Goal: Task Accomplishment & Management: Manage account settings

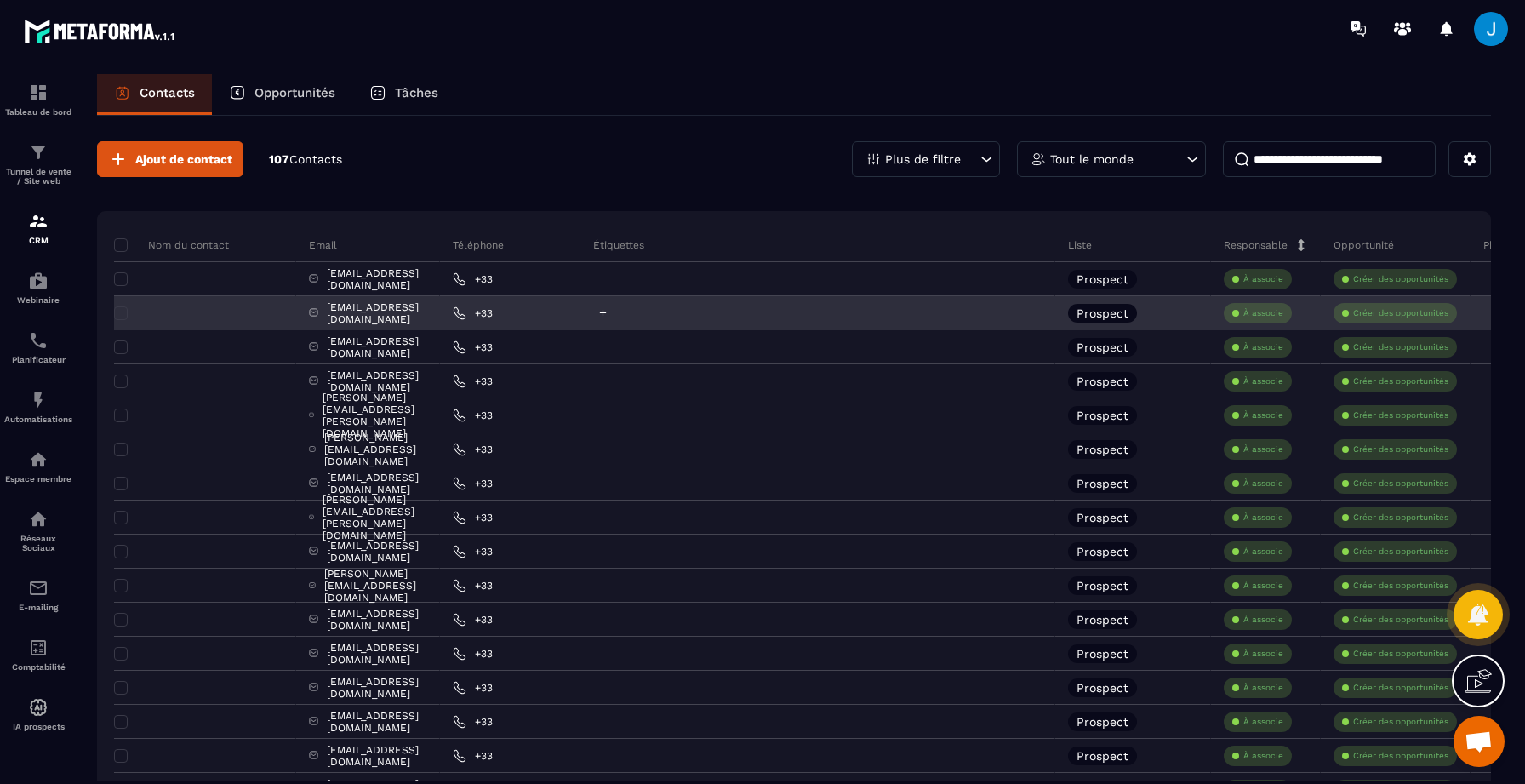
scroll to position [947, 0]
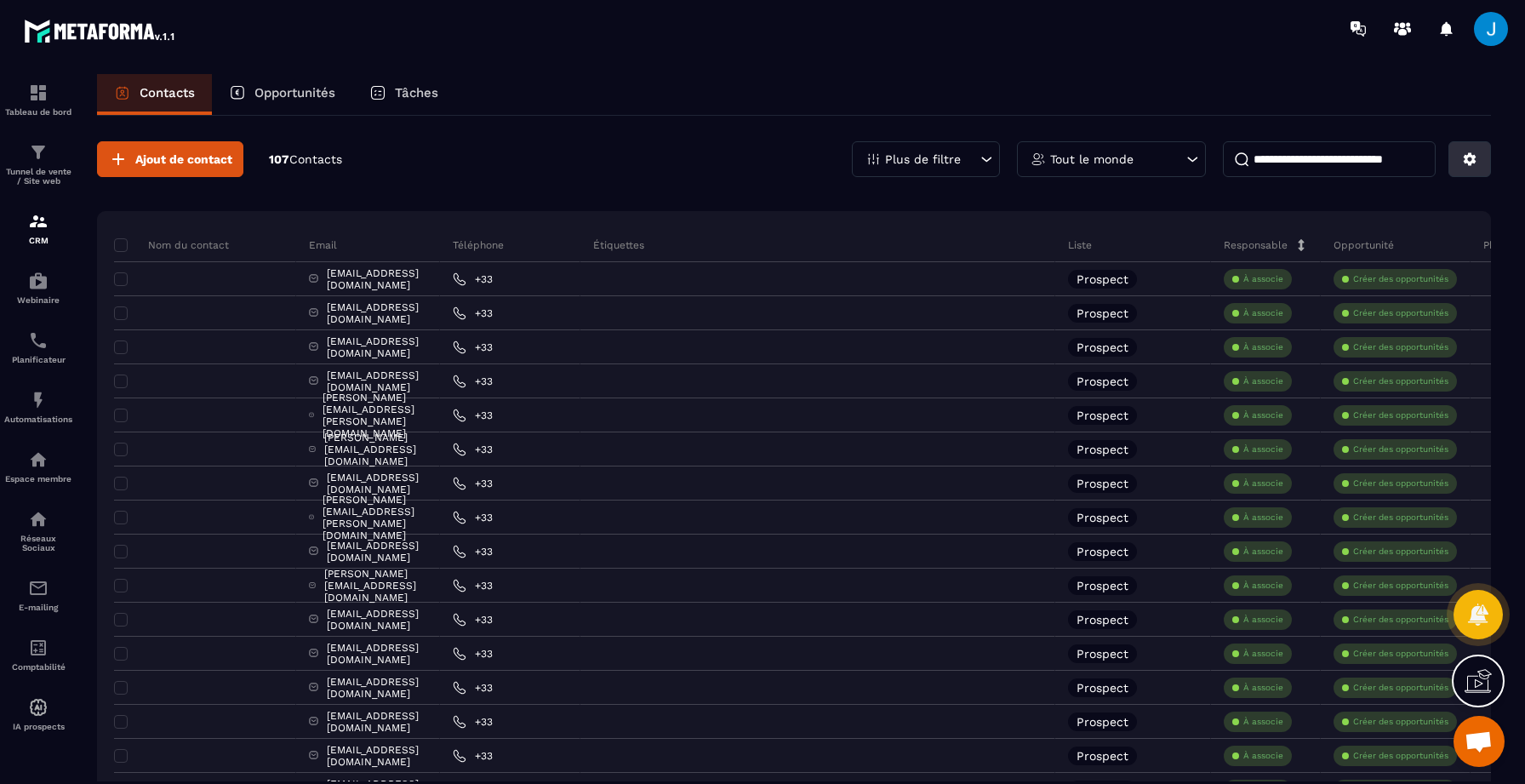
click at [1472, 157] on icon at bounding box center [1471, 159] width 13 height 13
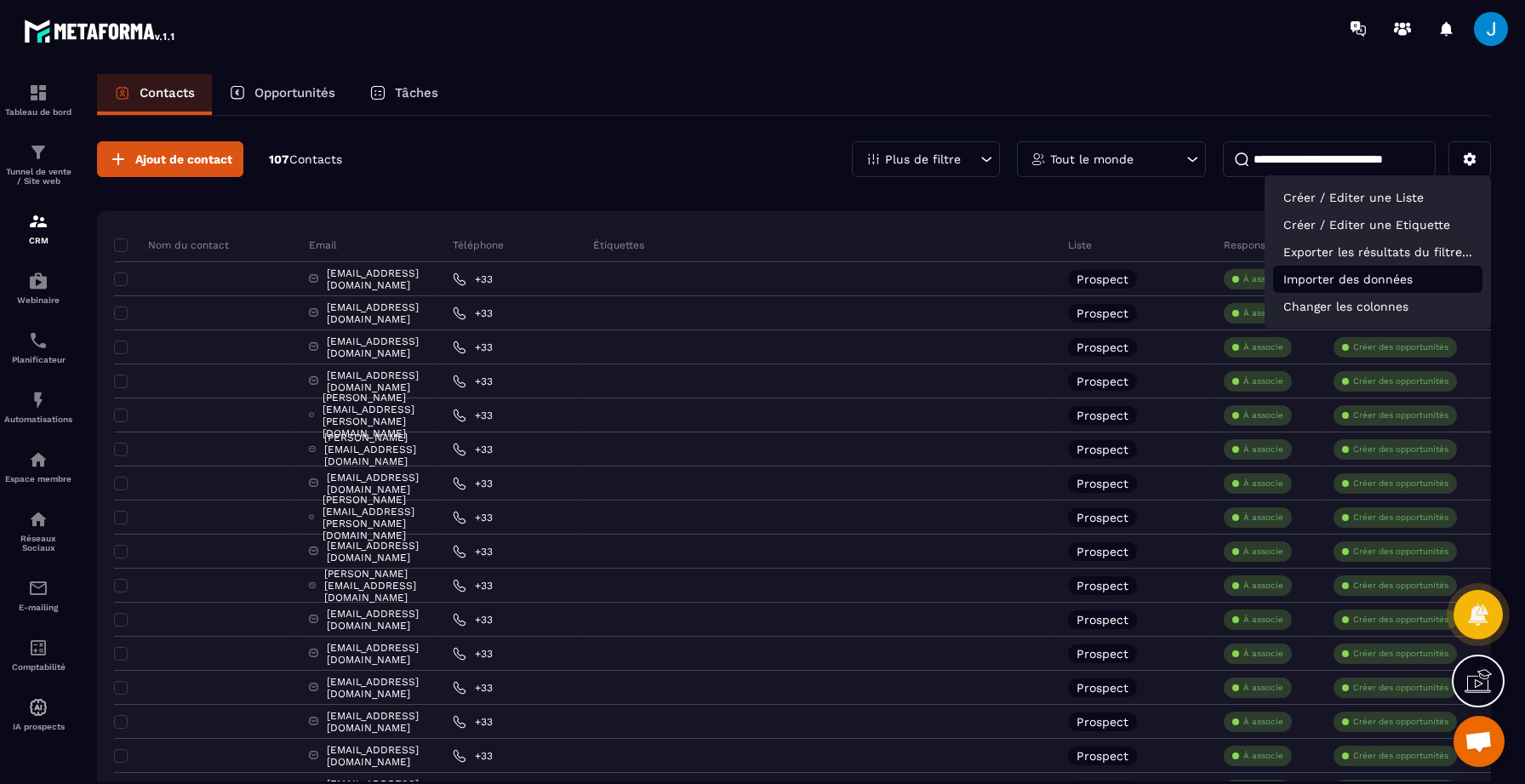
click at [1398, 275] on p "Importer des données" at bounding box center [1378, 279] width 209 height 28
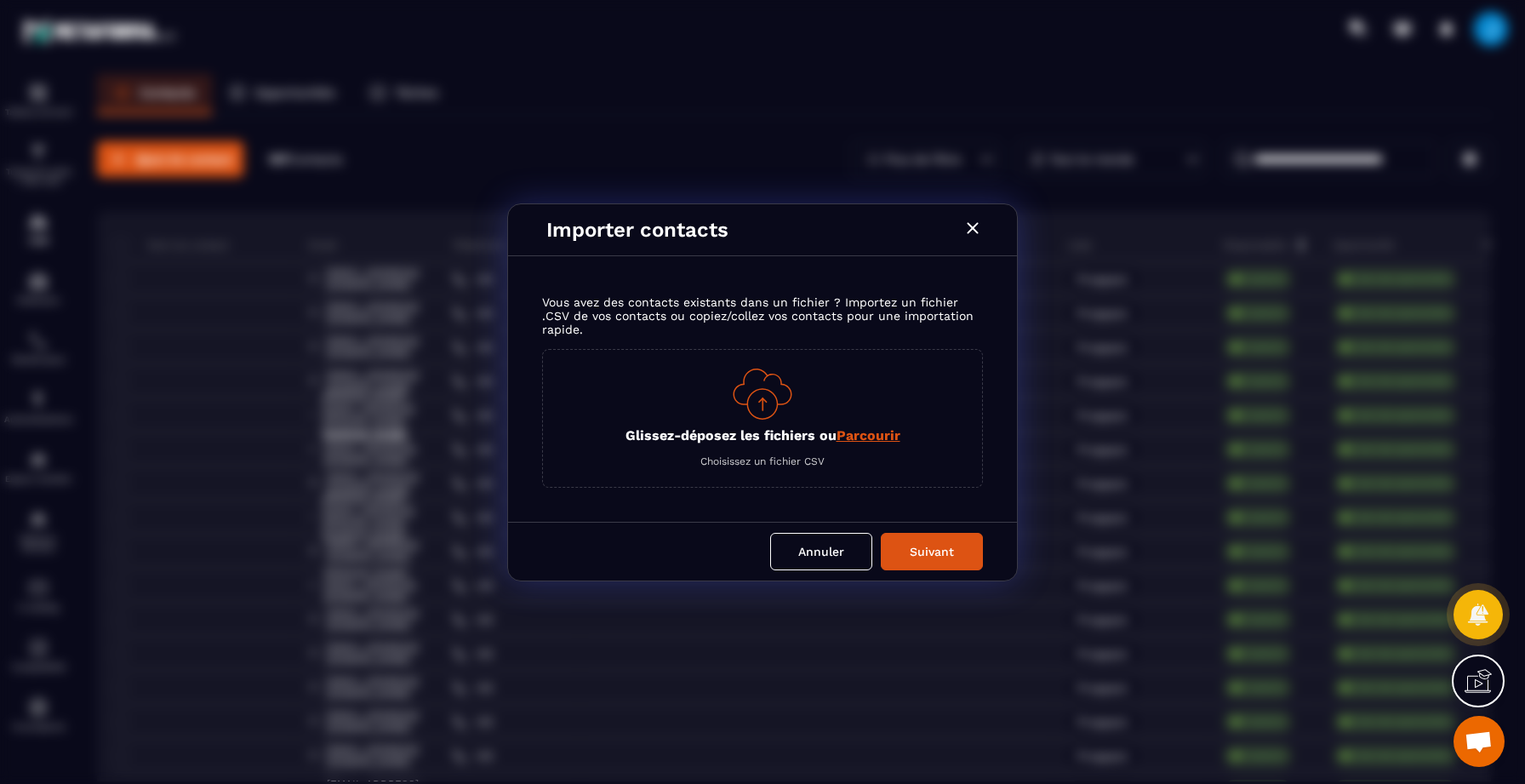
click at [875, 439] on span "Parcourir" at bounding box center [868, 436] width 64 height 17
click at [0, 0] on input "Glissez-déposez les fichiers ou Parcourir" at bounding box center [0, 0] width 0 height 0
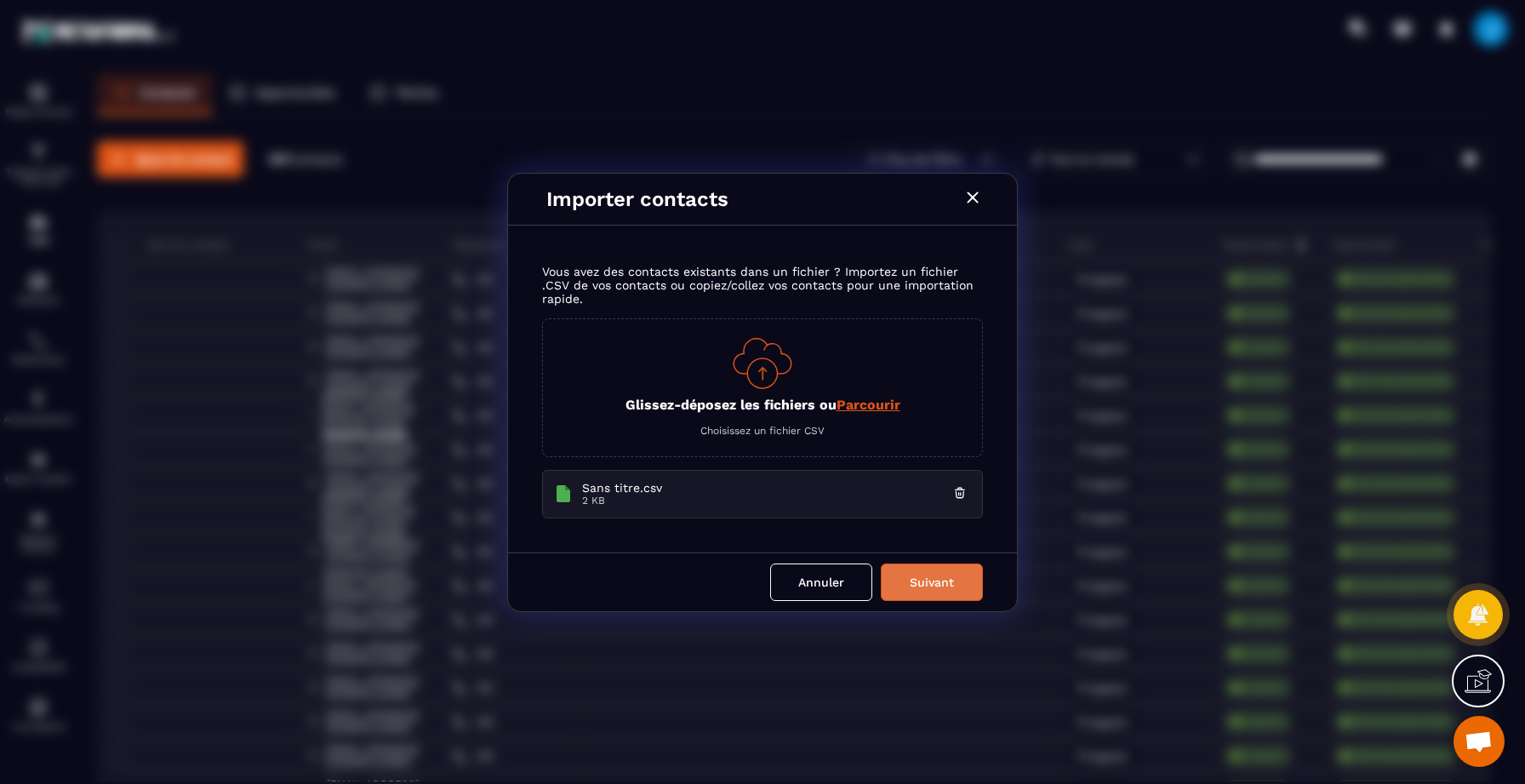
click at [935, 576] on button "Suivant" at bounding box center [932, 581] width 102 height 38
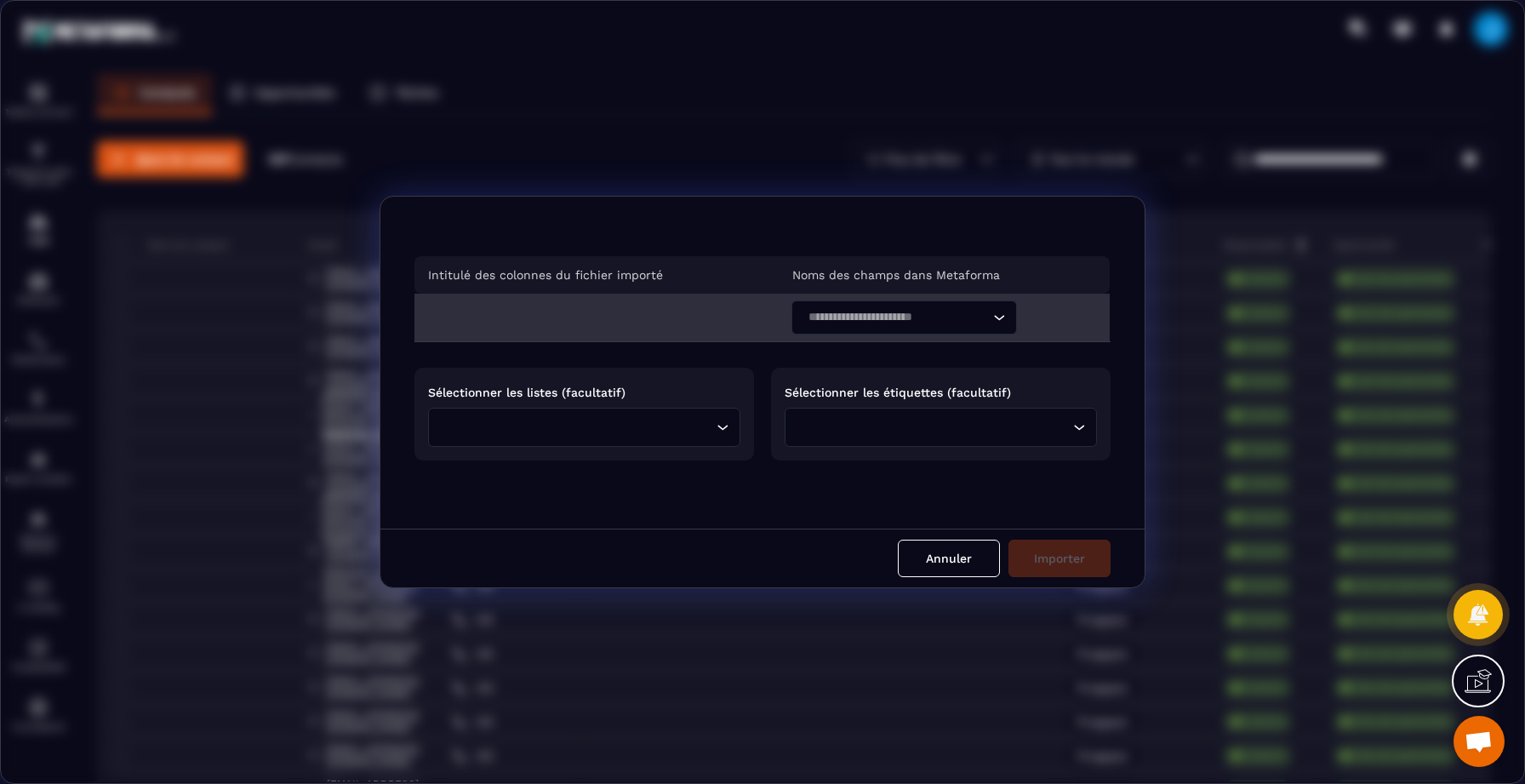
click at [858, 328] on div "Search for option" at bounding box center [896, 317] width 190 height 34
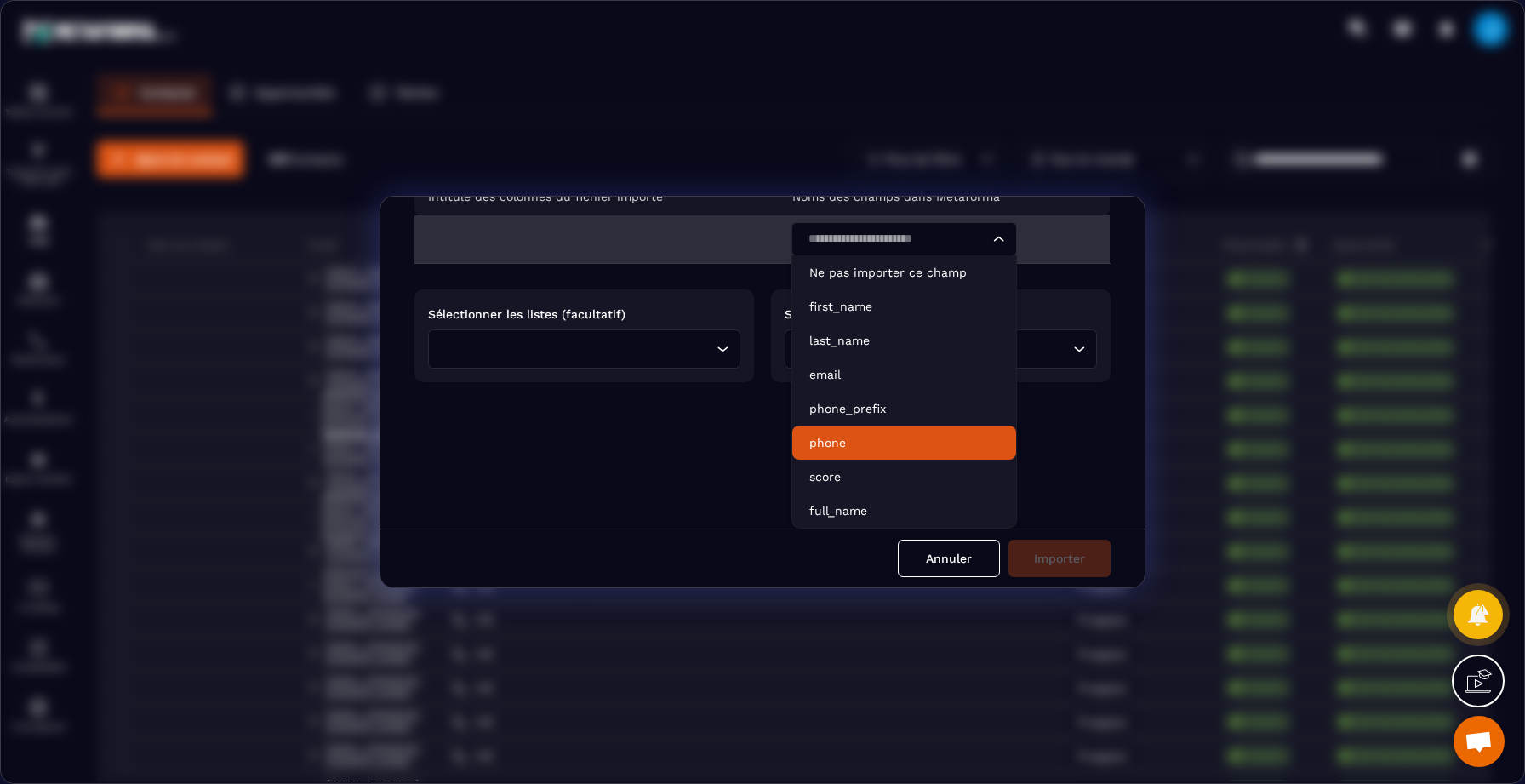
scroll to position [0, 0]
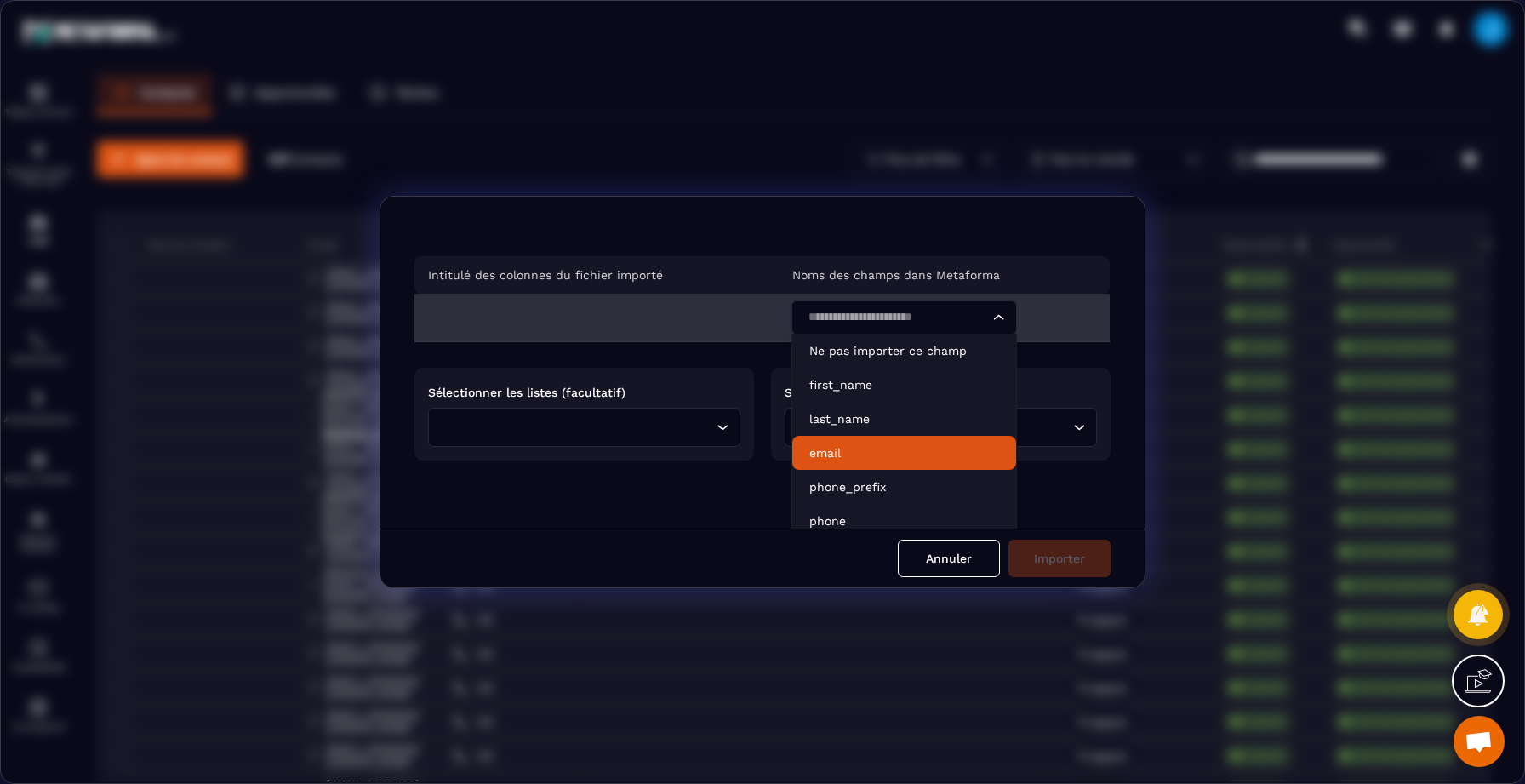
click at [860, 451] on p "email" at bounding box center [904, 452] width 190 height 17
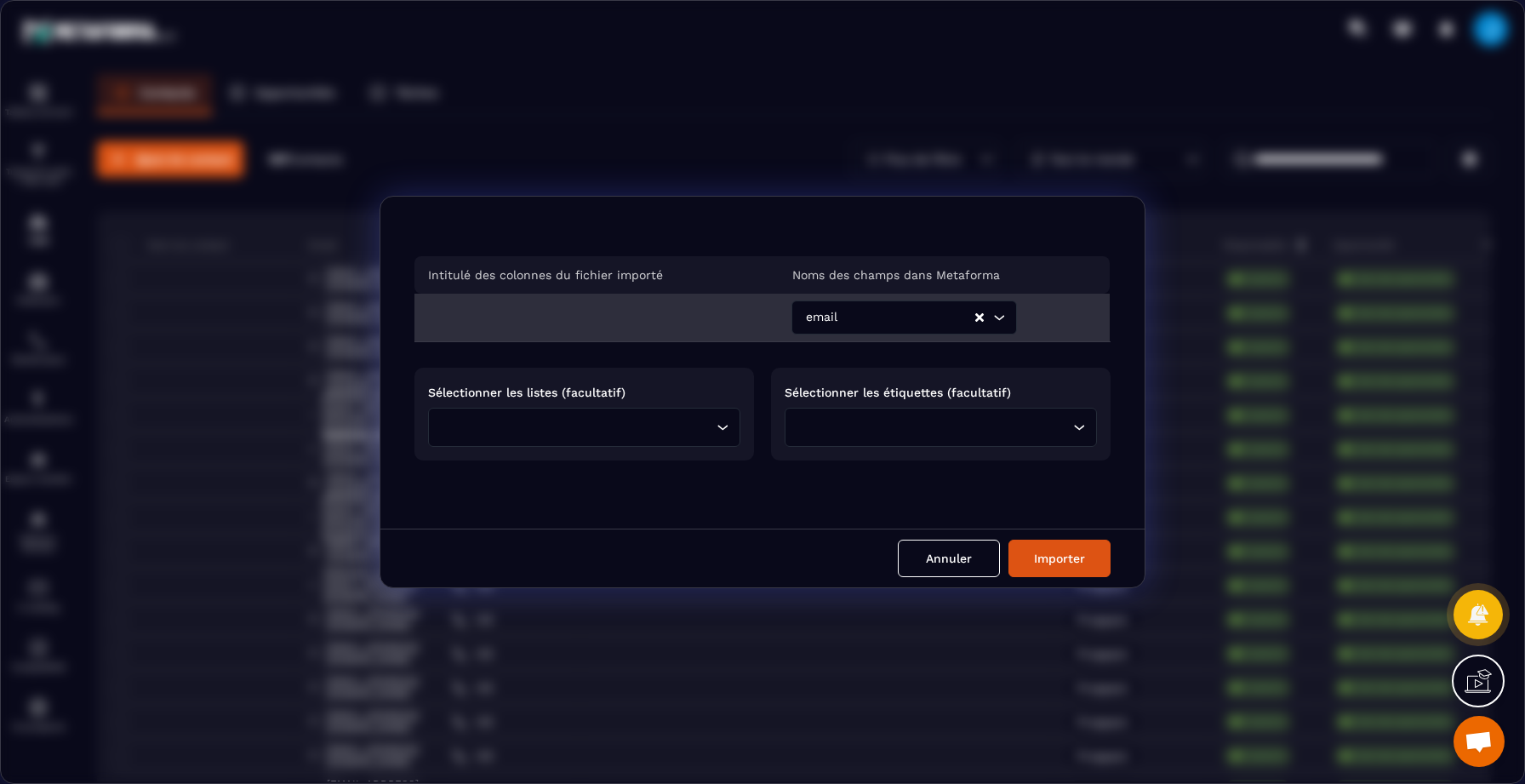
click at [696, 409] on div "Loading..." at bounding box center [584, 427] width 312 height 39
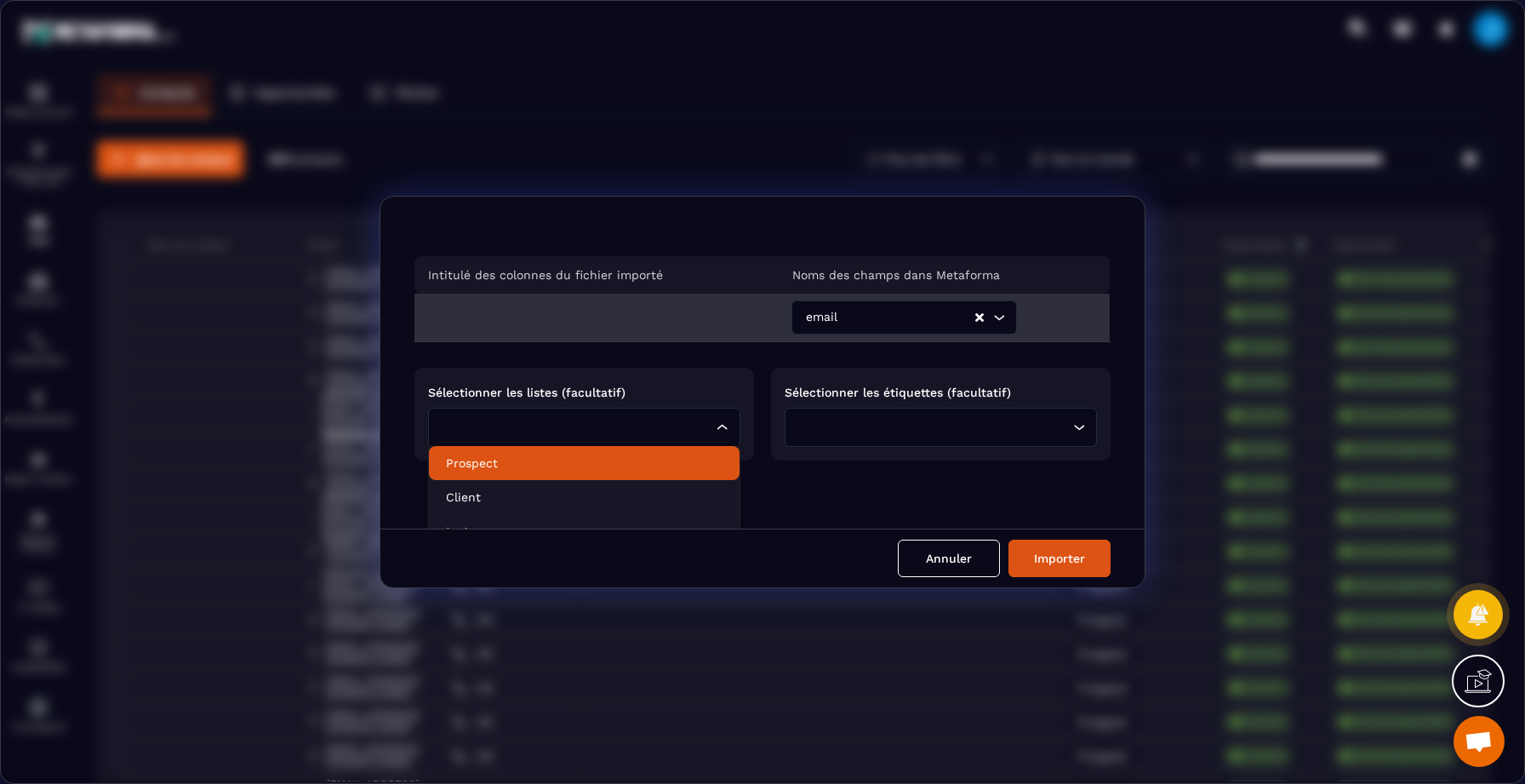
click at [606, 449] on li "Prospect" at bounding box center [584, 462] width 311 height 34
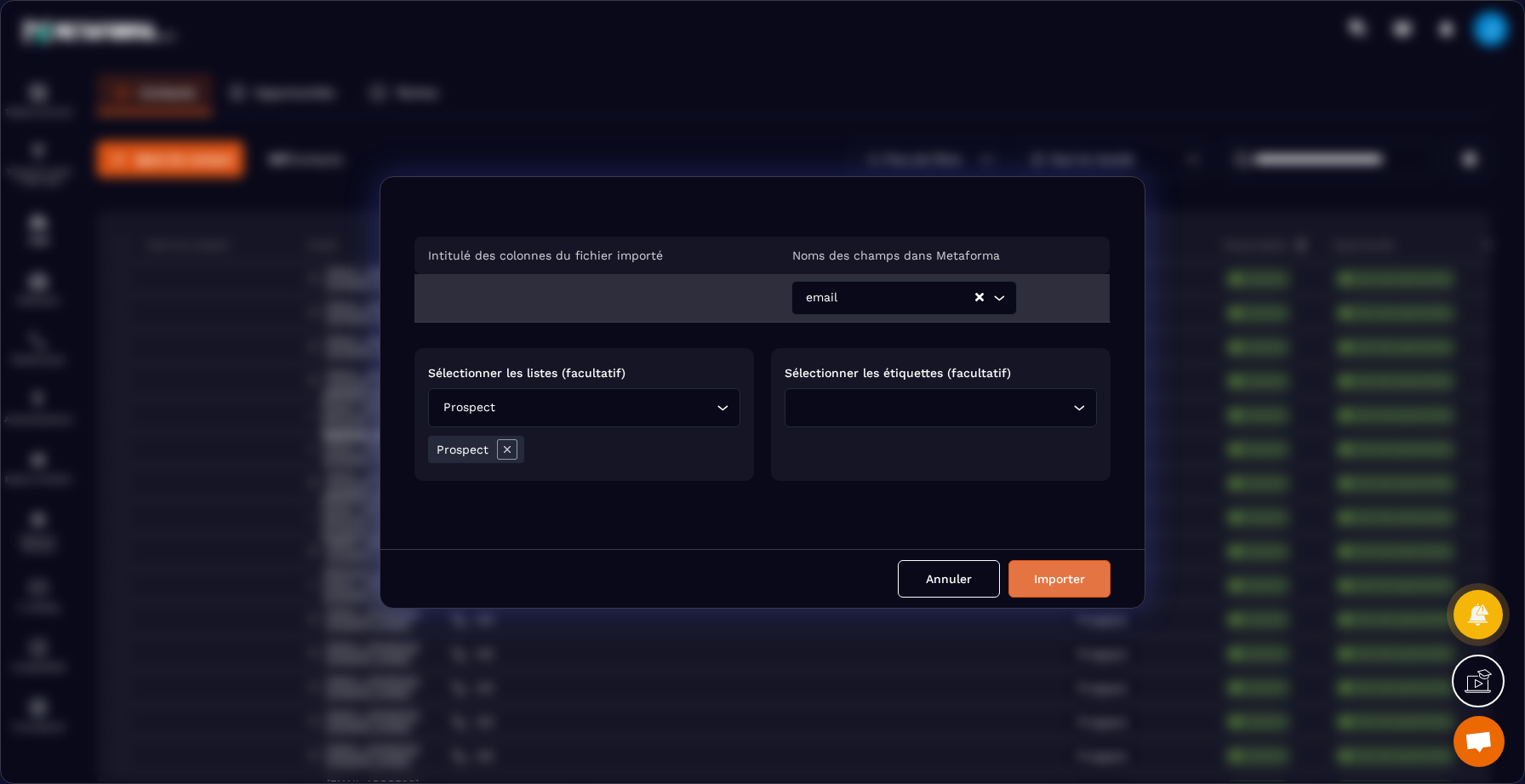
click at [1040, 581] on button "Importer" at bounding box center [1060, 579] width 102 height 38
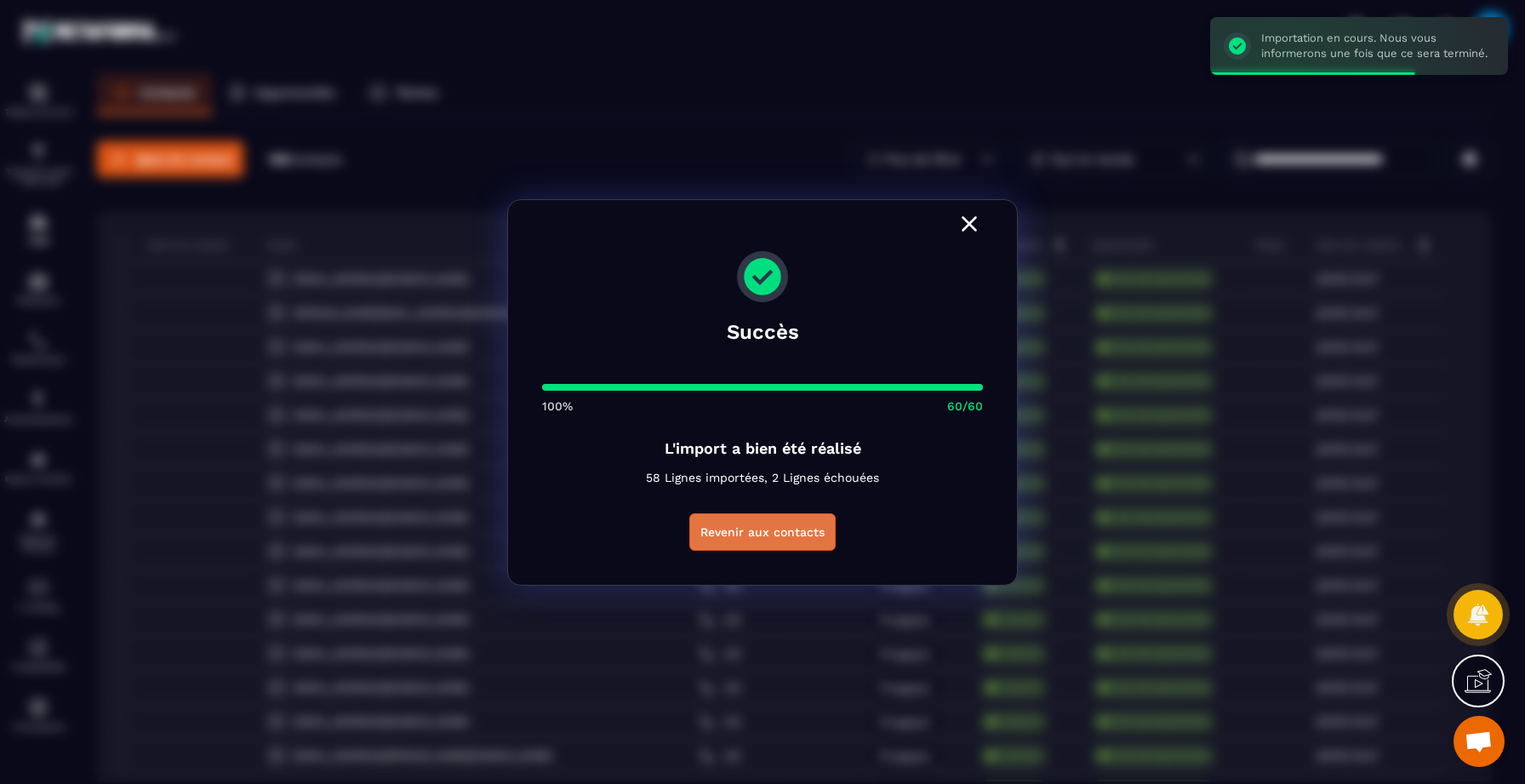
click at [808, 538] on button "Revenir aux contacts" at bounding box center [762, 532] width 147 height 38
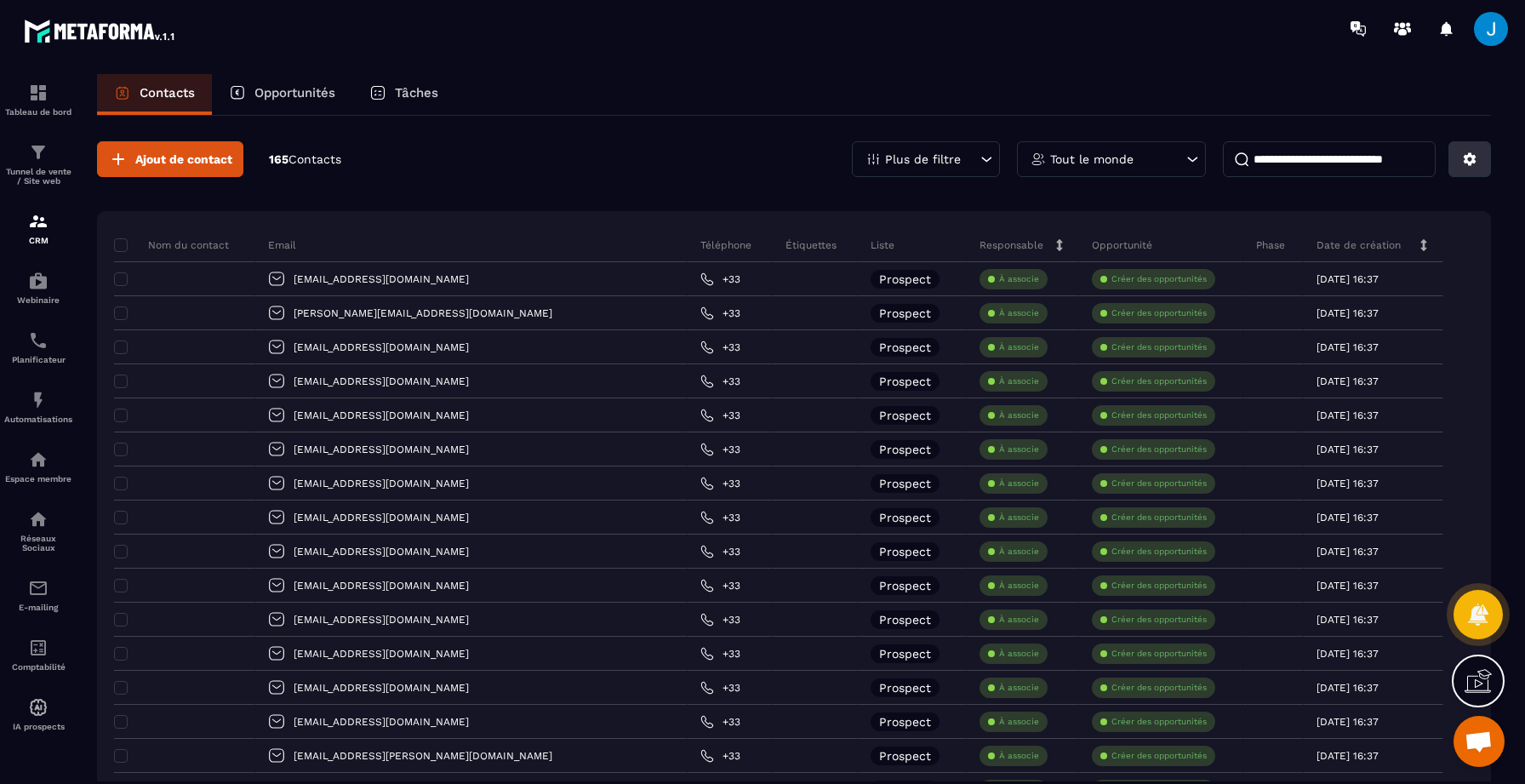
click at [1473, 167] on button at bounding box center [1470, 158] width 42 height 36
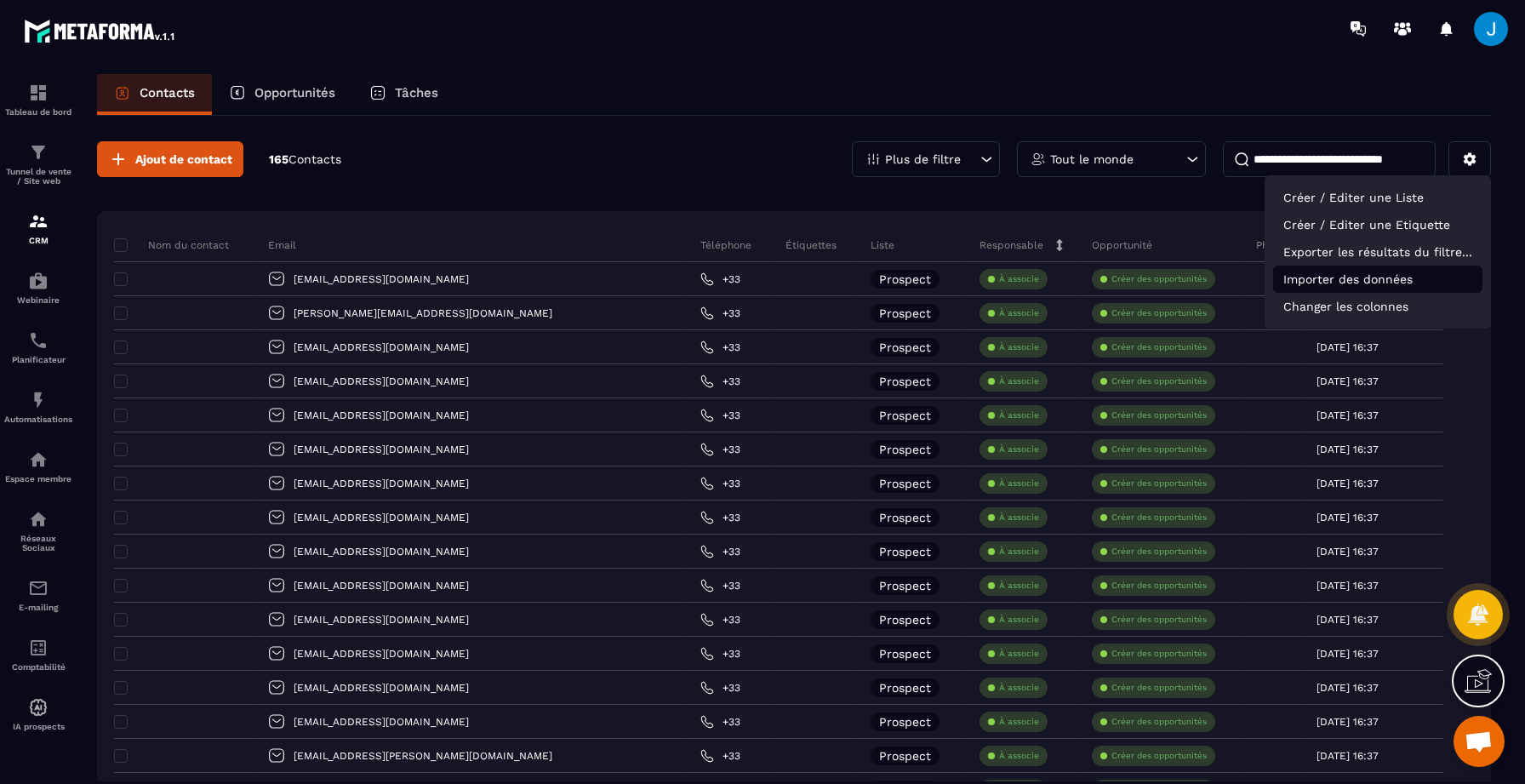
click at [1406, 271] on p "Importer des données" at bounding box center [1378, 279] width 209 height 28
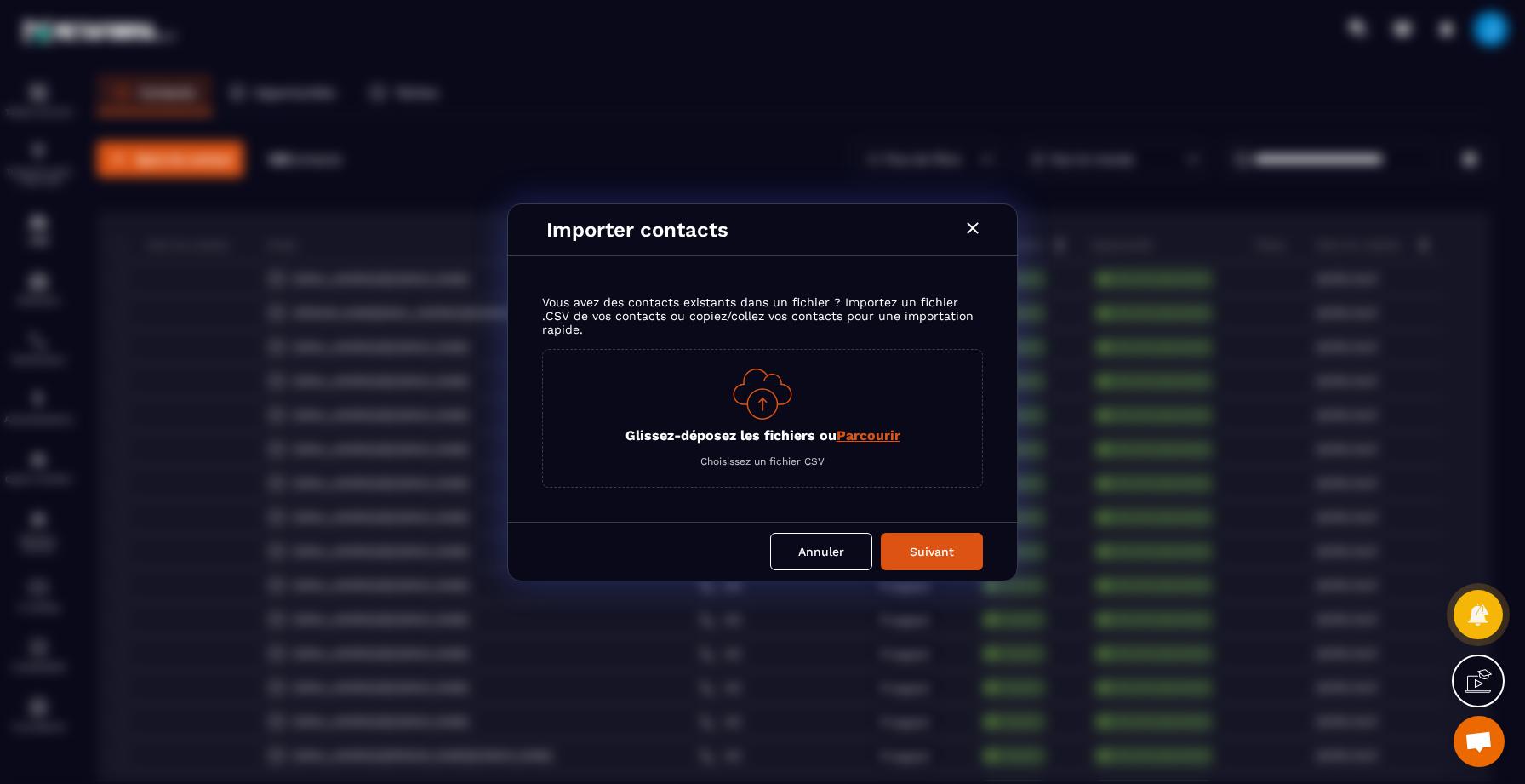
click at [849, 432] on span "Parcourir" at bounding box center [868, 436] width 64 height 17
click at [0, 0] on input "Glissez-déposez les fichiers ou Parcourir" at bounding box center [0, 0] width 0 height 0
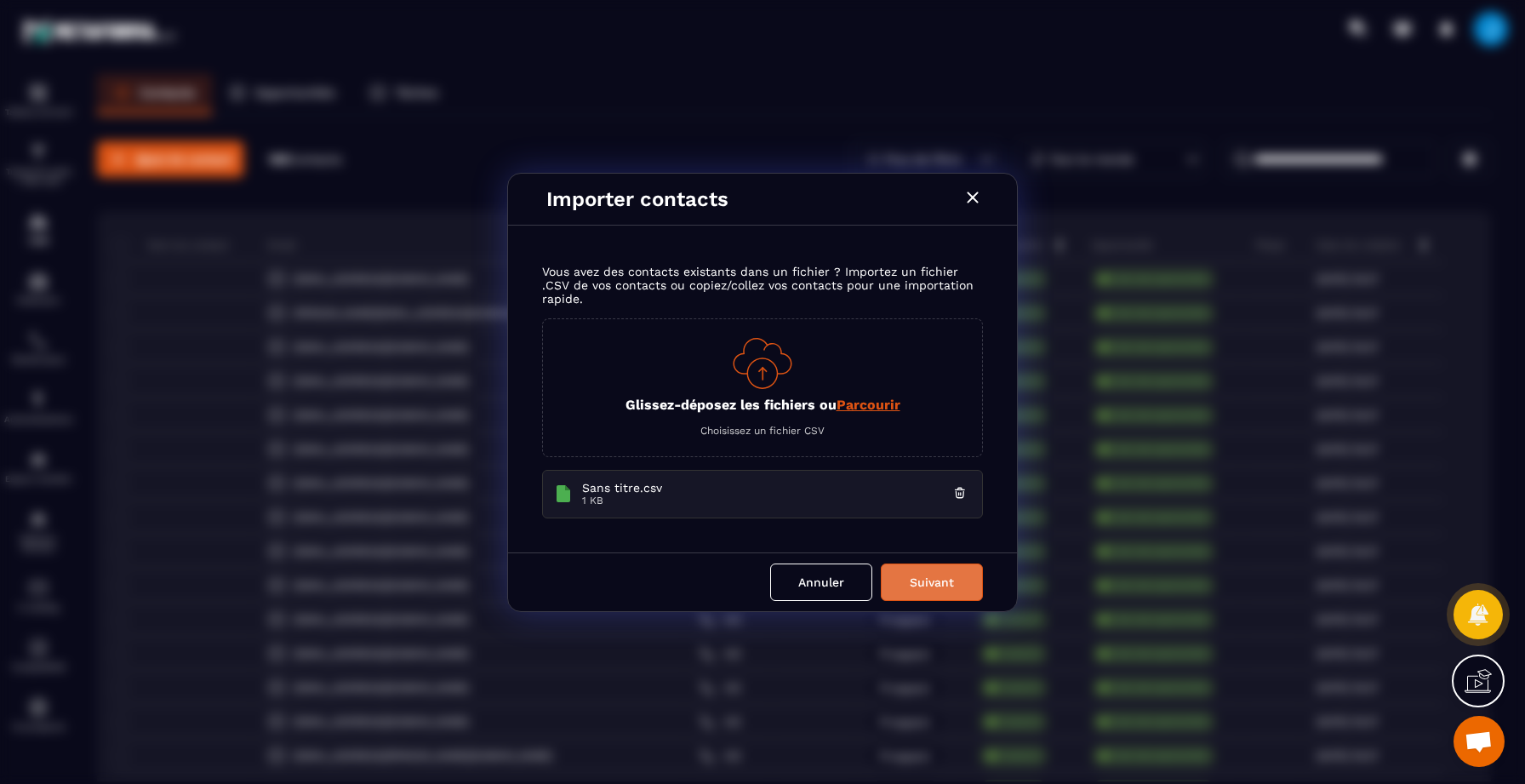
click at [941, 577] on button "Suivant" at bounding box center [932, 581] width 102 height 38
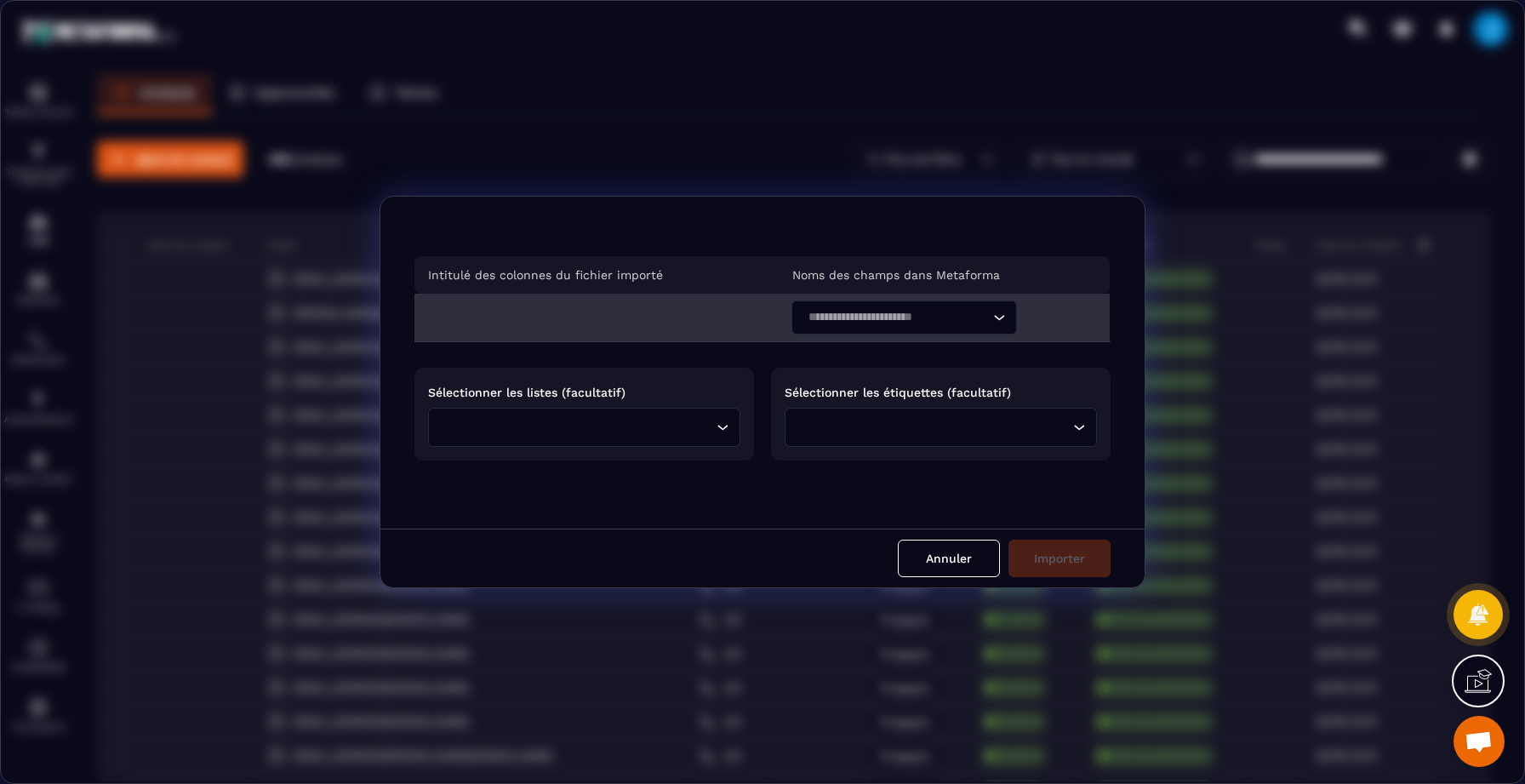
click at [827, 322] on input "Search for option" at bounding box center [896, 317] width 186 height 18
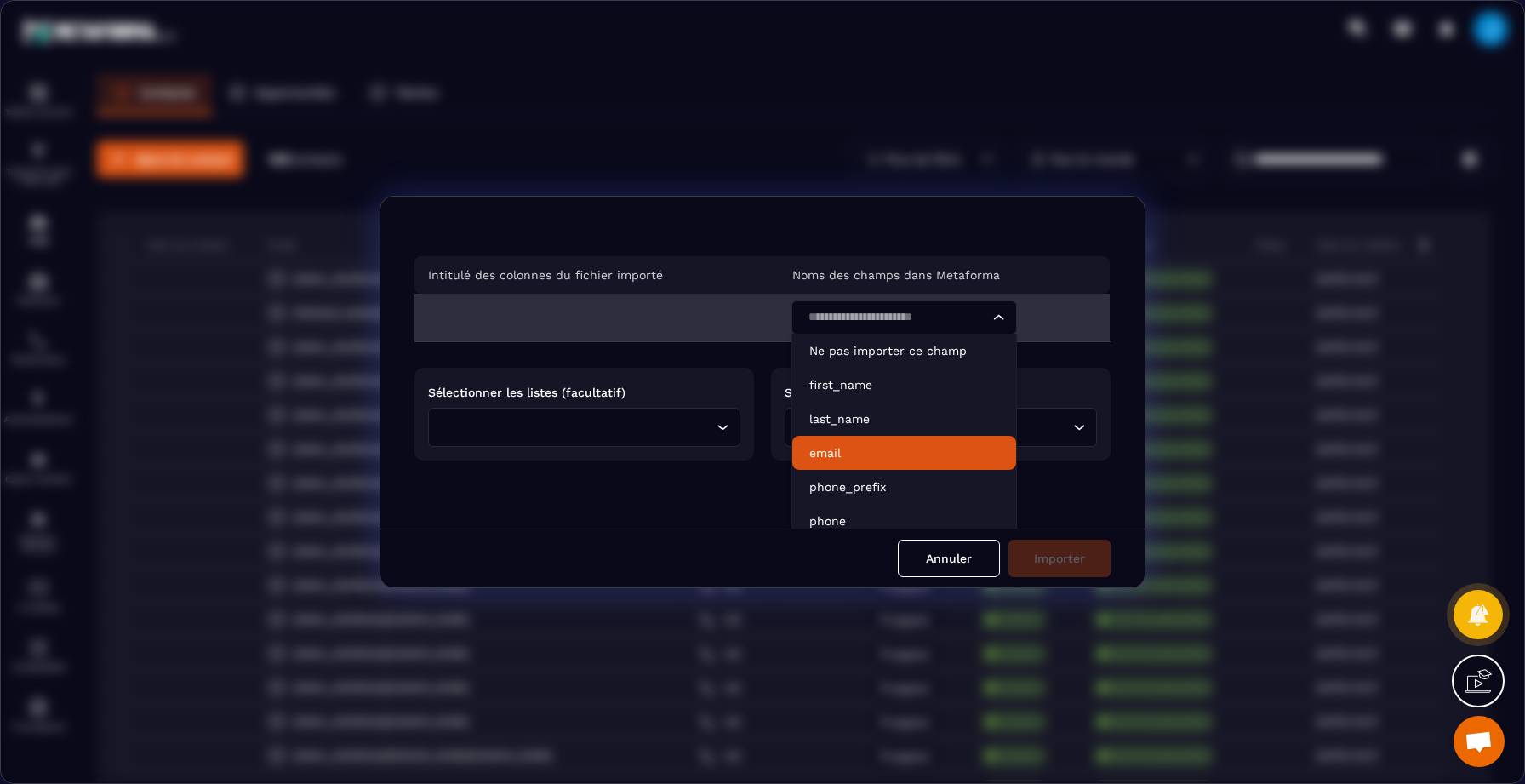
click at [828, 451] on p "email" at bounding box center [904, 452] width 190 height 17
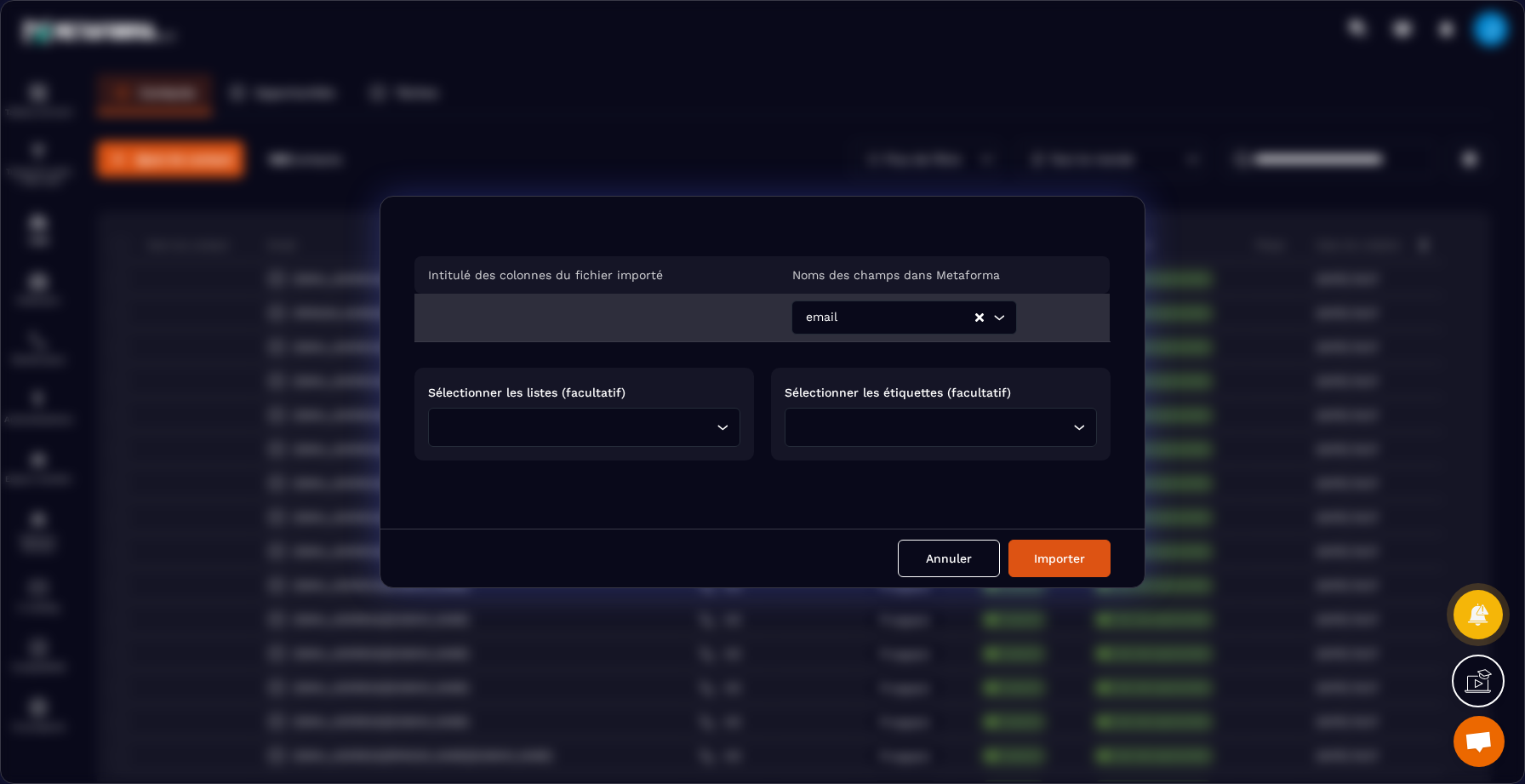
click at [686, 425] on input "Search for option" at bounding box center [580, 427] width 265 height 18
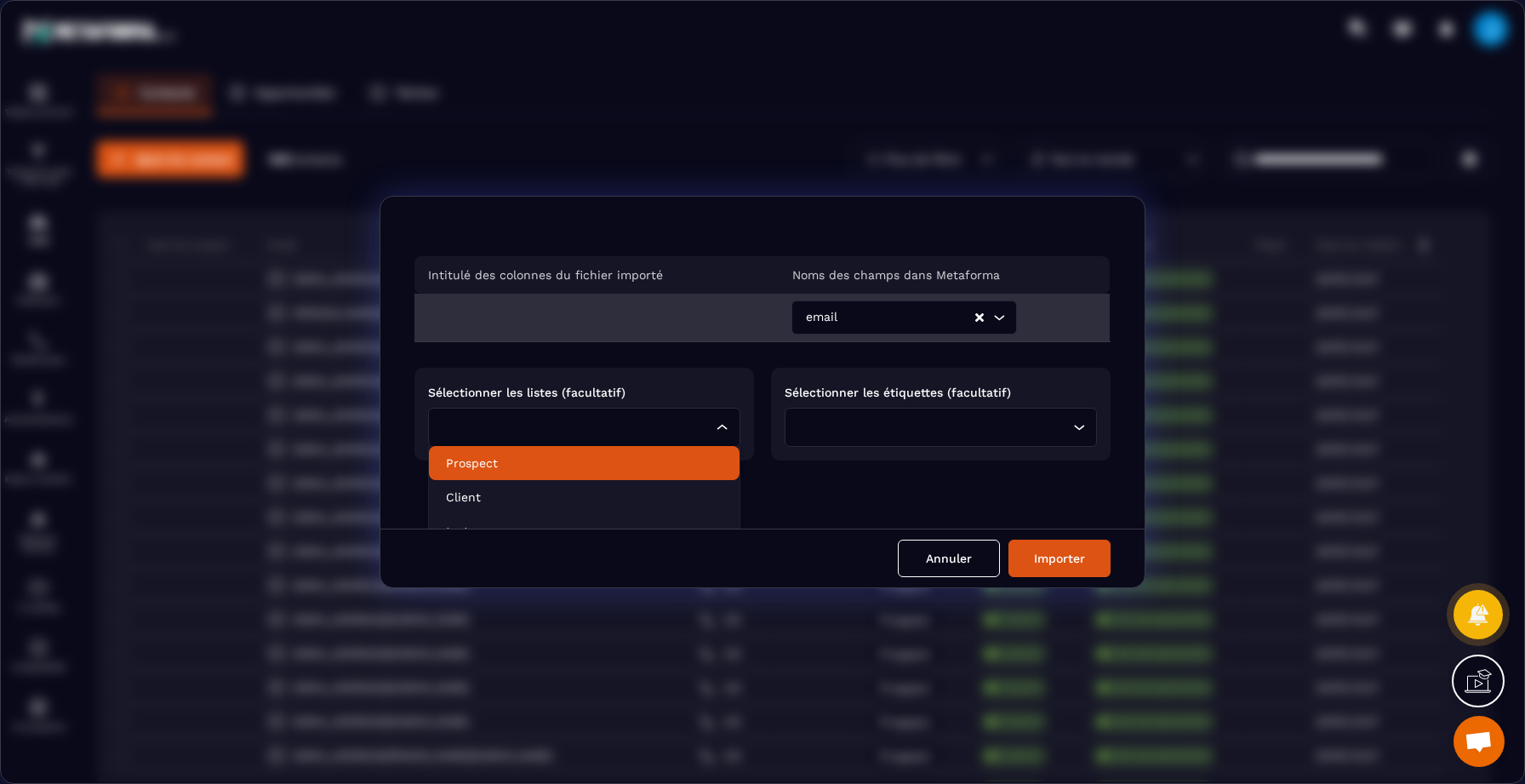
click at [629, 461] on p "Prospect" at bounding box center [584, 462] width 276 height 17
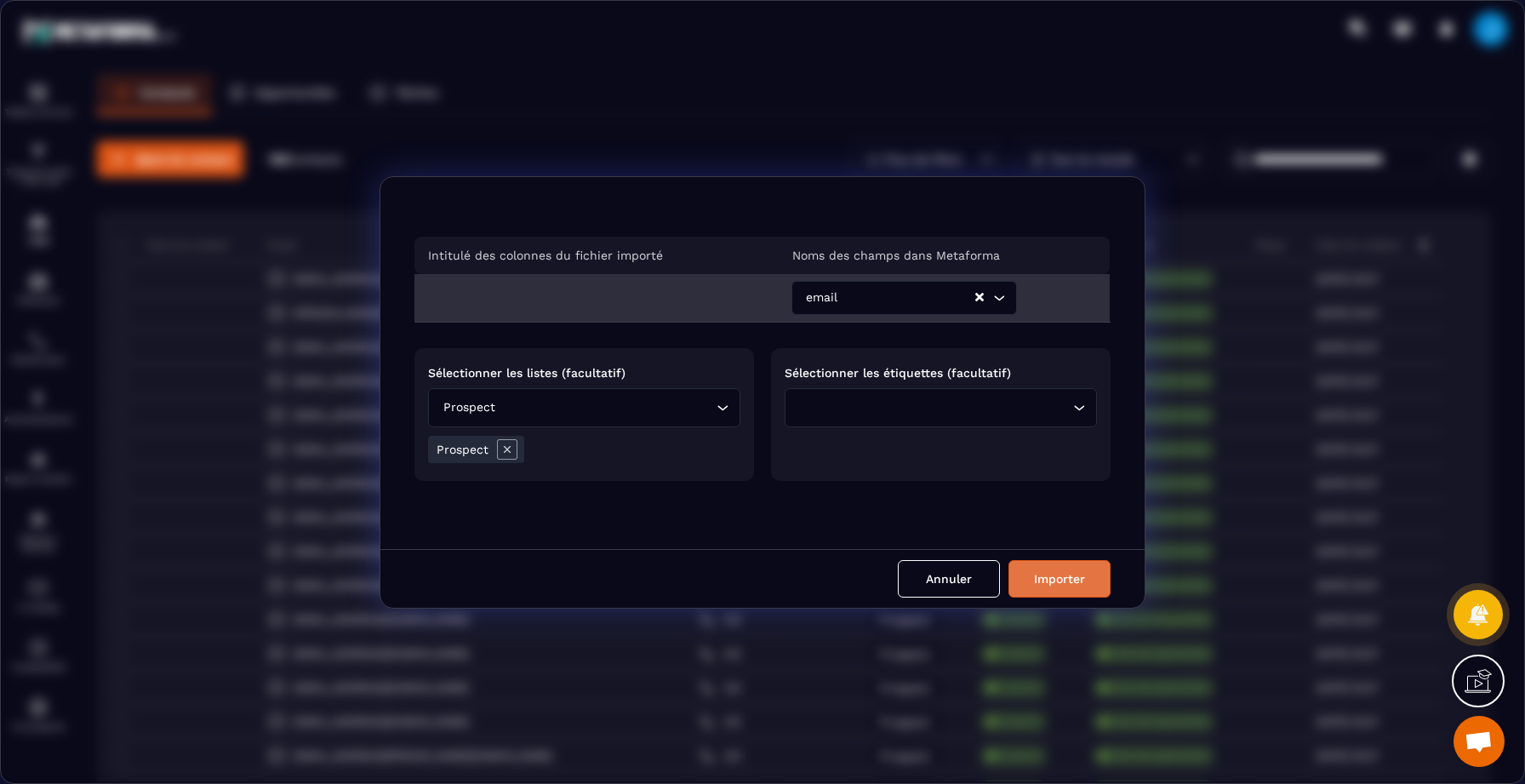
click at [1057, 563] on button "Importer" at bounding box center [1060, 579] width 102 height 38
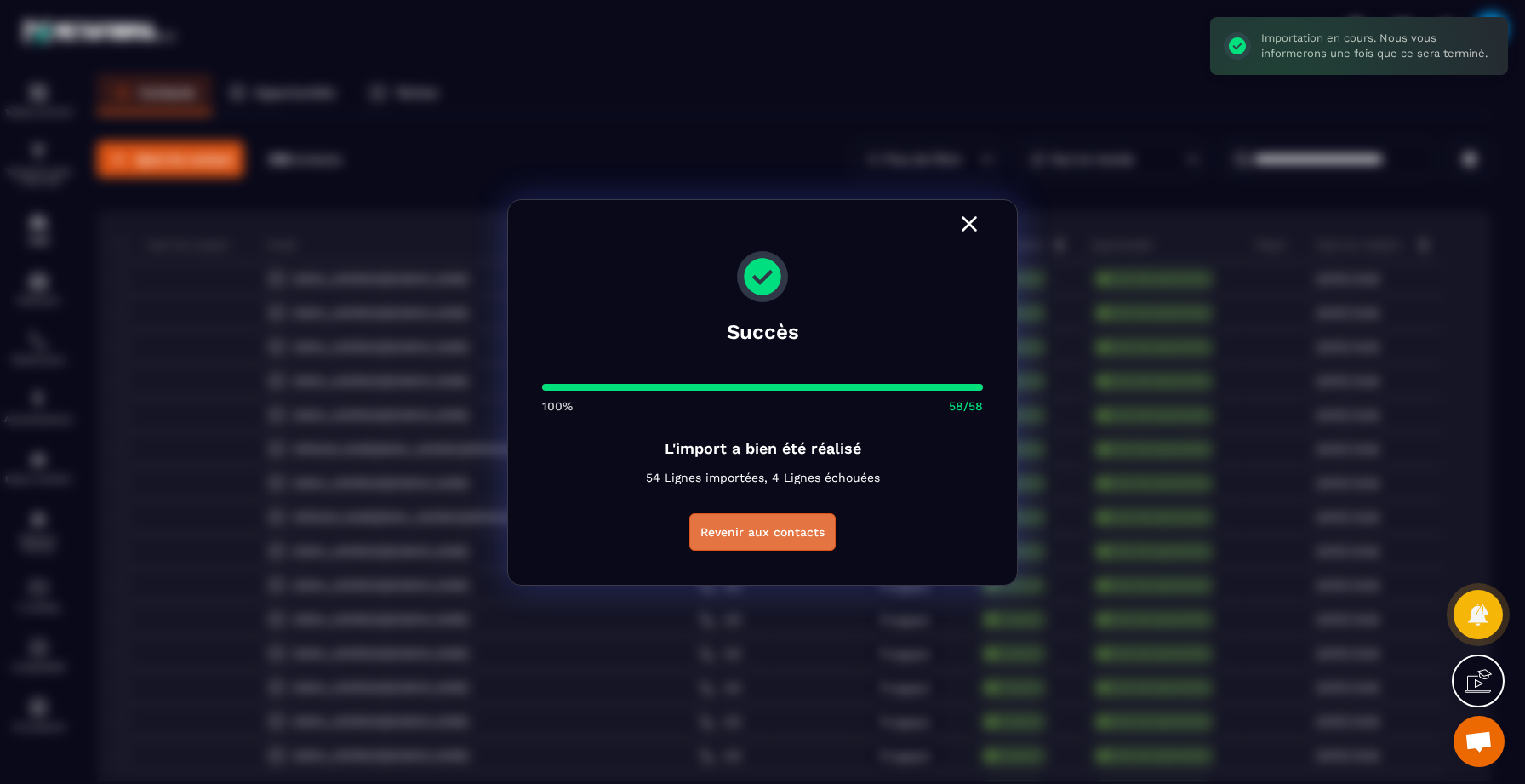
click at [754, 519] on button "Revenir aux contacts" at bounding box center [762, 532] width 147 height 38
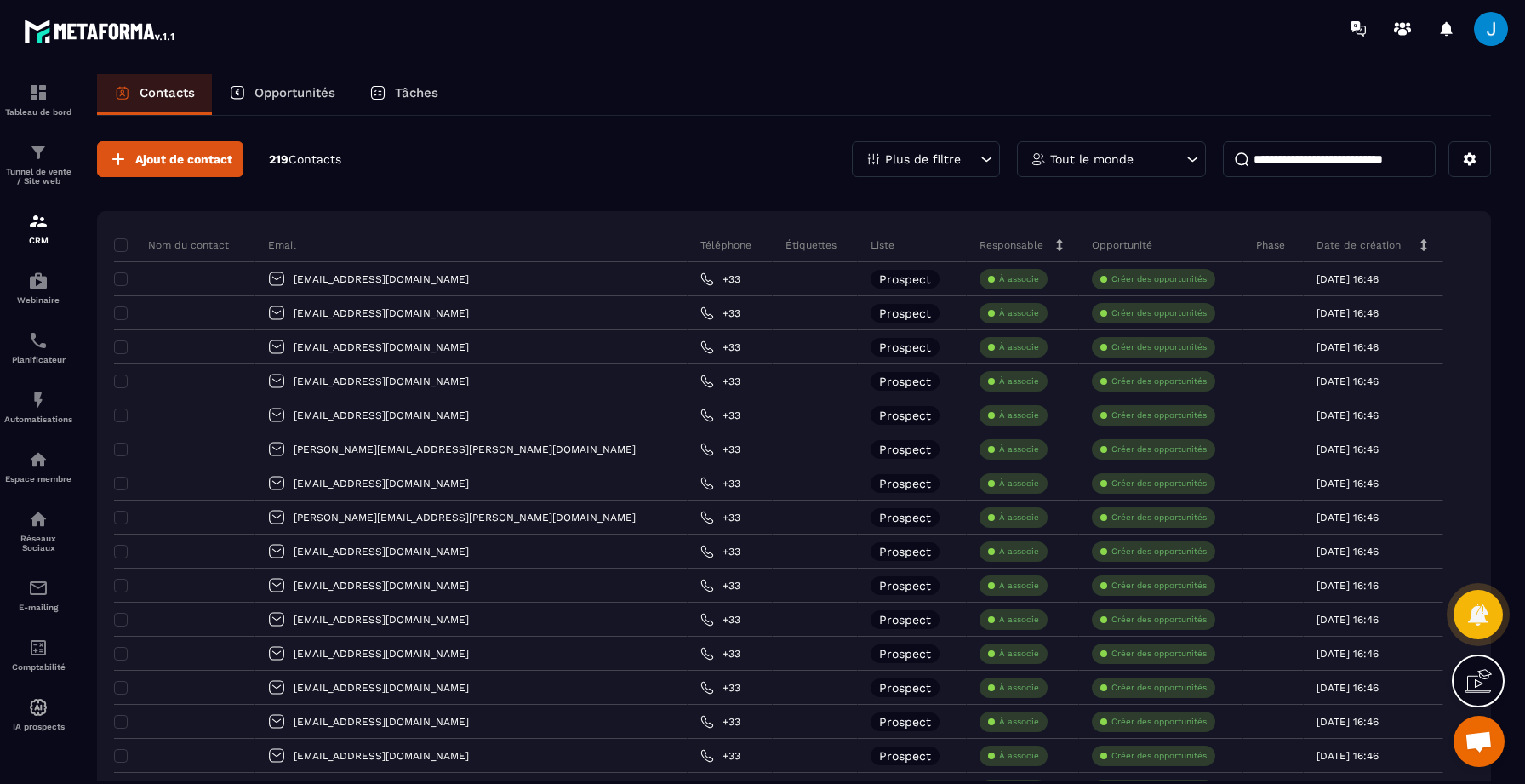
click at [988, 158] on icon at bounding box center [987, 159] width 10 height 6
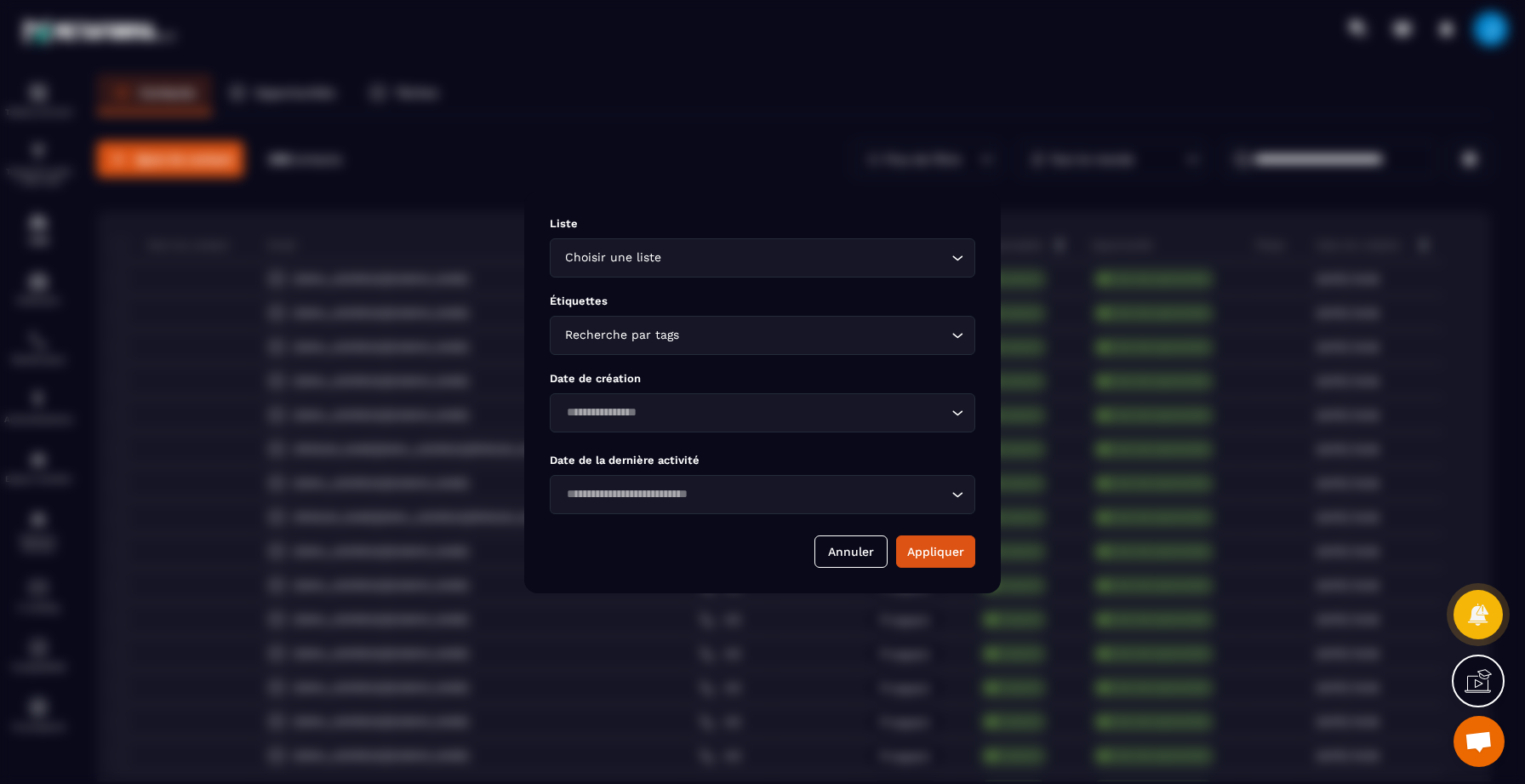
click at [778, 255] on input "Search for option" at bounding box center [805, 258] width 283 height 18
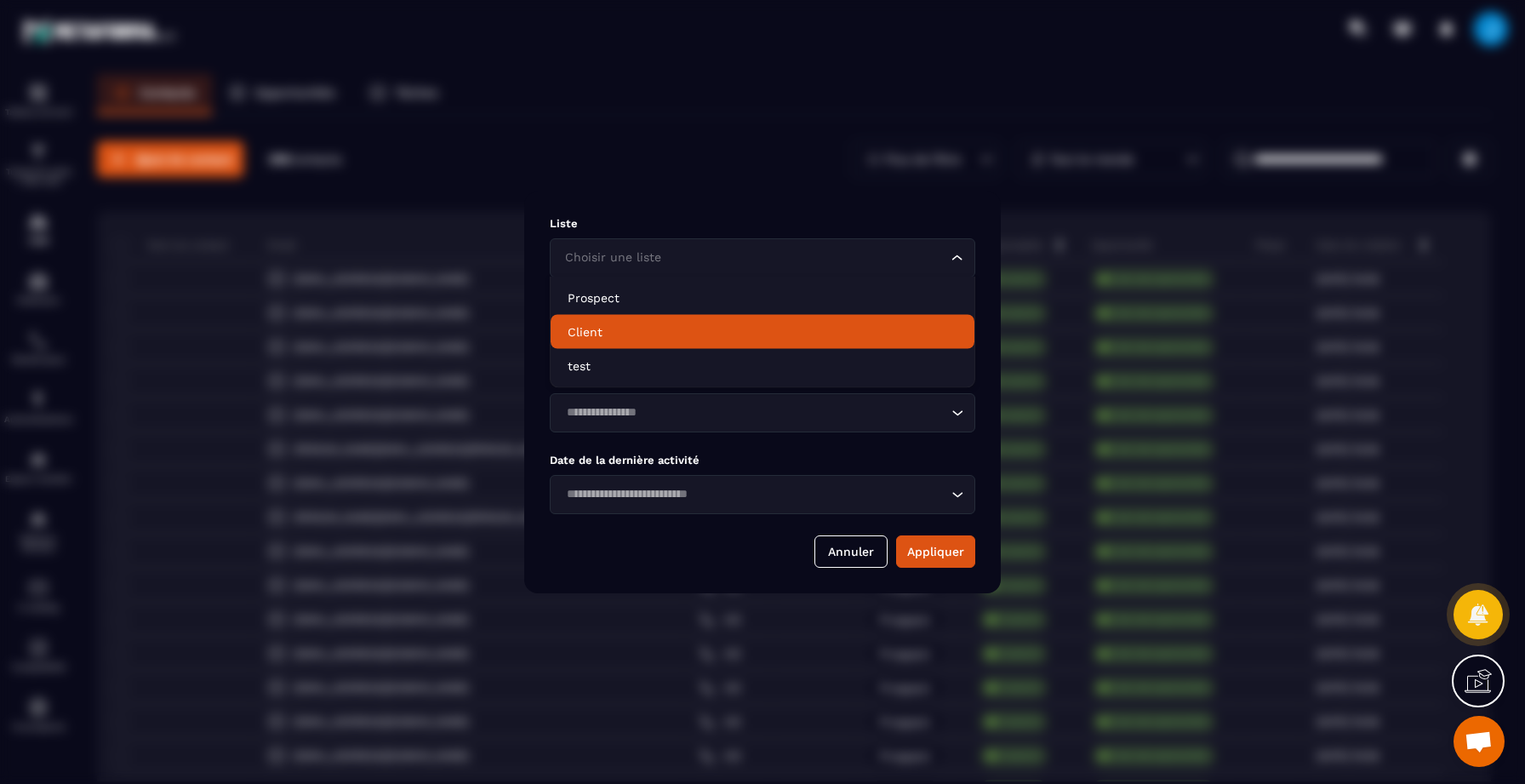
click at [670, 337] on p "Client" at bounding box center [762, 332] width 390 height 17
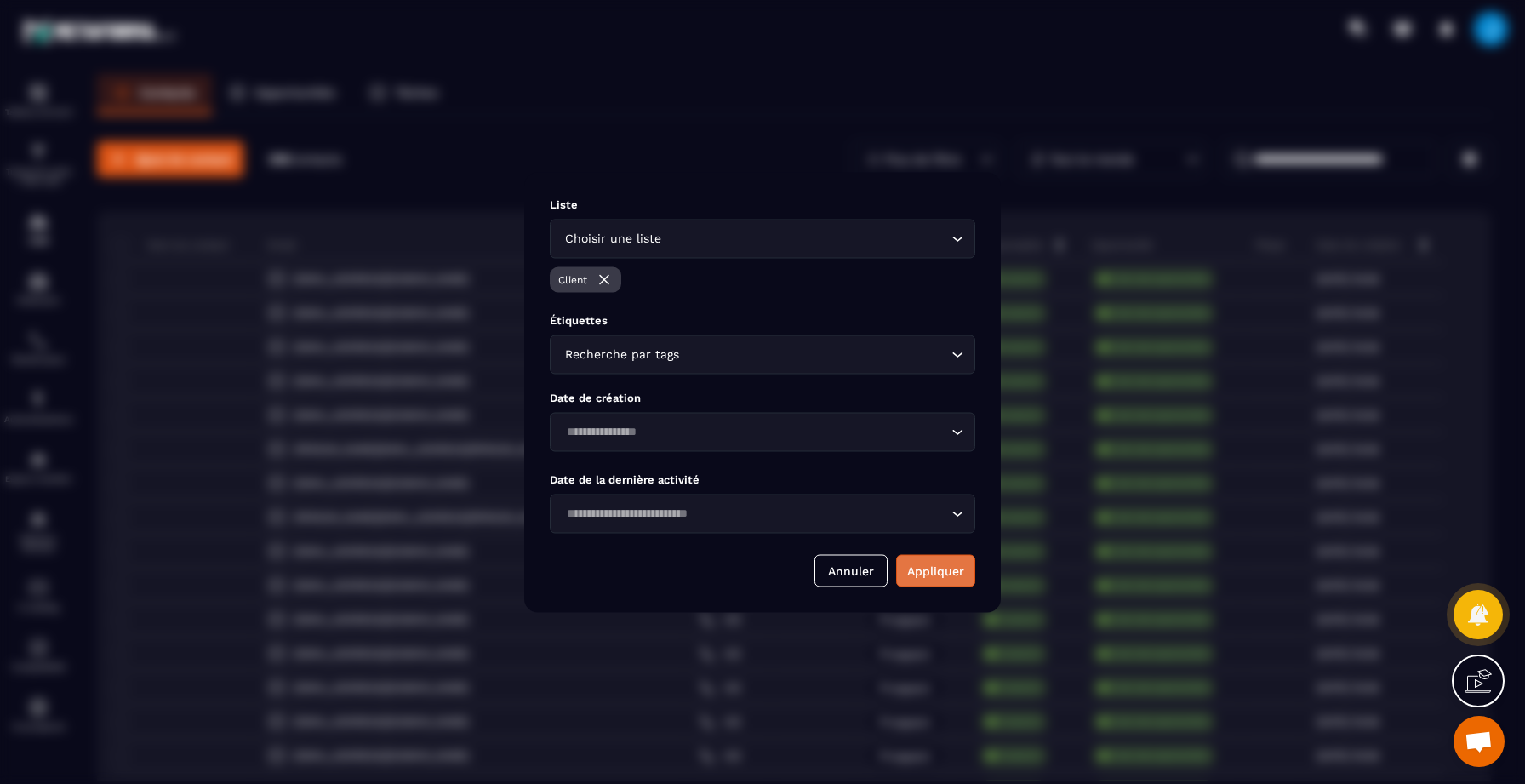
click at [927, 560] on button "Appliquer" at bounding box center [936, 569] width 79 height 32
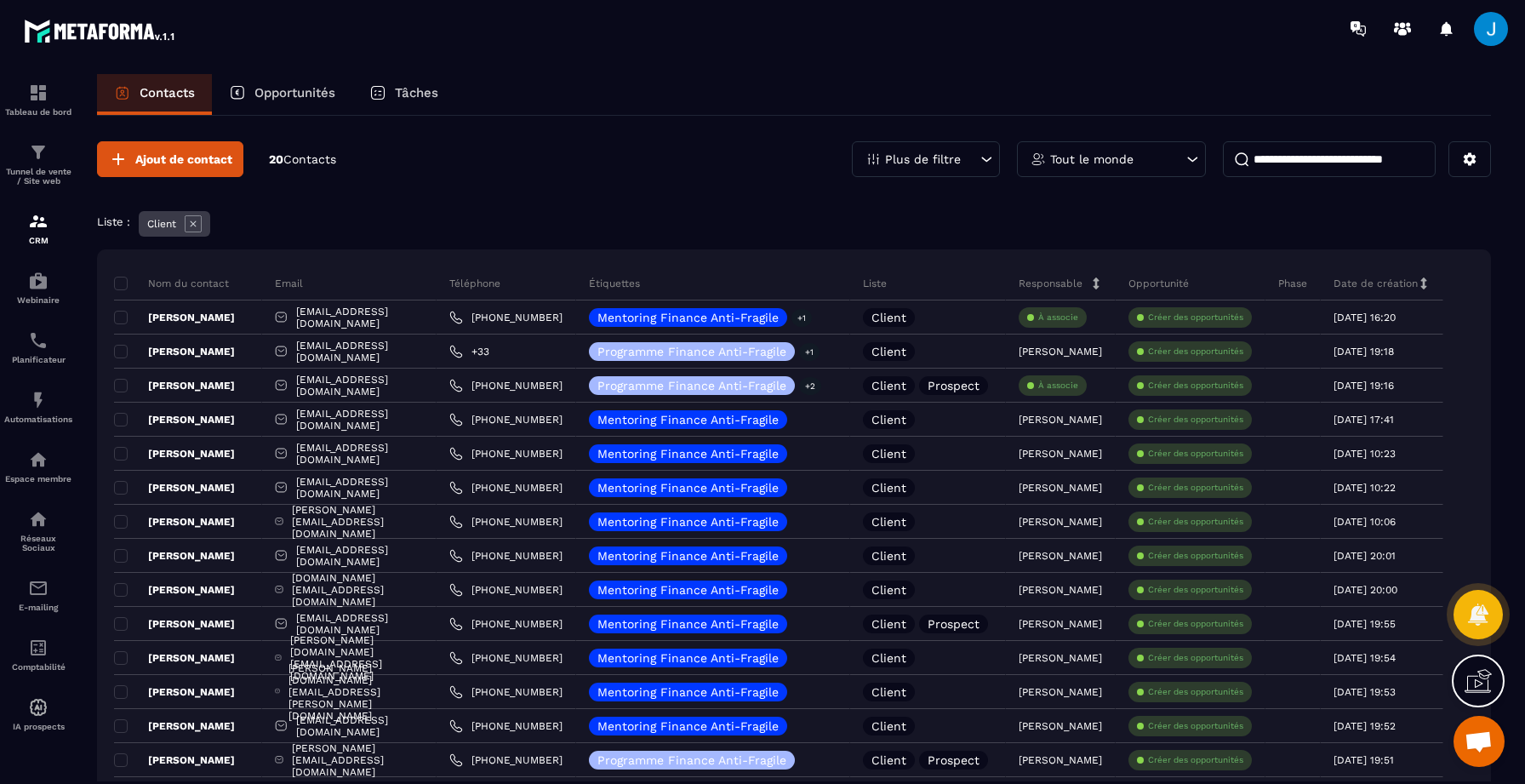
click at [984, 158] on icon at bounding box center [987, 159] width 10 height 6
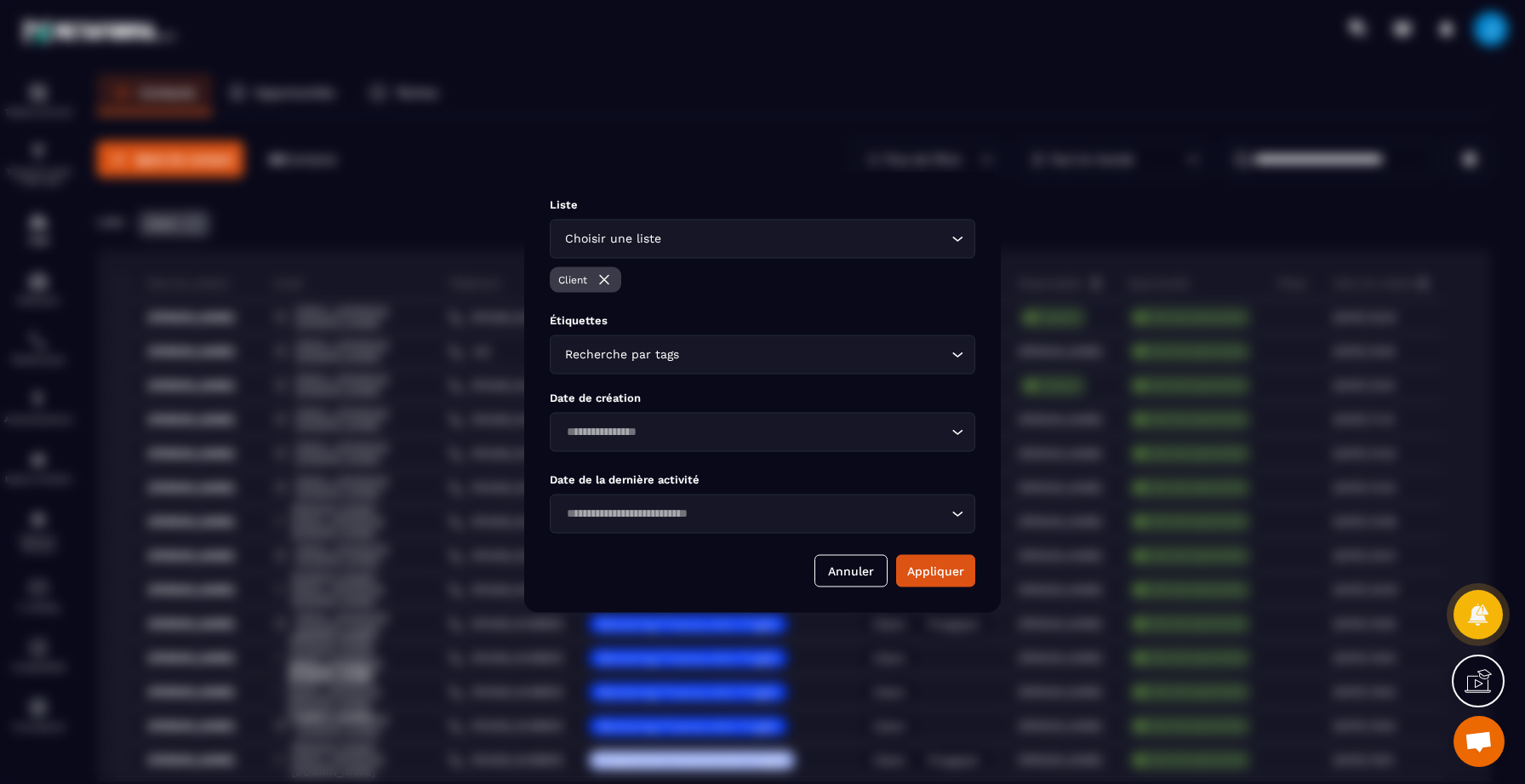
click at [597, 284] on img "Modal window" at bounding box center [604, 279] width 17 height 17
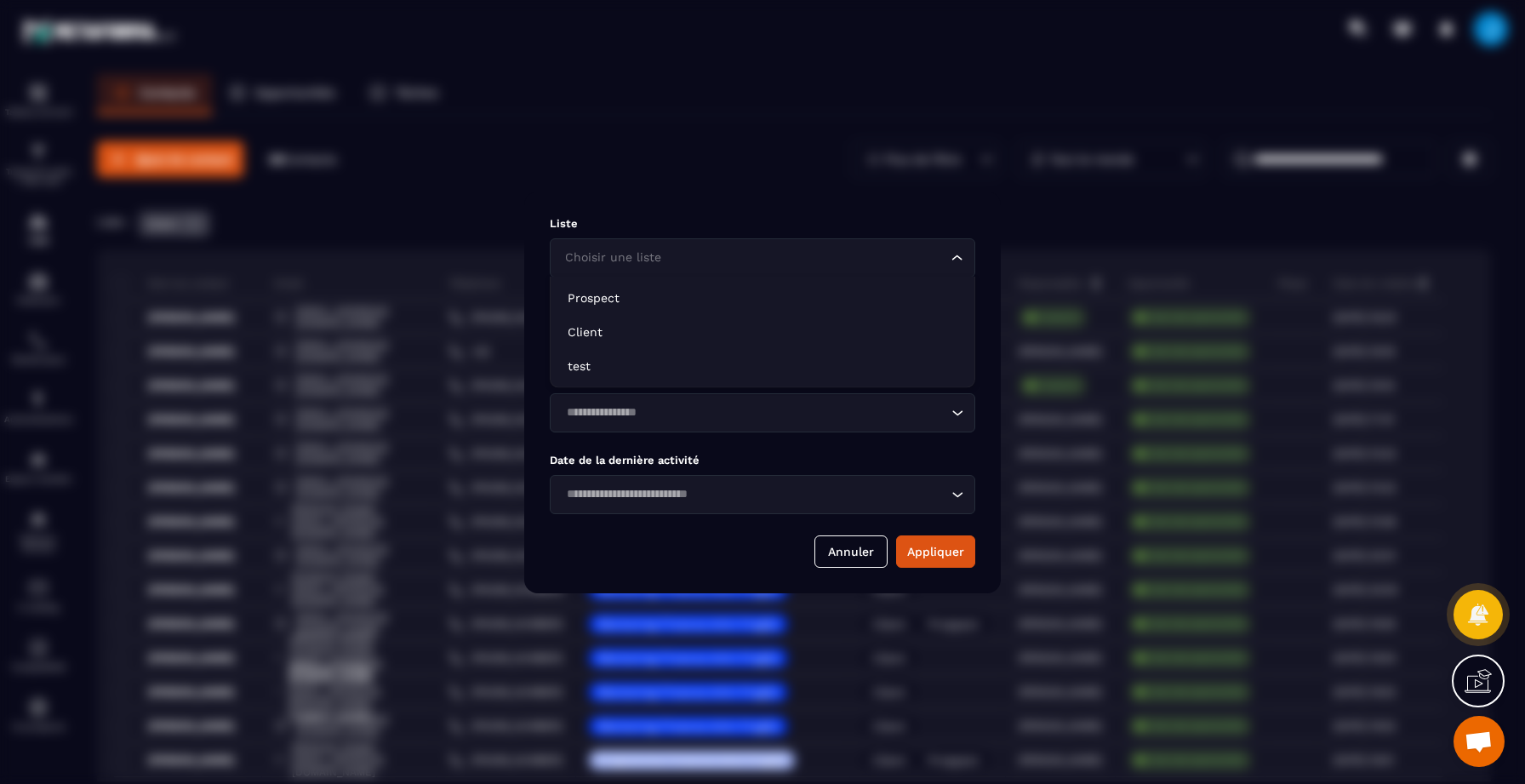
click at [696, 269] on div "Choisir une liste Loading..." at bounding box center [763, 258] width 426 height 39
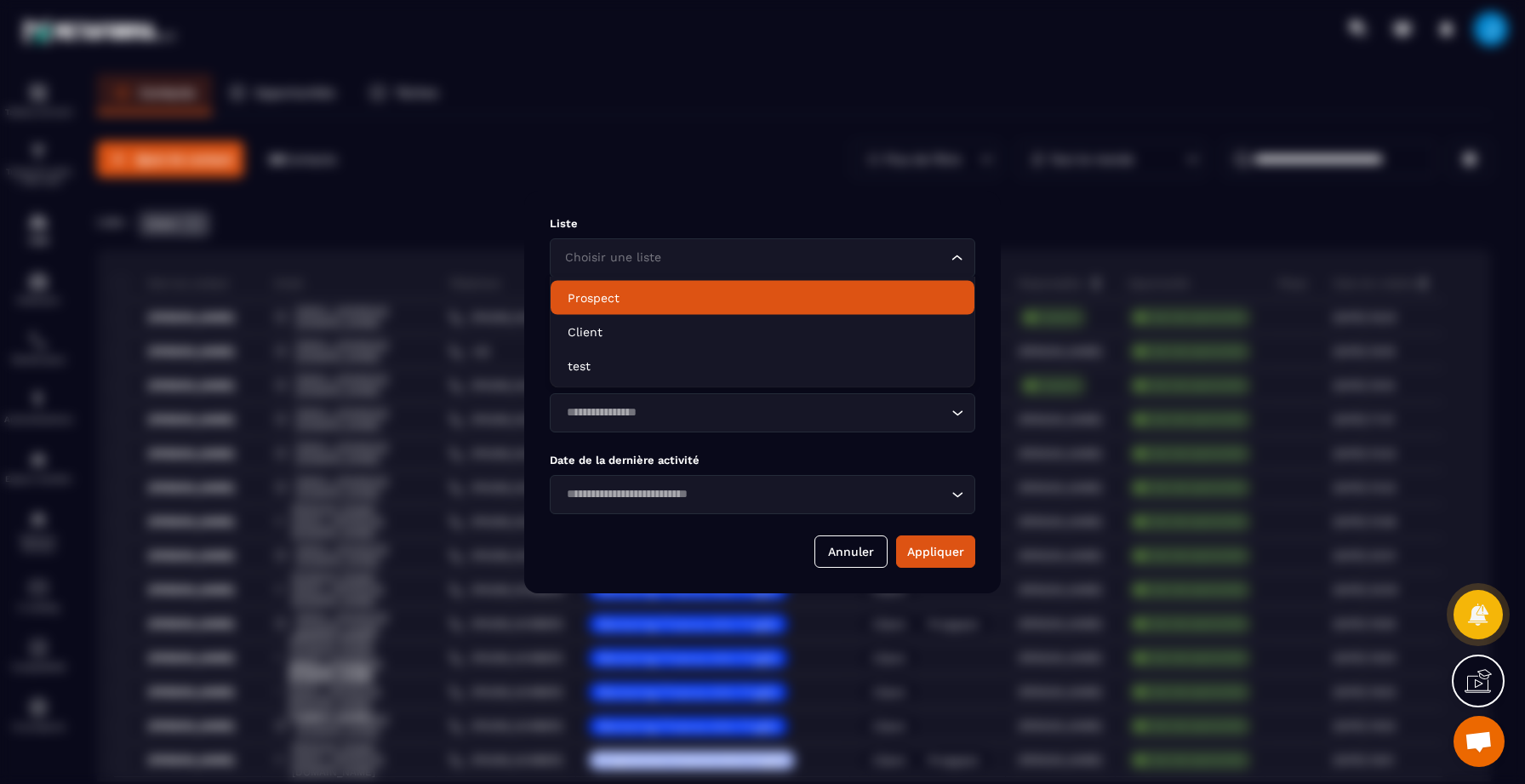
click at [639, 309] on li "Prospect" at bounding box center [763, 298] width 424 height 34
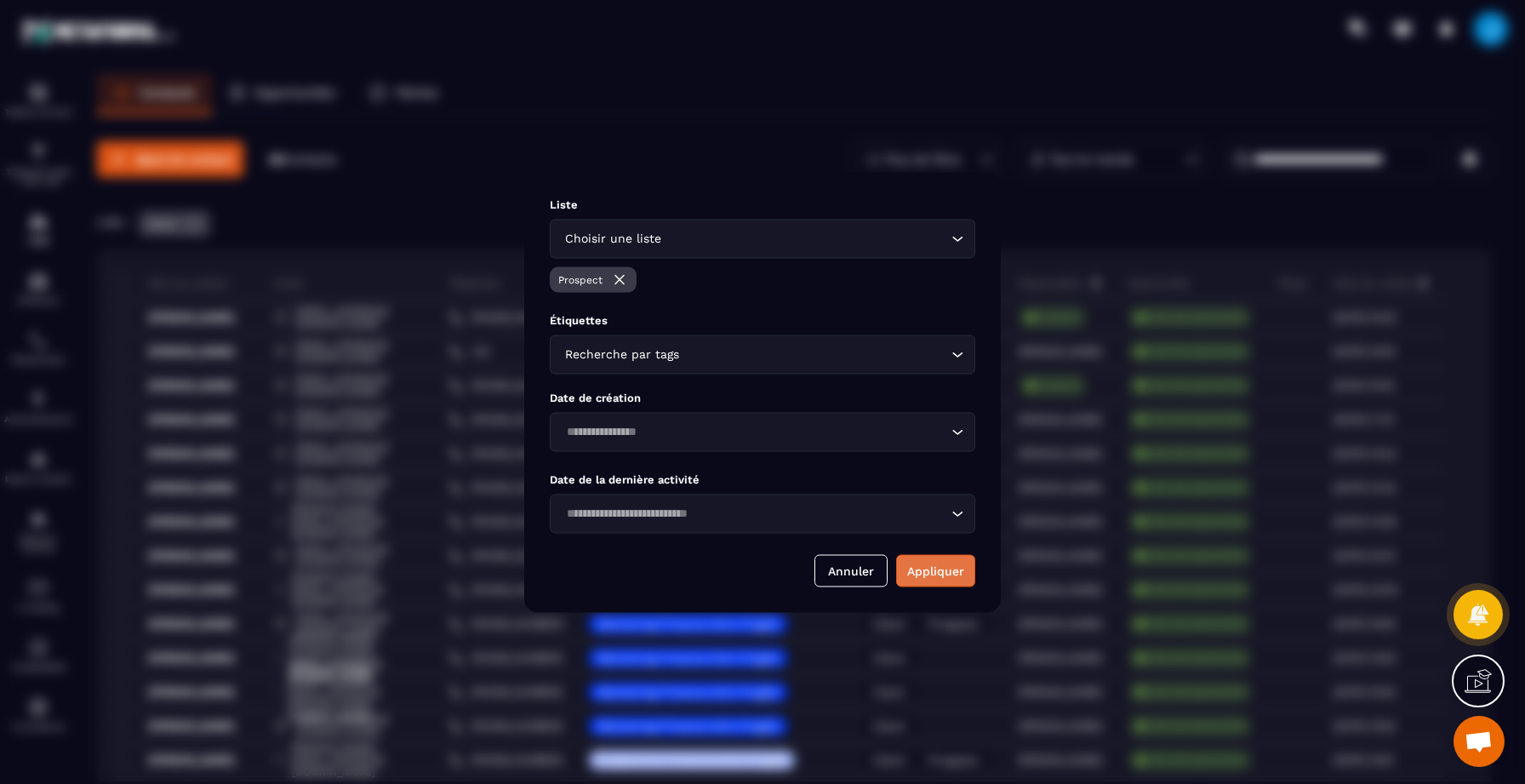
click at [948, 579] on button "Appliquer" at bounding box center [936, 569] width 79 height 32
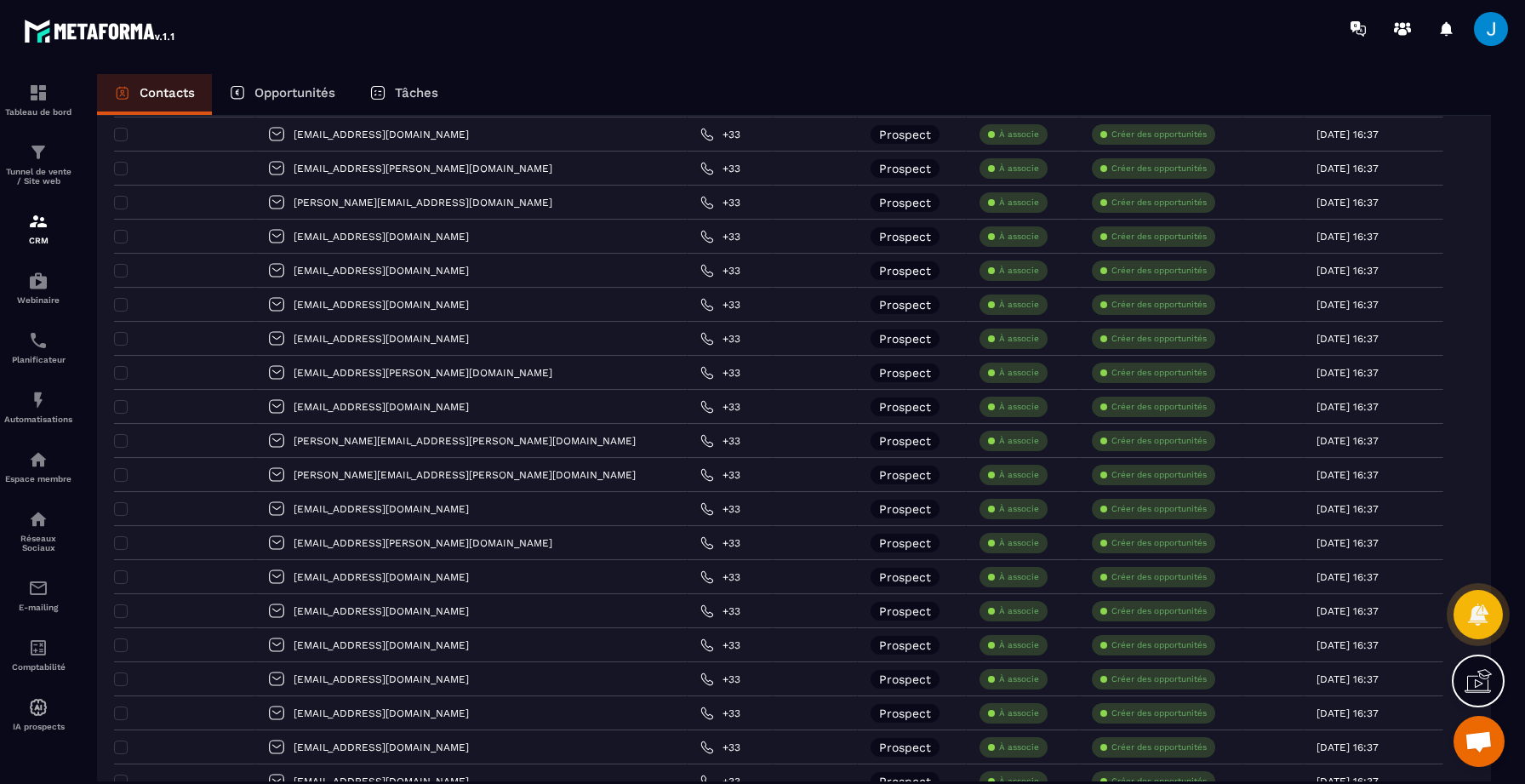
click at [446, 357] on div "[EMAIL_ADDRESS][PERSON_NAME][DOMAIN_NAME]" at bounding box center [471, 372] width 432 height 34
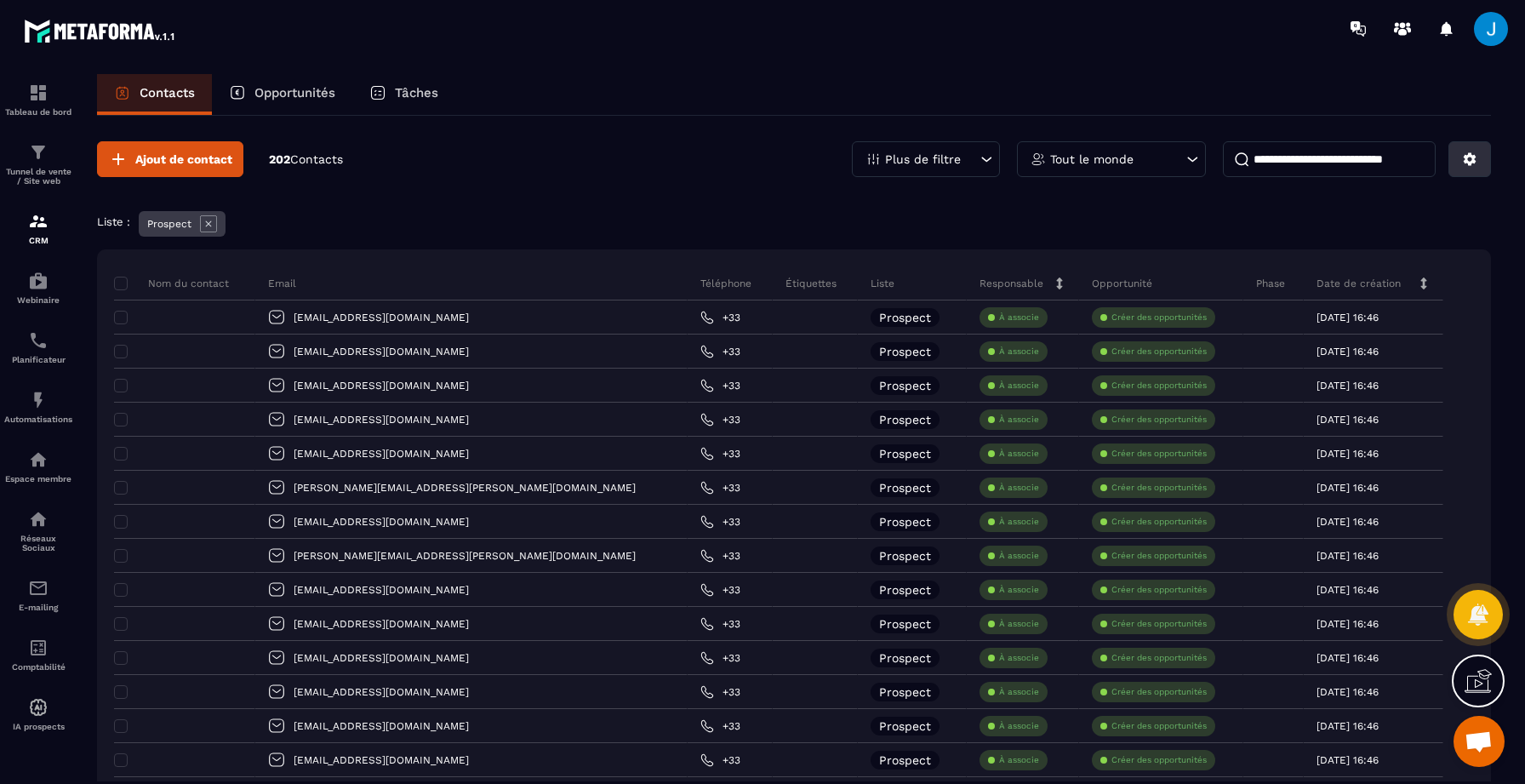
click at [1467, 163] on icon at bounding box center [1470, 158] width 16 height 16
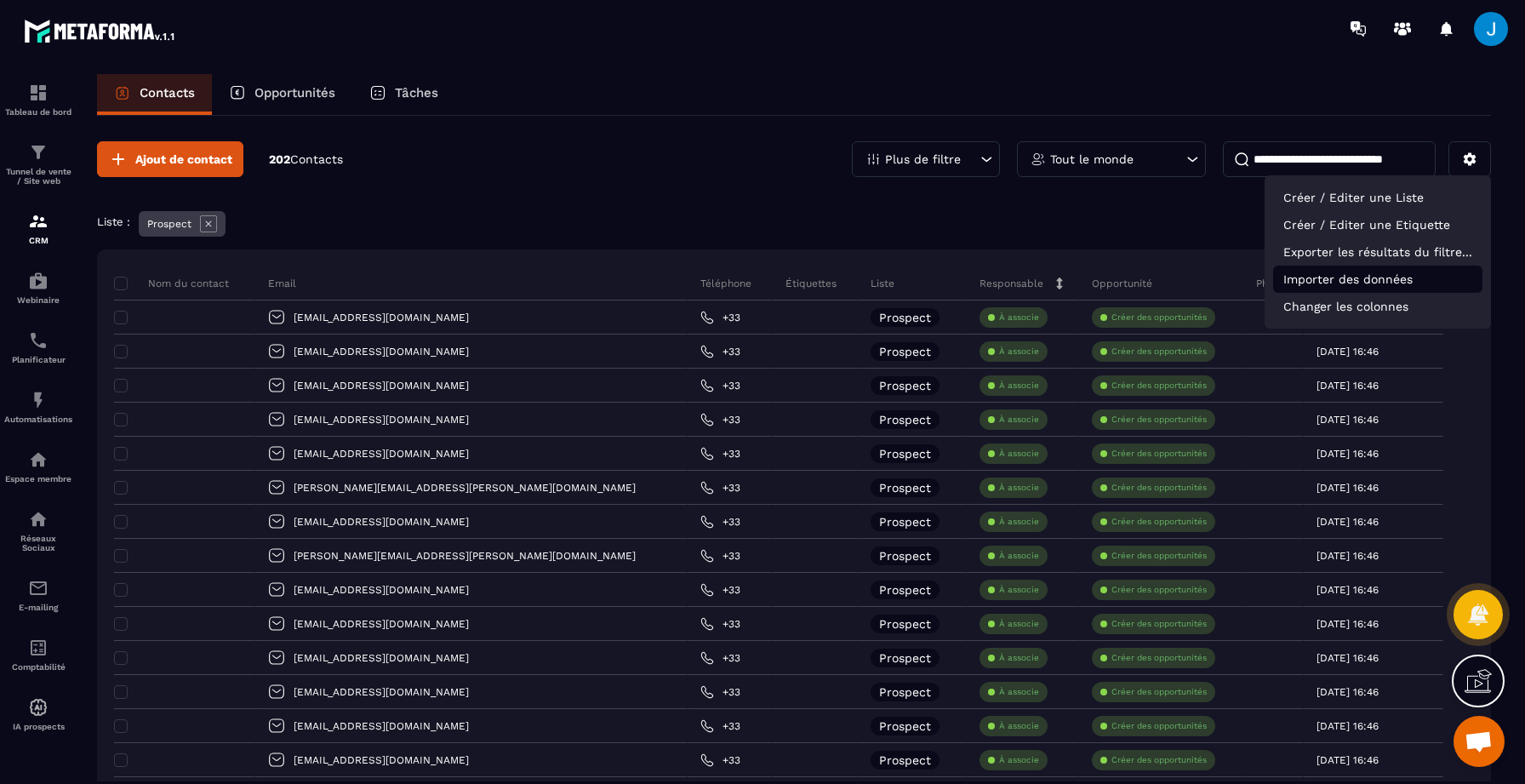
click at [1414, 275] on p "Importer des données" at bounding box center [1378, 279] width 209 height 28
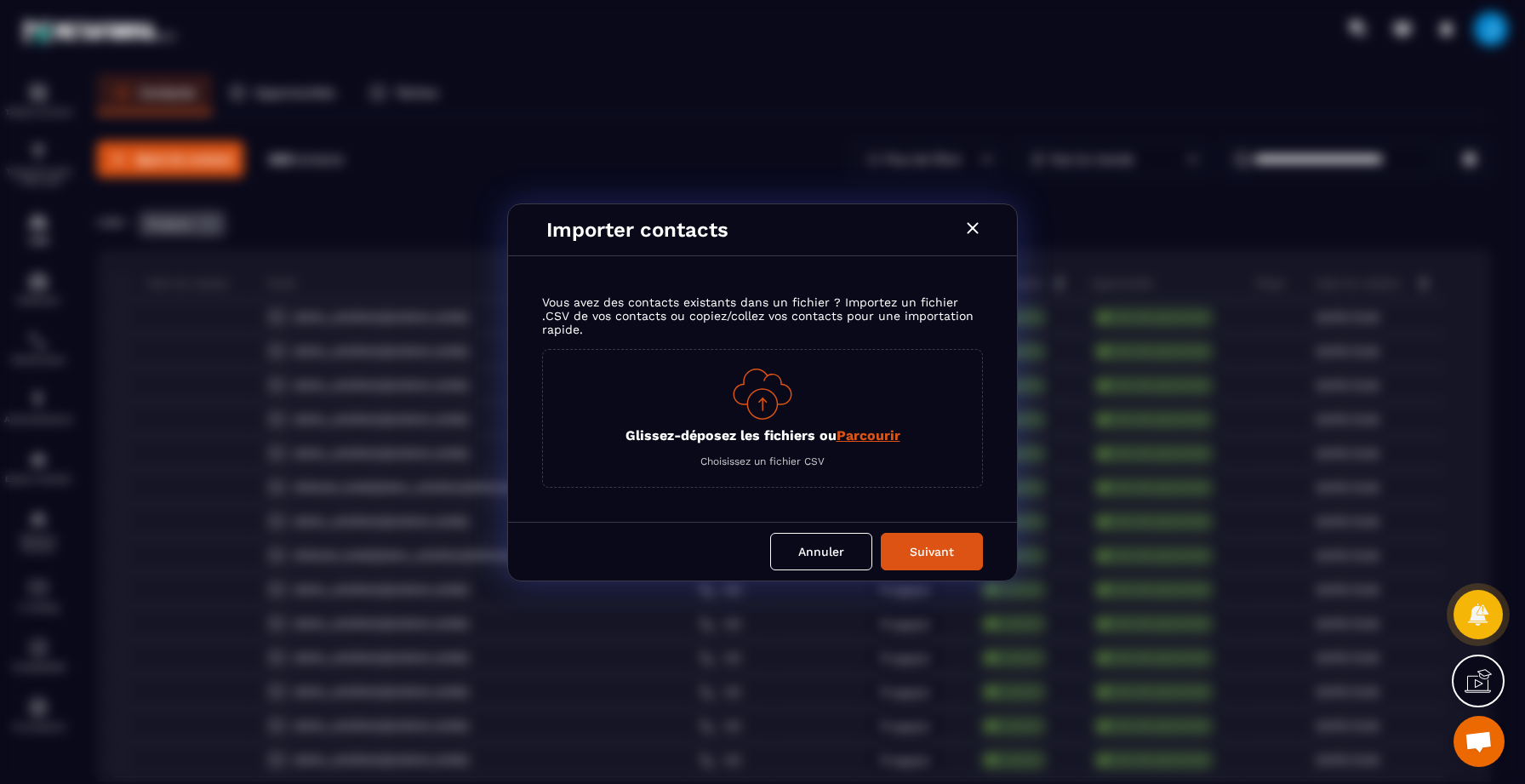
click at [852, 436] on span "Parcourir" at bounding box center [868, 436] width 64 height 17
click at [0, 0] on input "Glissez-déposez les fichiers ou Parcourir" at bounding box center [0, 0] width 0 height 0
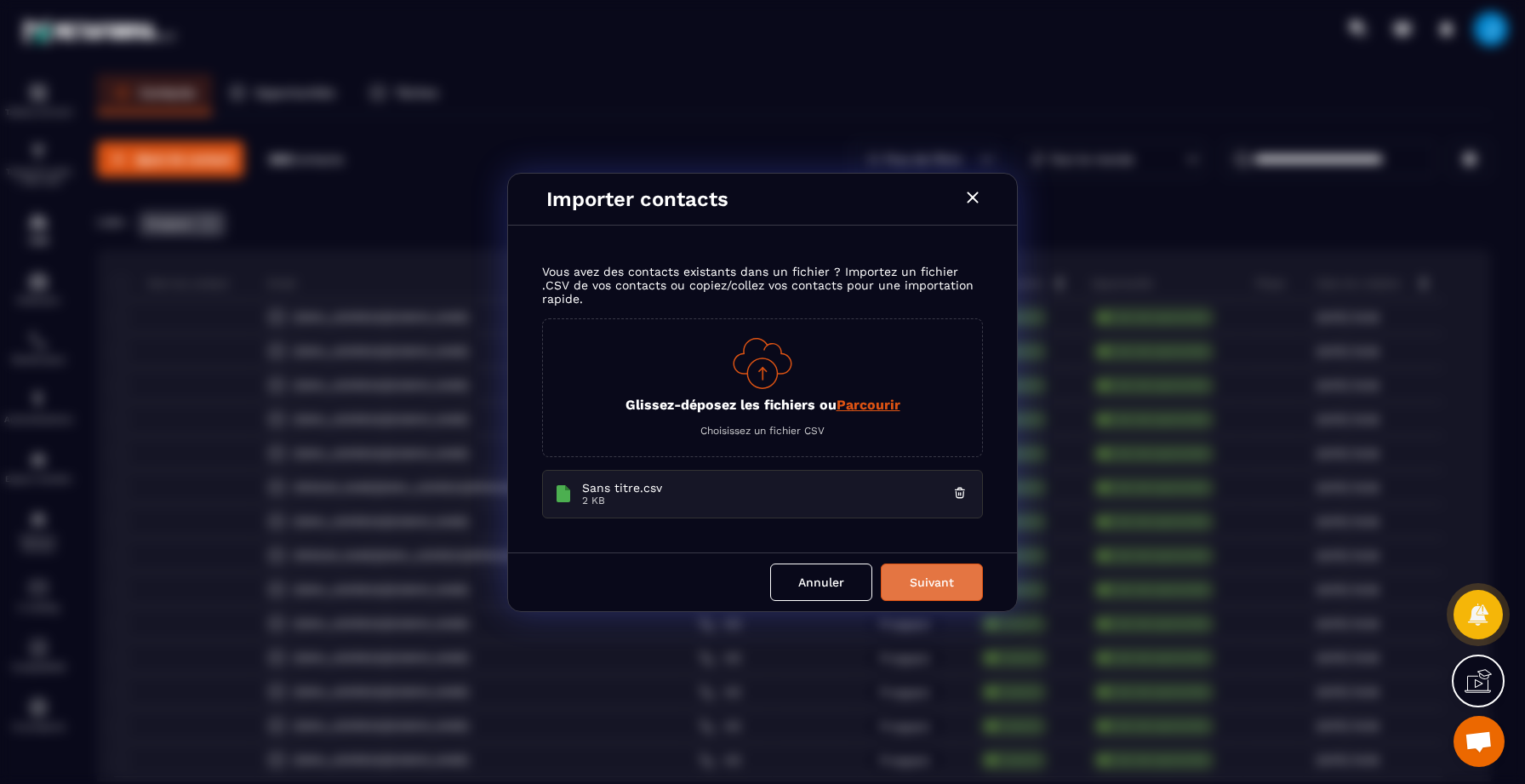
click at [945, 570] on button "Suivant" at bounding box center [932, 581] width 102 height 38
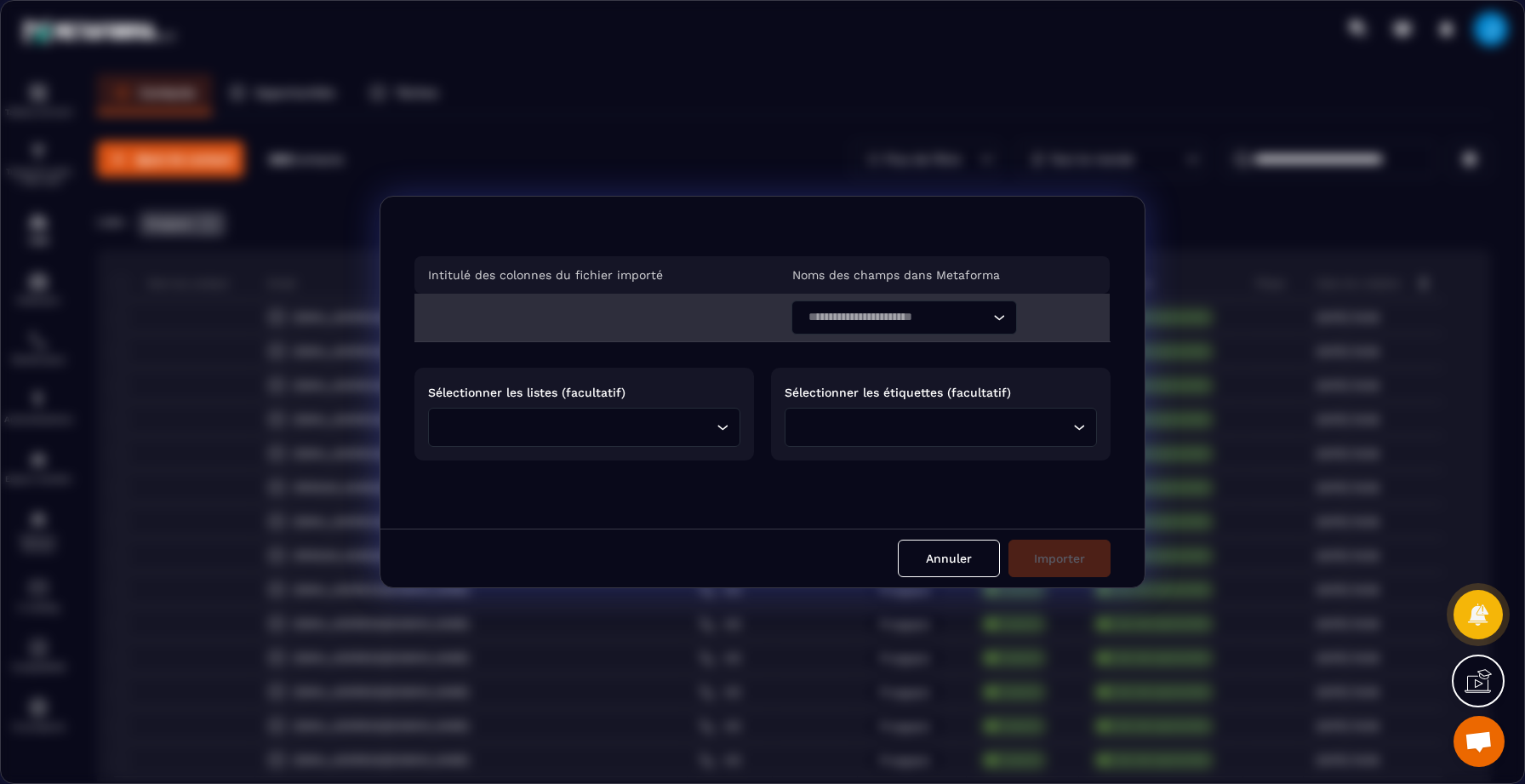
click at [929, 312] on input "Search for option" at bounding box center [896, 317] width 186 height 18
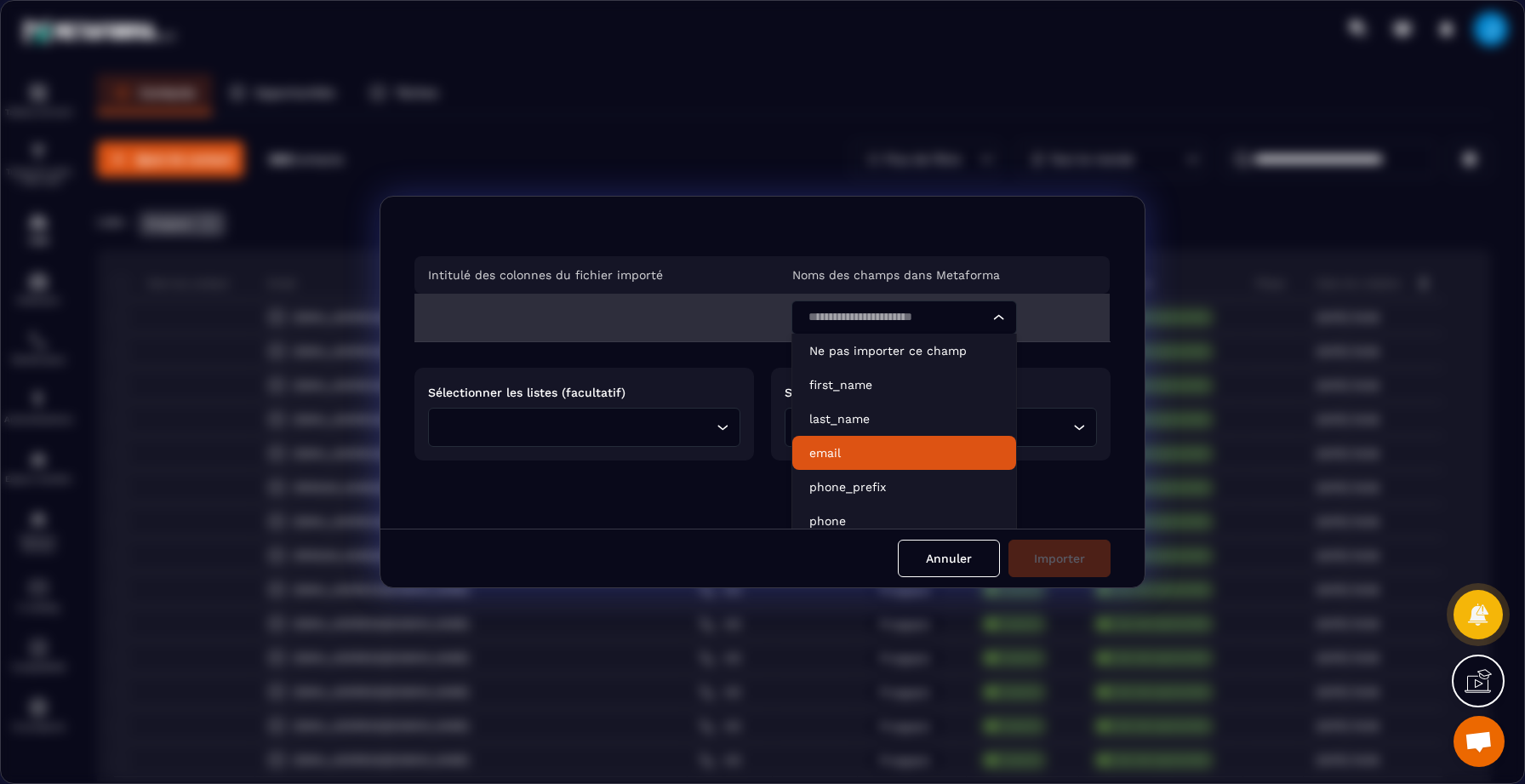
click at [871, 439] on li "email" at bounding box center [904, 452] width 224 height 34
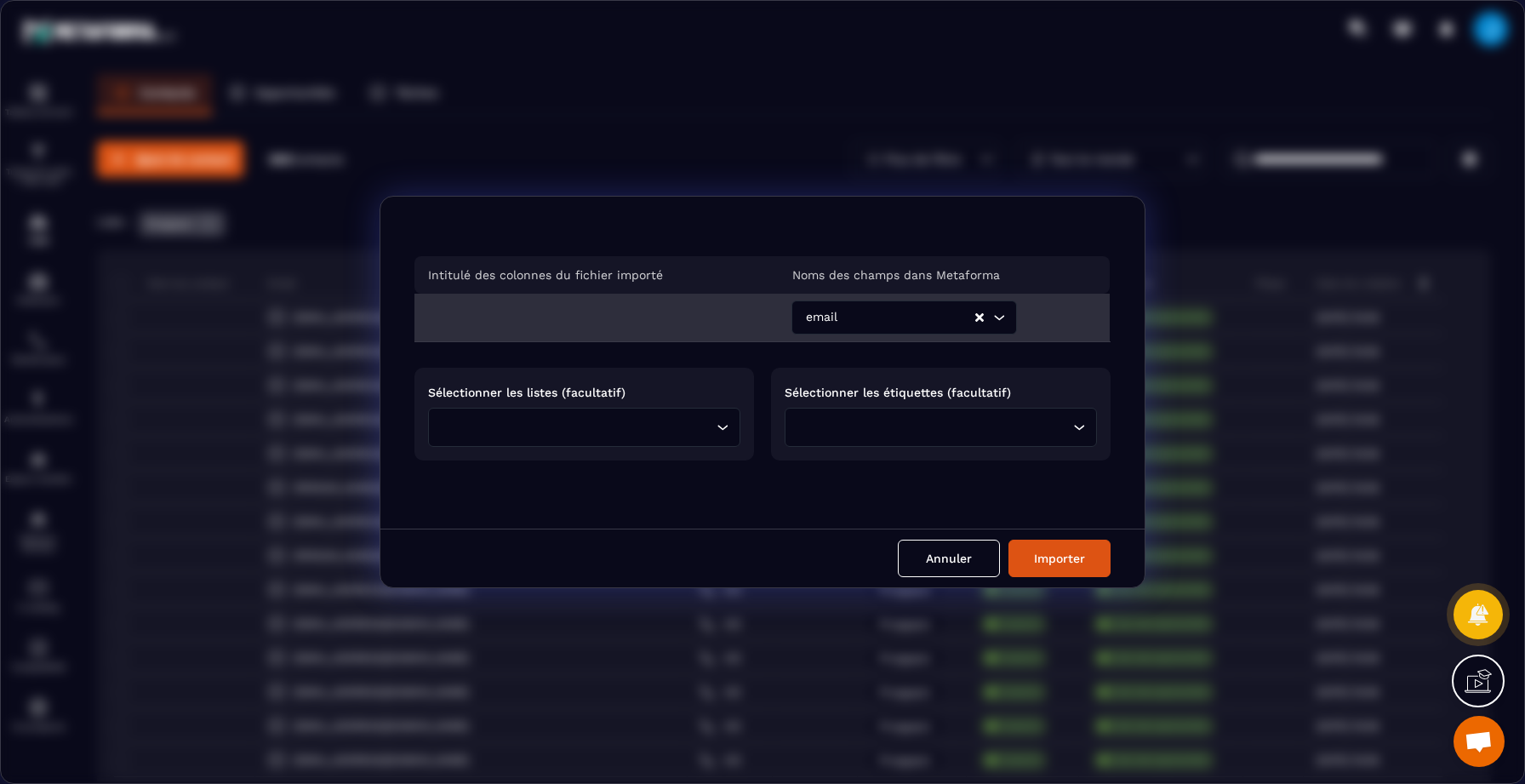
click at [726, 422] on div "Loading..." at bounding box center [722, 427] width 17 height 17
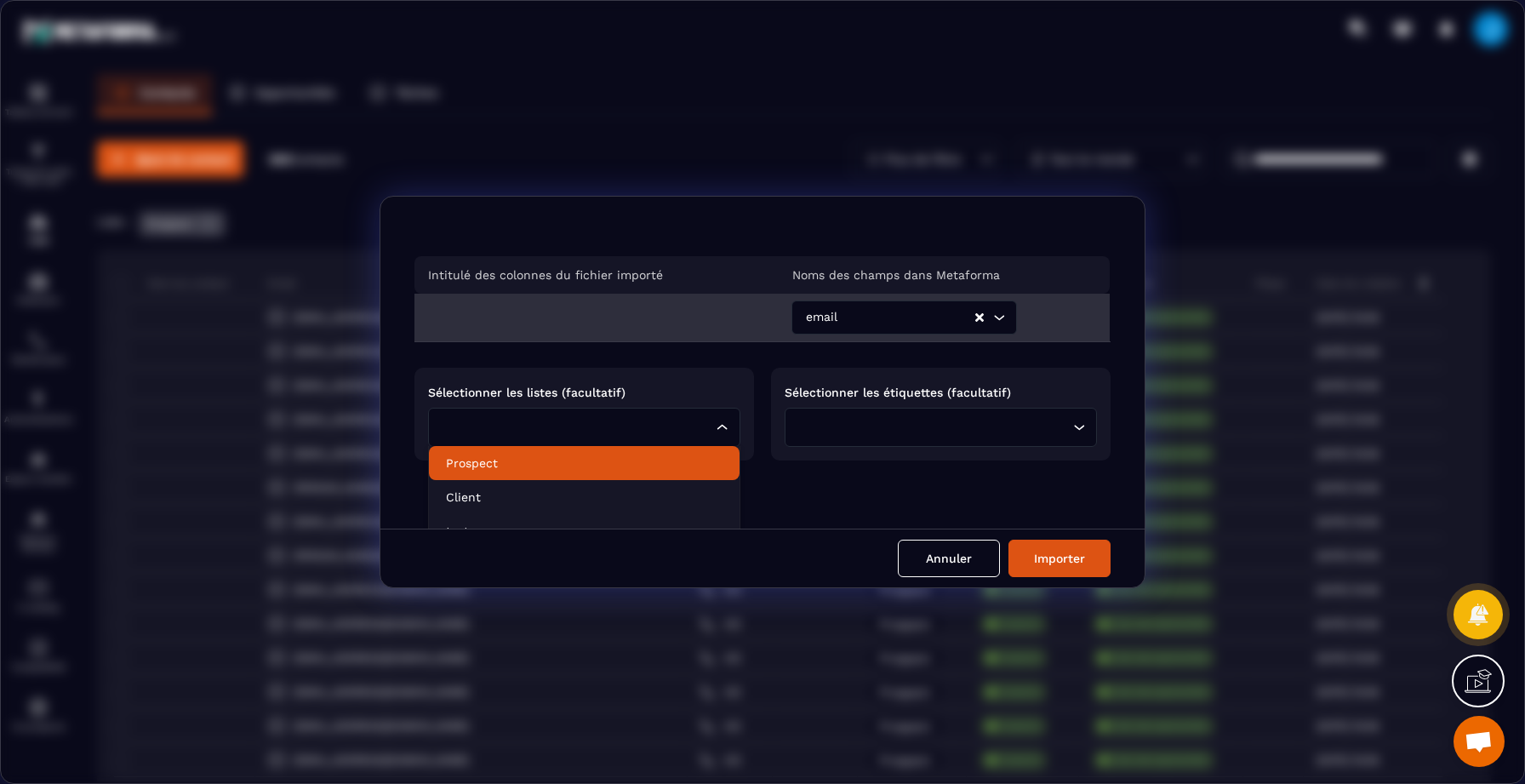
click at [587, 469] on p "Prospect" at bounding box center [584, 462] width 276 height 17
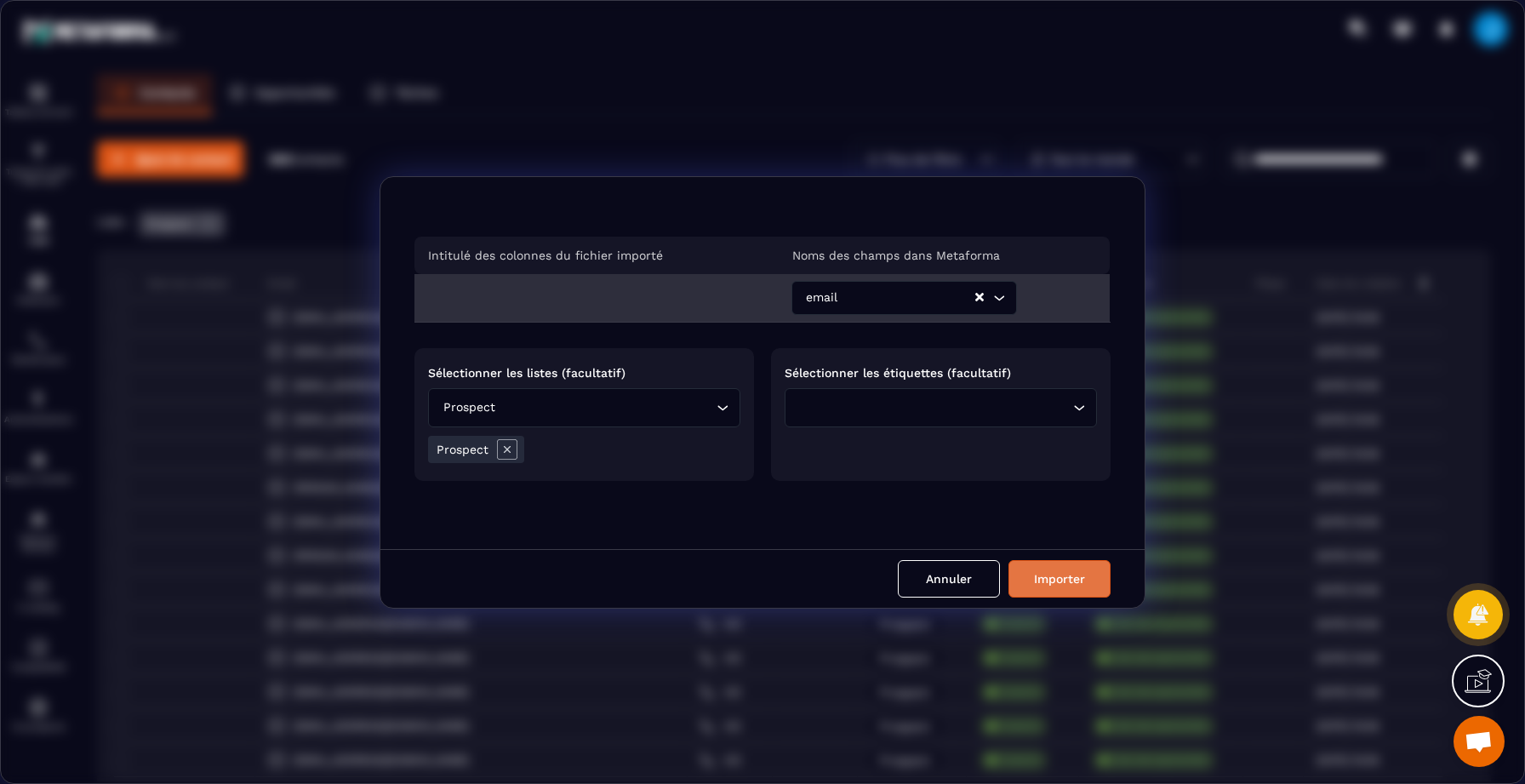
click at [1099, 587] on button "Importer" at bounding box center [1060, 579] width 102 height 38
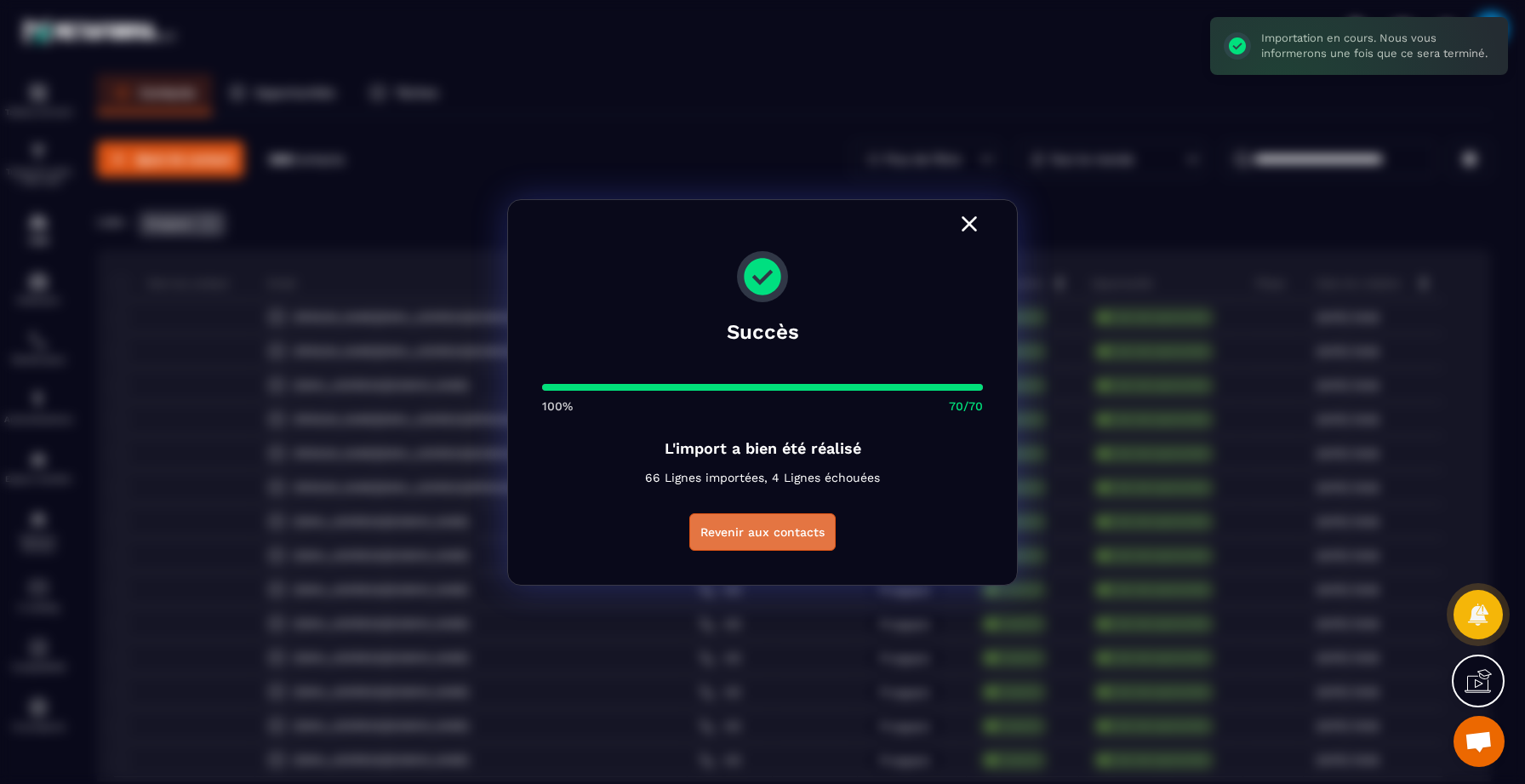
click at [790, 530] on button "Revenir aux contacts" at bounding box center [762, 532] width 147 height 38
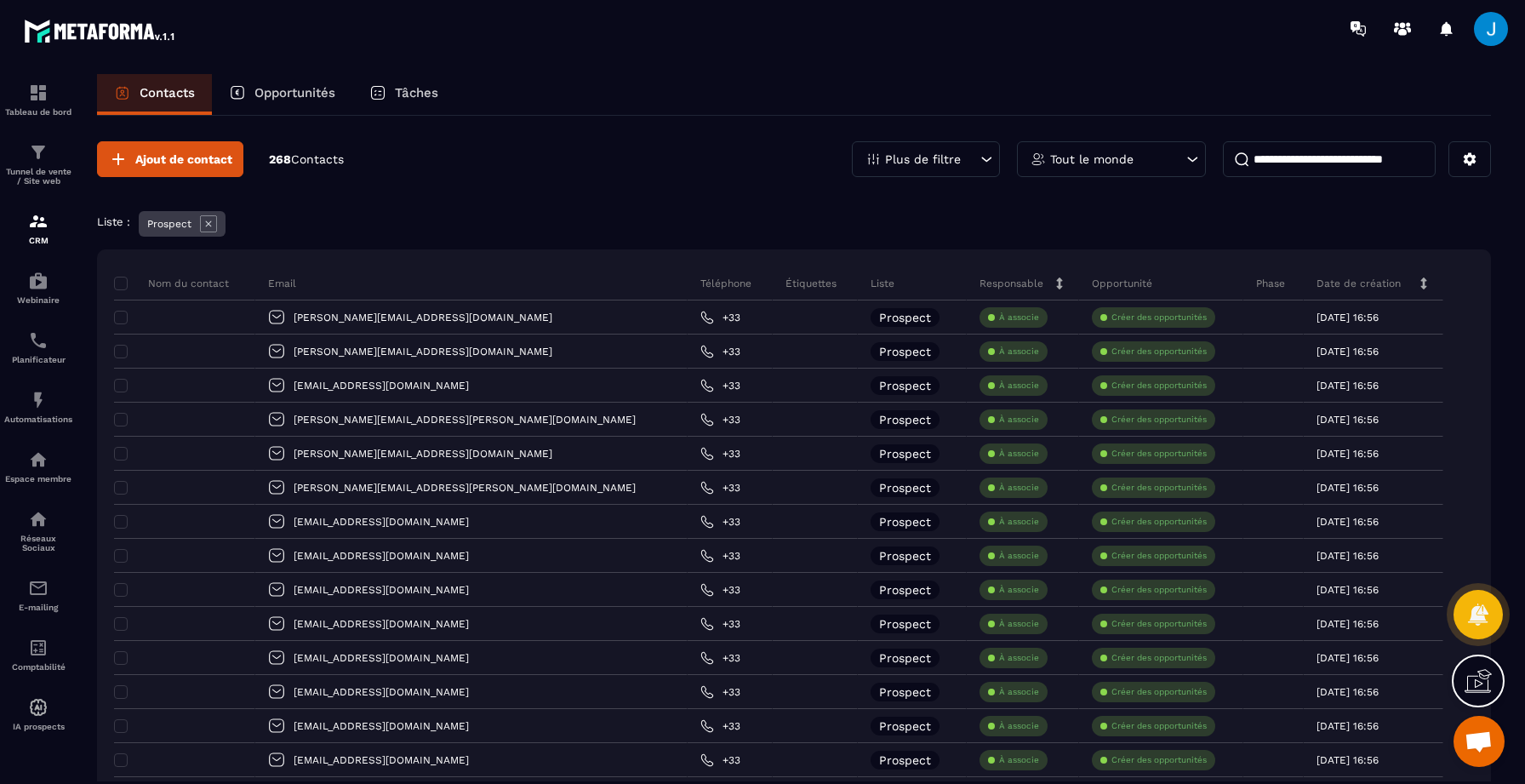
click at [1001, 146] on div "Plus de filtre Tout le monde" at bounding box center [1172, 158] width 639 height 36
click at [973, 158] on div "Plus de filtre" at bounding box center [926, 158] width 148 height 36
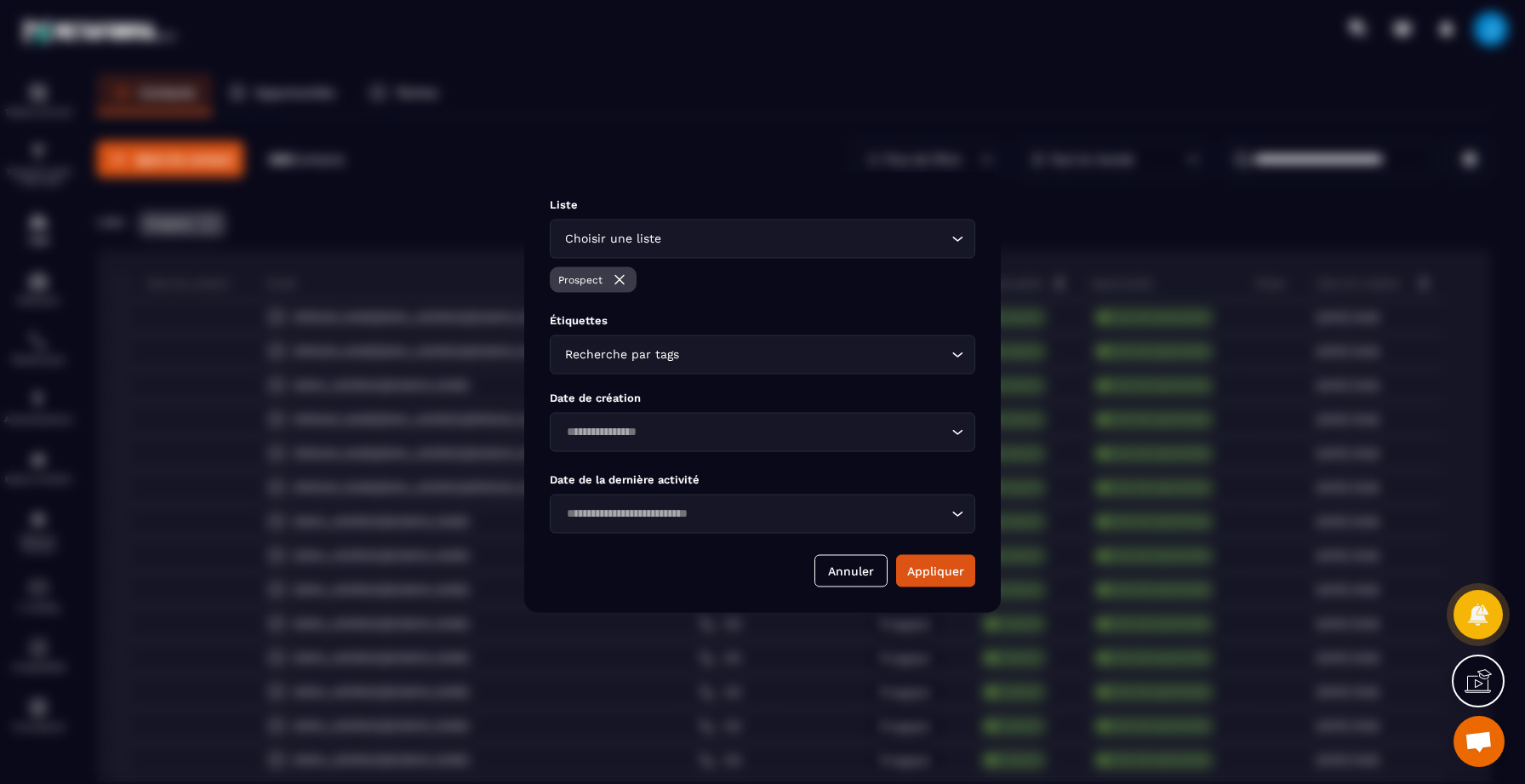
click at [840, 228] on div "Choisir une liste Loading..." at bounding box center [763, 238] width 426 height 39
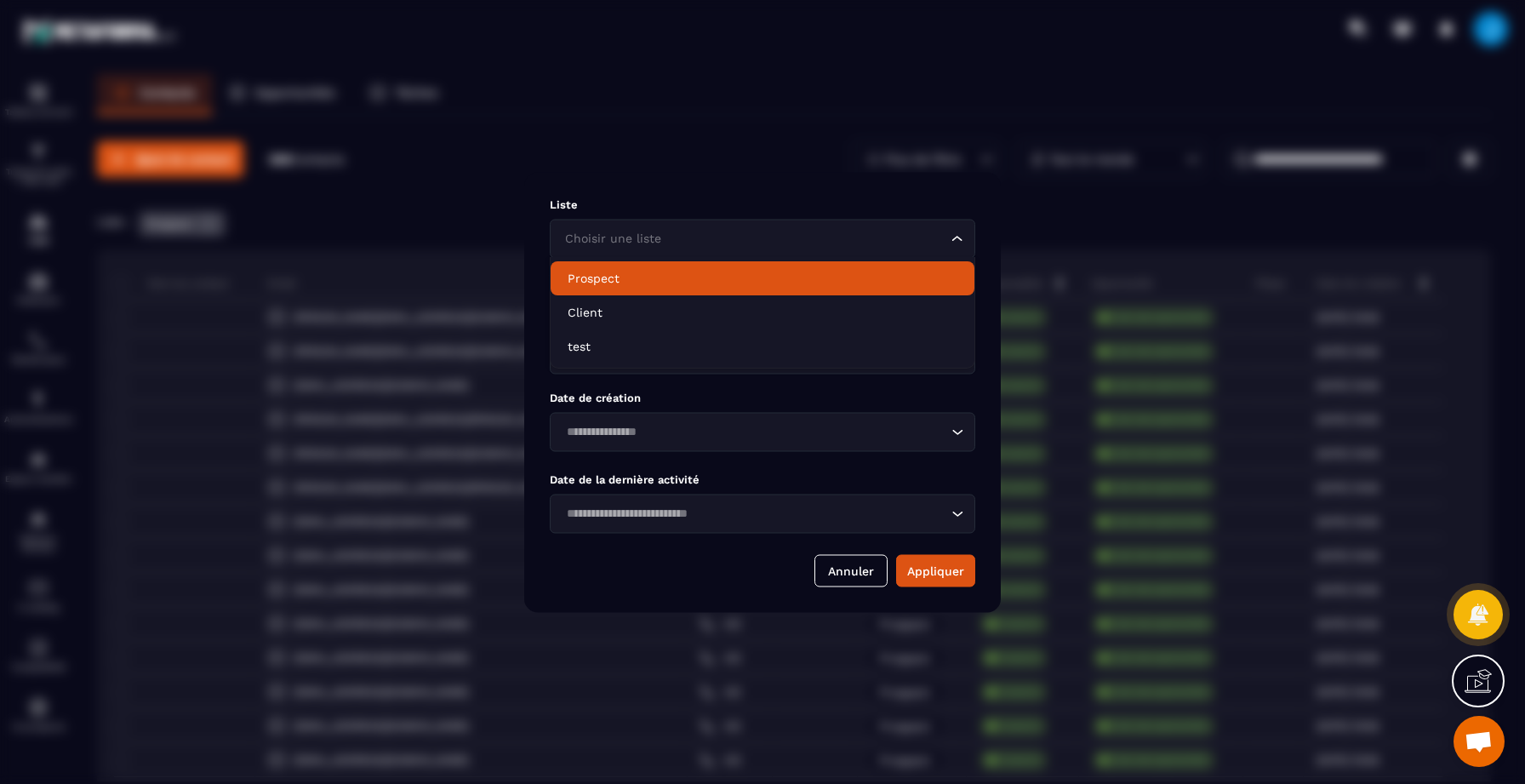
click at [746, 252] on div "Choisir une liste Loading..." at bounding box center [763, 238] width 426 height 39
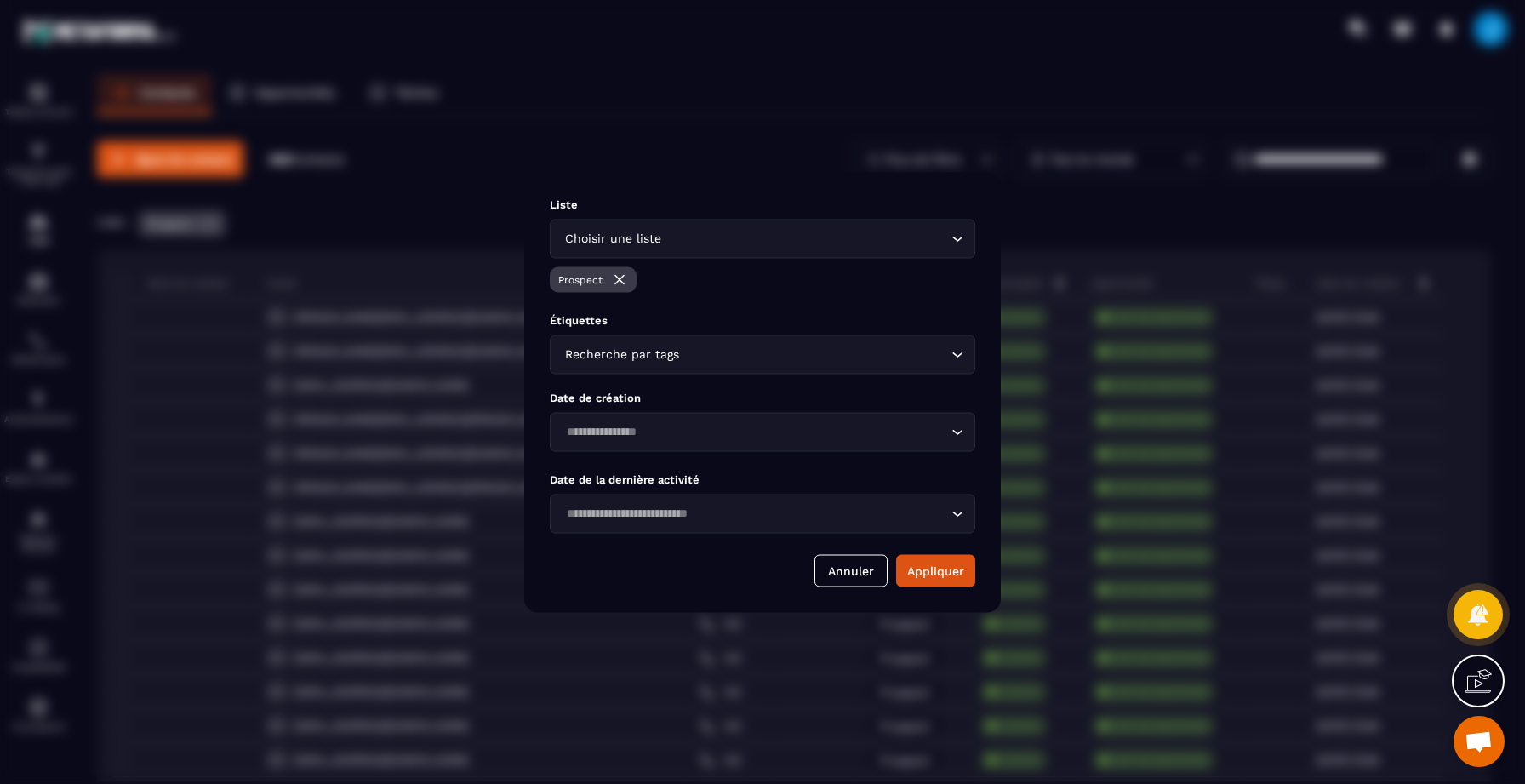
click at [624, 278] on img "Modal window" at bounding box center [619, 279] width 17 height 17
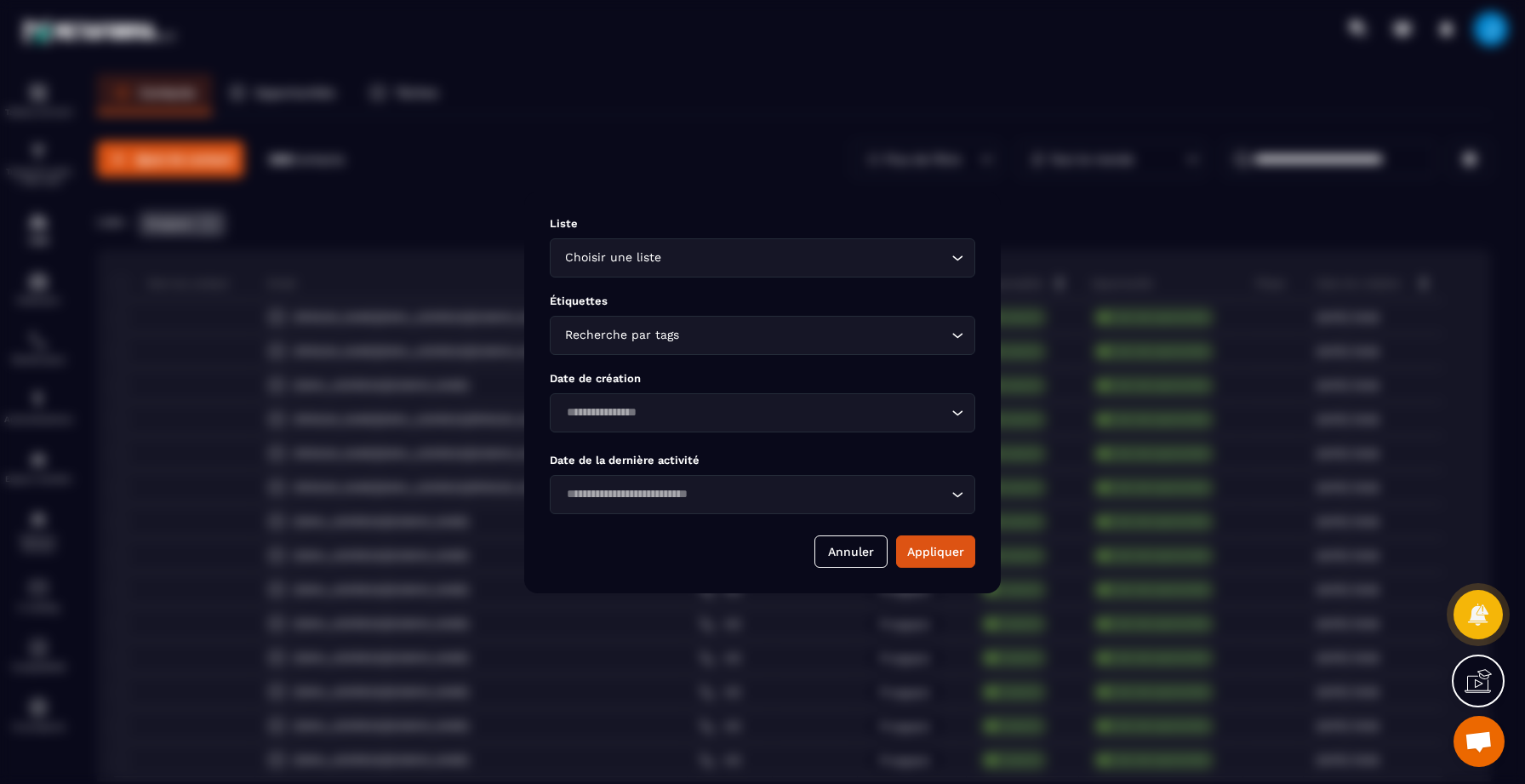
click at [922, 568] on div "Liste Choisir une liste Loading... Étiquettes Recherche par tags Loading... Dat…" at bounding box center [762, 392] width 476 height 402
click at [928, 555] on button "Appliquer" at bounding box center [936, 551] width 79 height 32
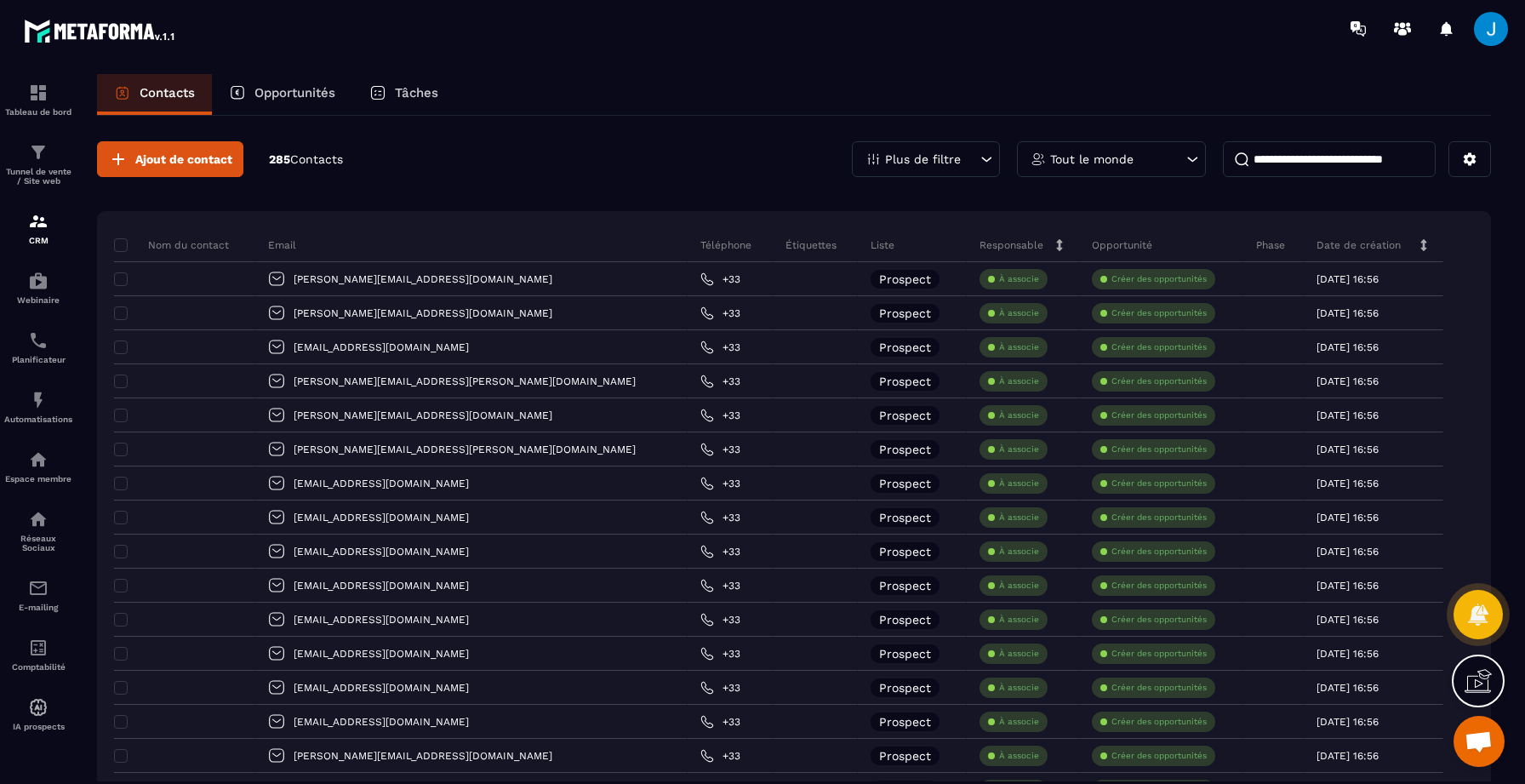
click at [968, 162] on div "Plus de filtre" at bounding box center [926, 158] width 148 height 36
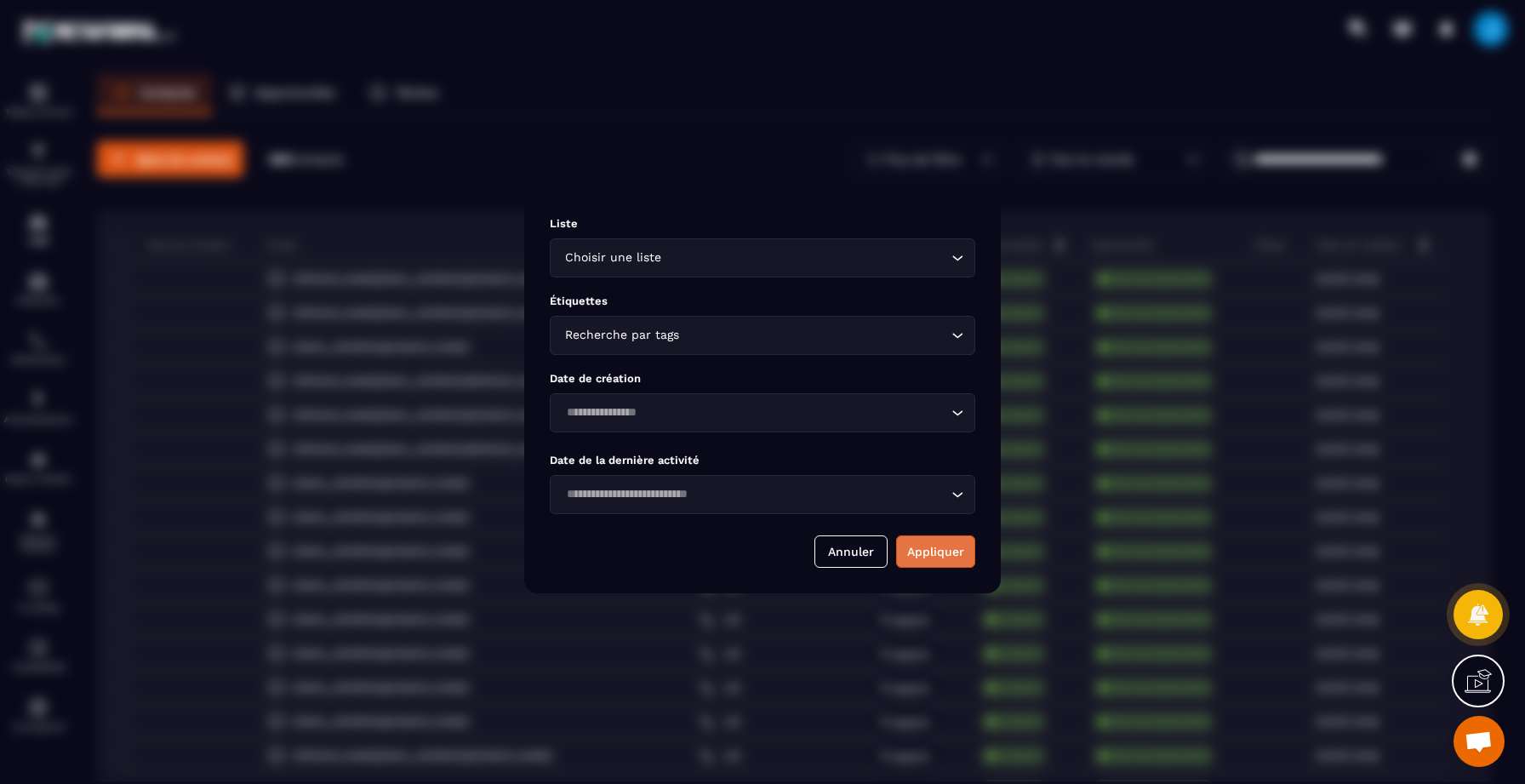
click at [912, 540] on button "Appliquer" at bounding box center [936, 551] width 79 height 32
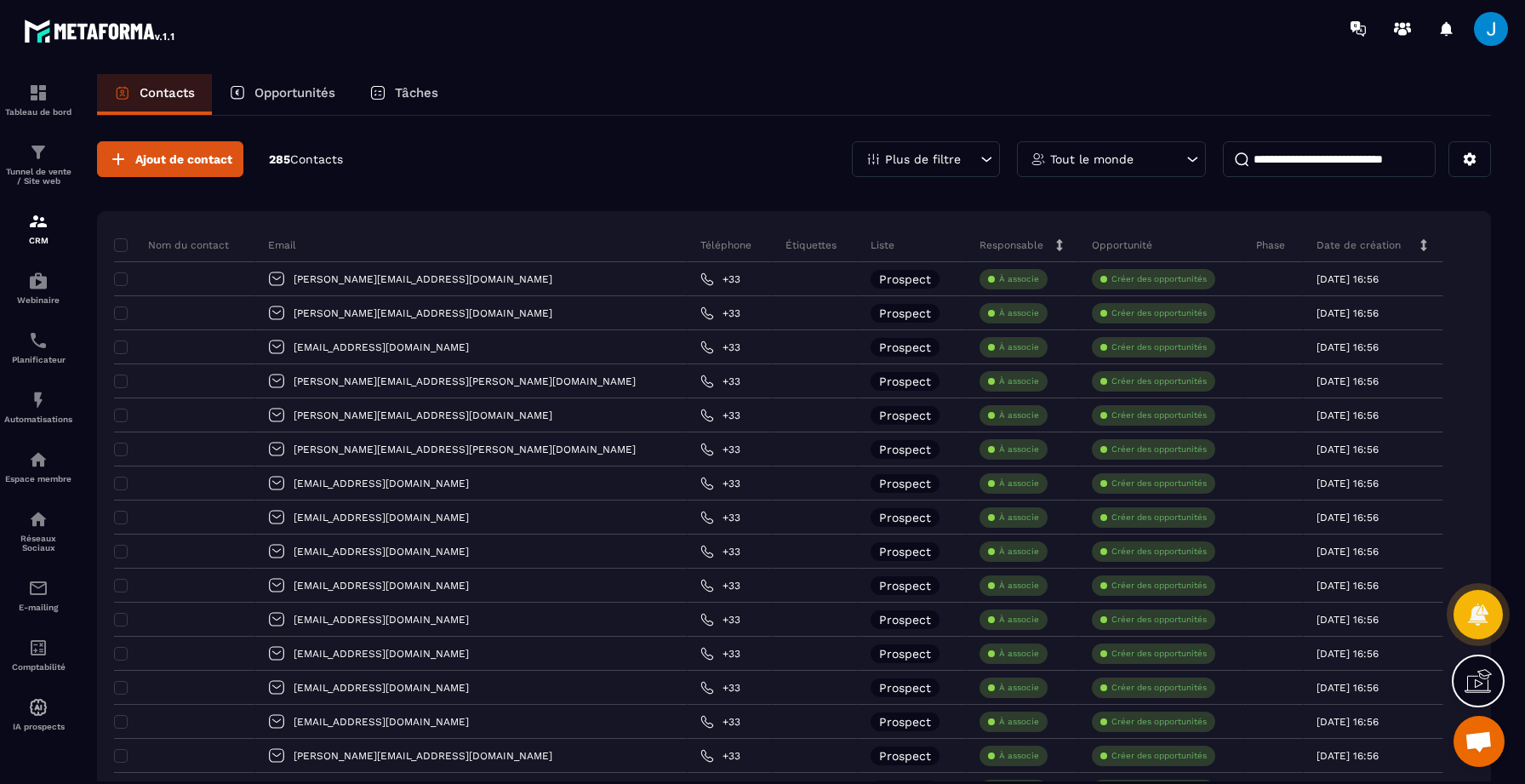
click at [951, 153] on p "Plus de filtre" at bounding box center [923, 158] width 76 height 12
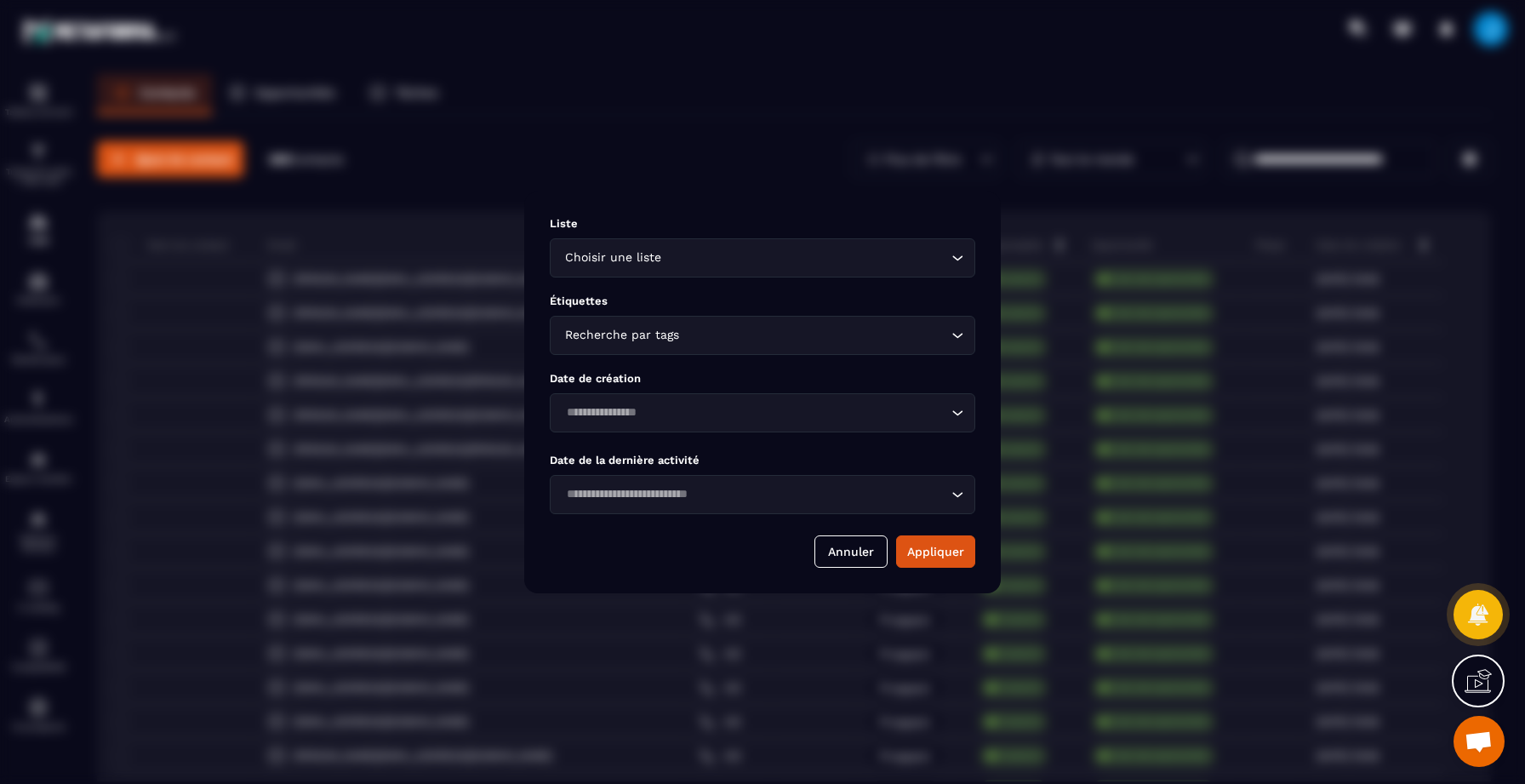
click at [698, 344] on div "Recherche par tags Loading..." at bounding box center [763, 335] width 426 height 39
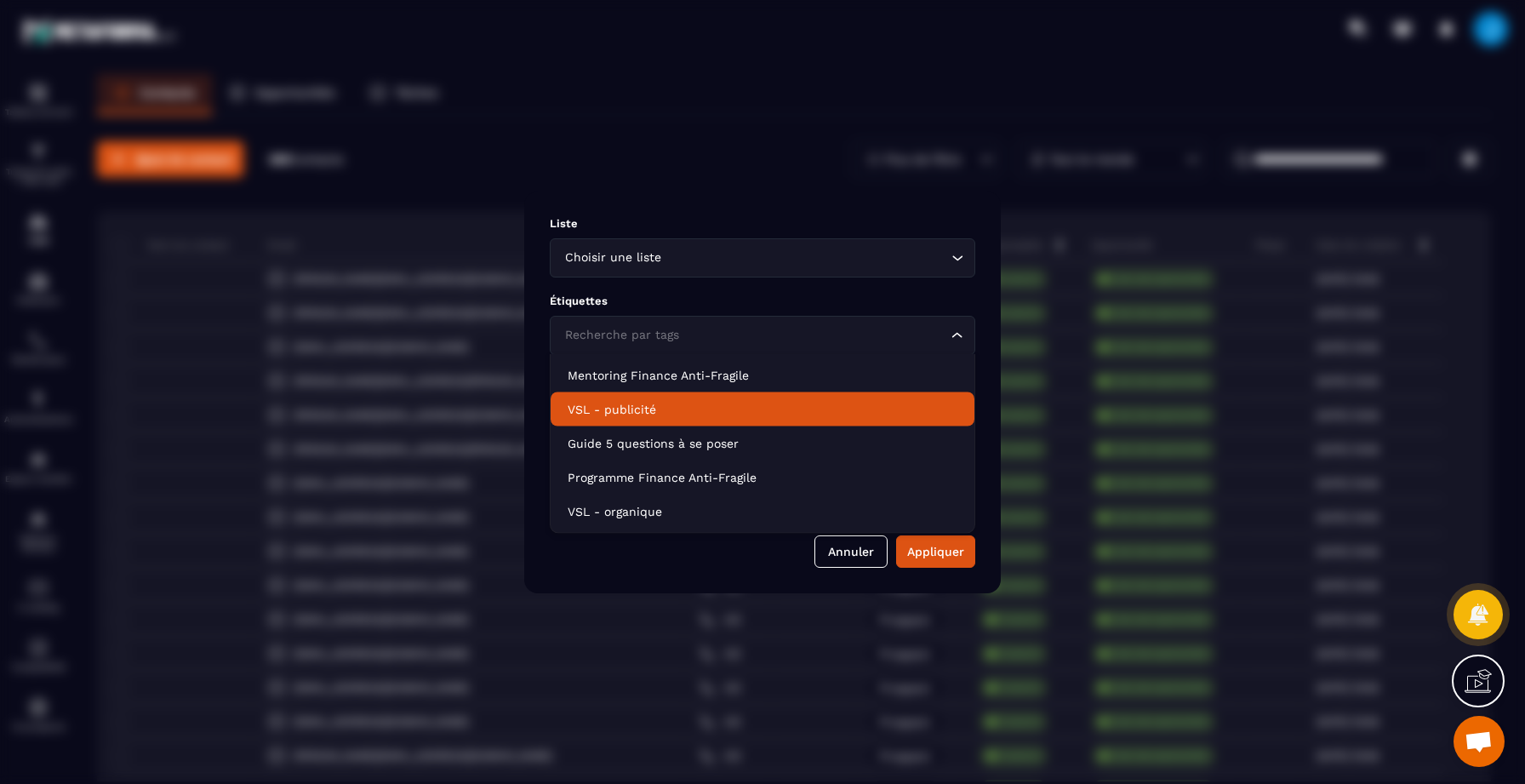
click at [656, 416] on p "VSL - publicité" at bounding box center [762, 409] width 390 height 17
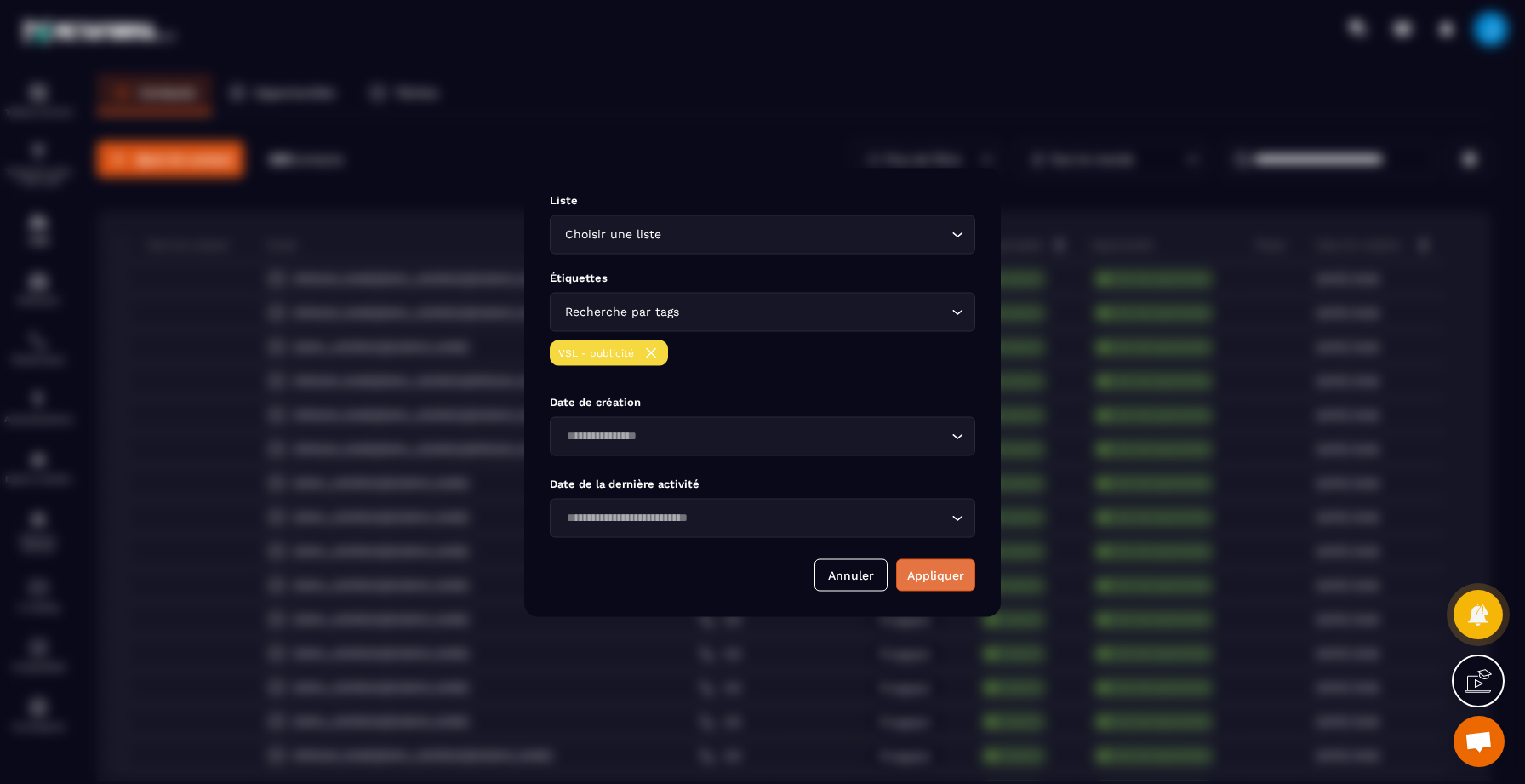
click at [903, 574] on button "Appliquer" at bounding box center [936, 574] width 79 height 32
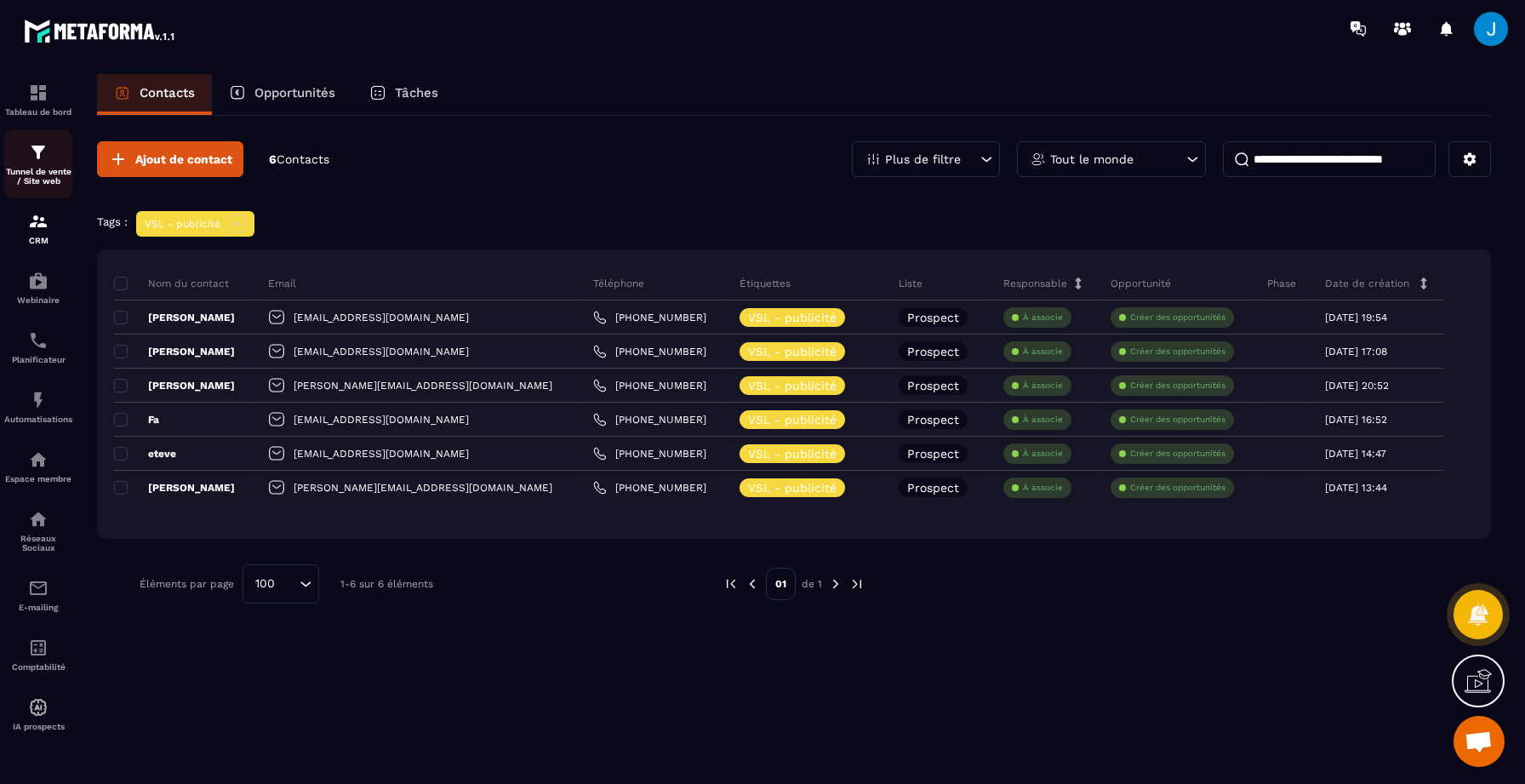
click at [58, 169] on p "Tunnel de vente / Site web" at bounding box center [39, 176] width 68 height 18
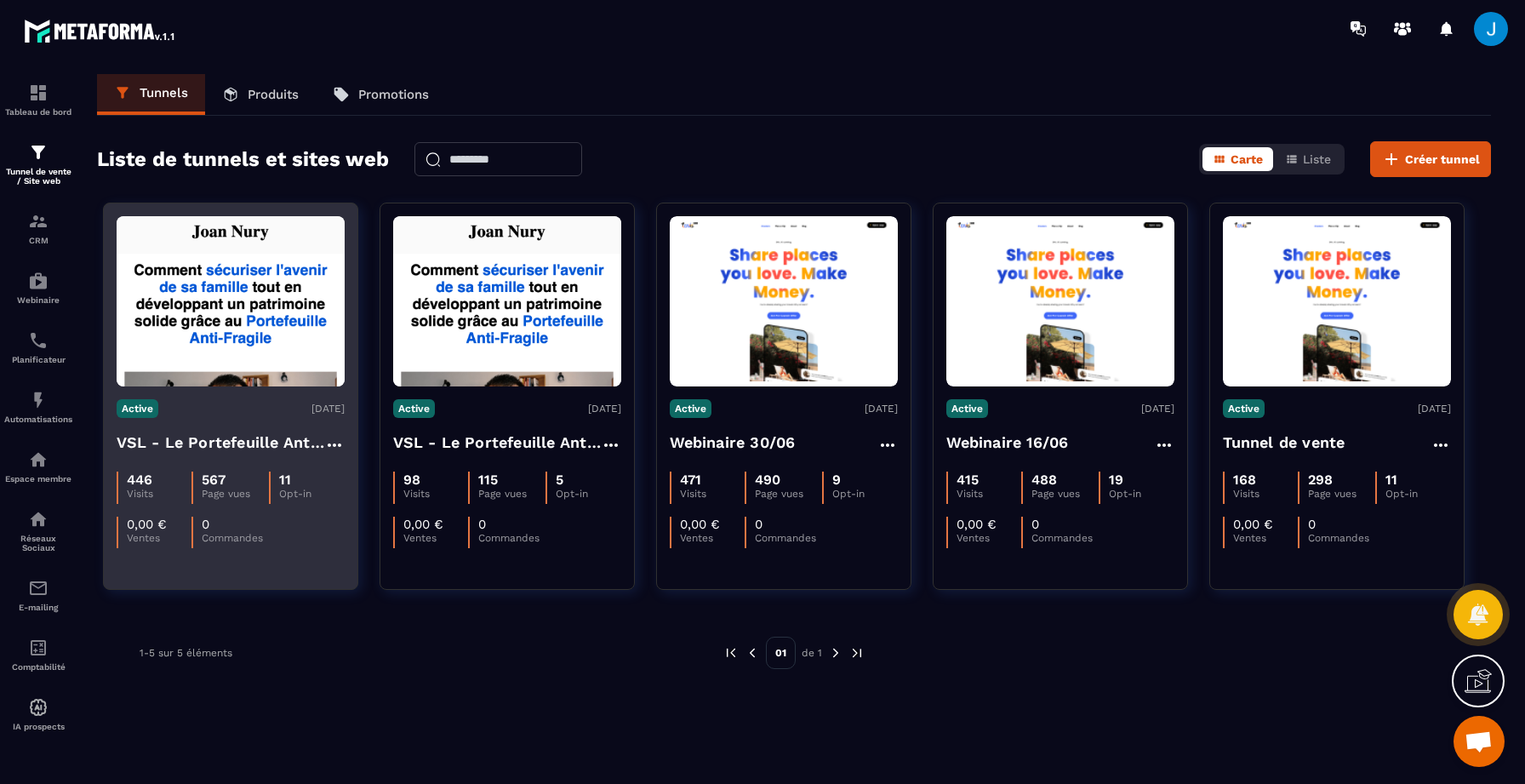
click at [213, 367] on img at bounding box center [231, 301] width 229 height 170
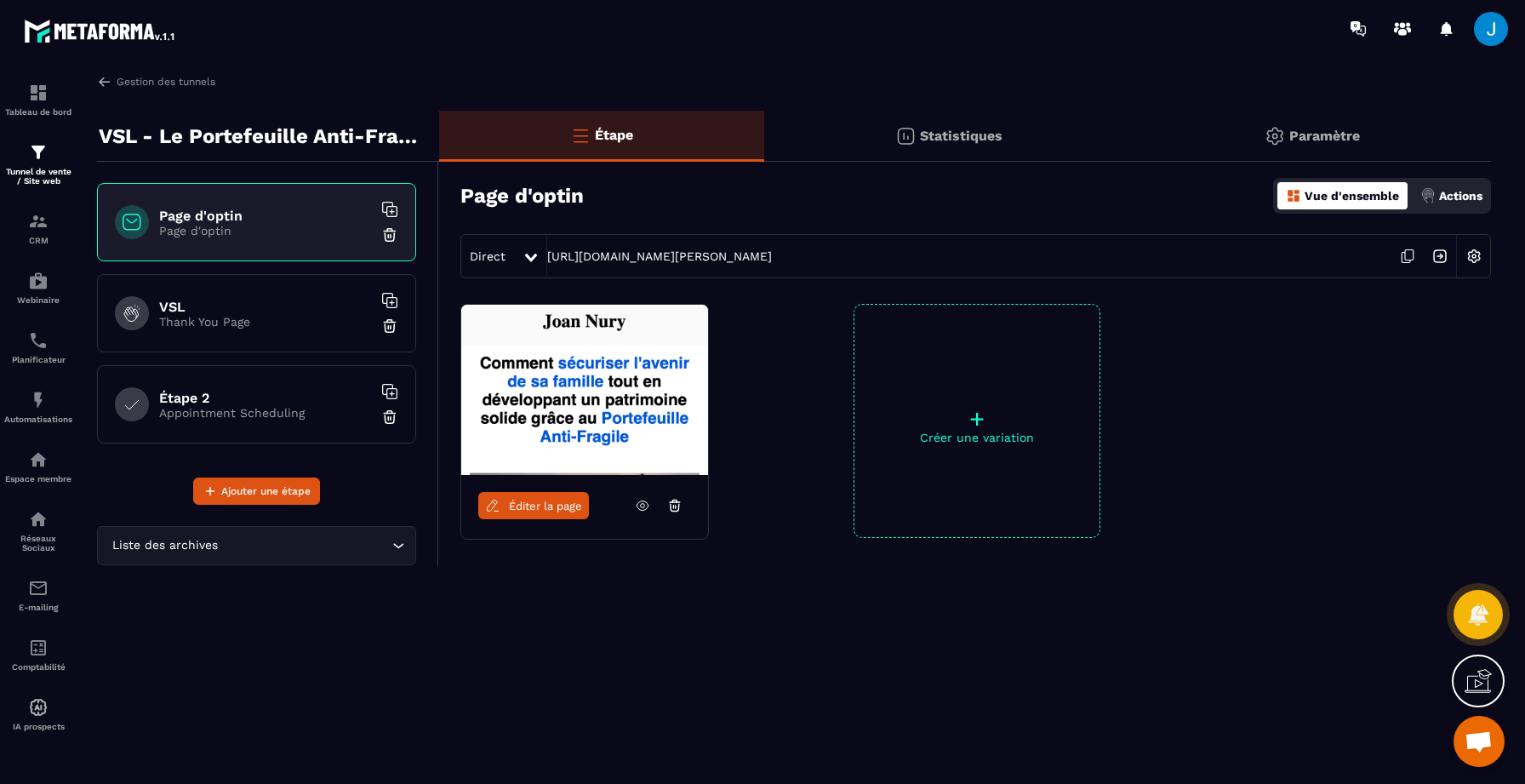
click at [1133, 144] on div "Statistiques" at bounding box center [1312, 135] width 358 height 51
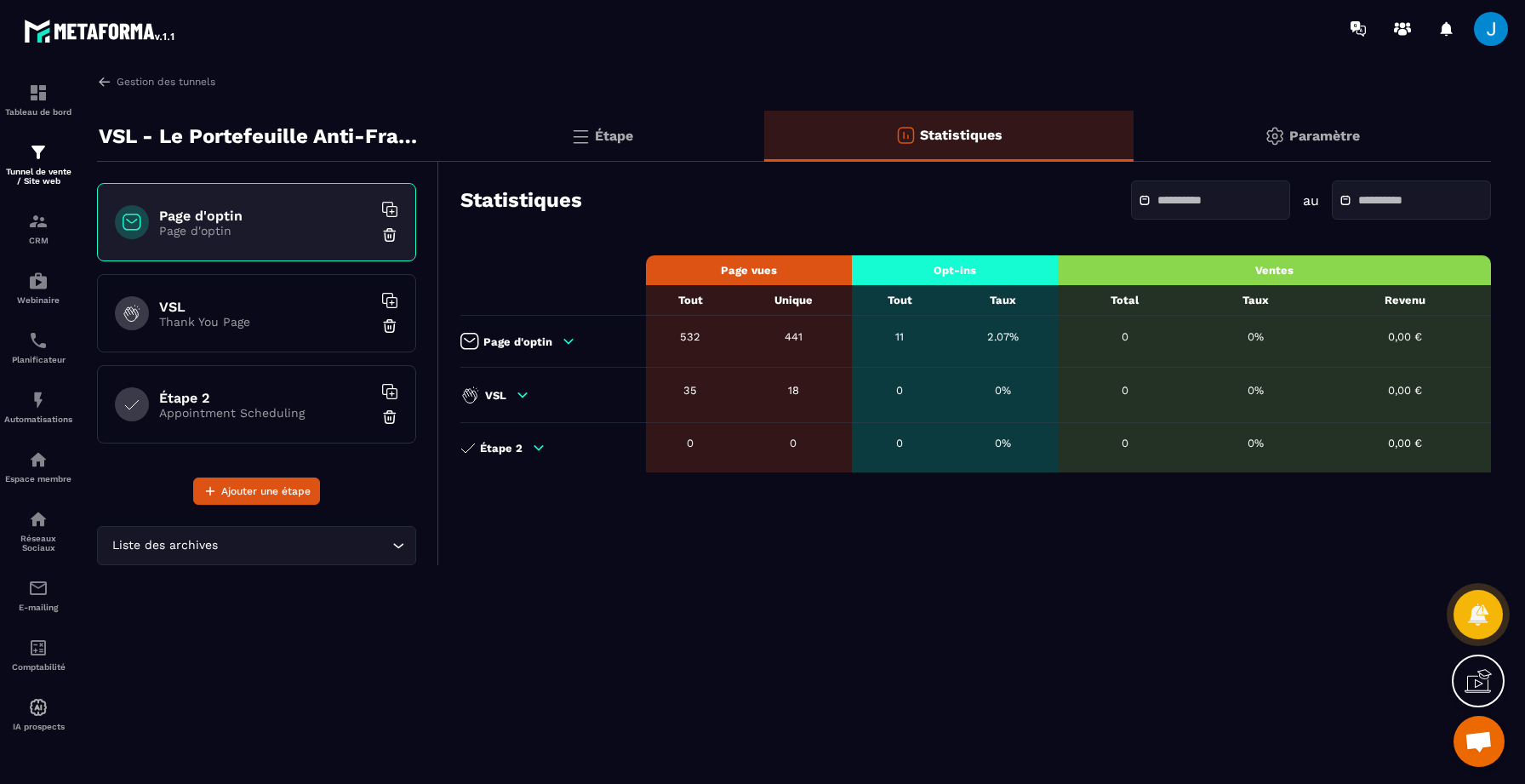
click at [240, 322] on p "Thank You Page" at bounding box center [265, 322] width 213 height 14
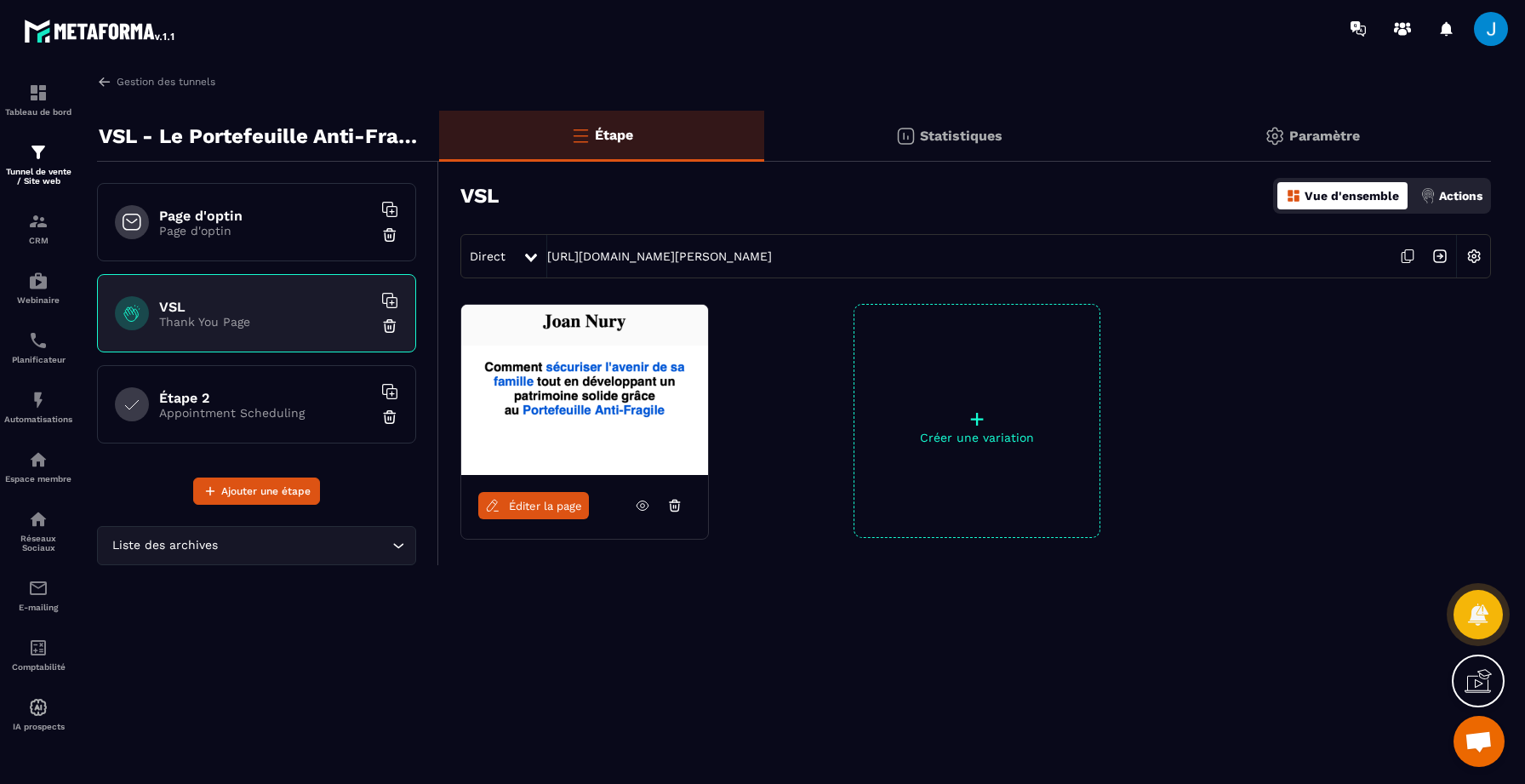
click at [1133, 125] on div "Statistiques" at bounding box center [1312, 135] width 358 height 51
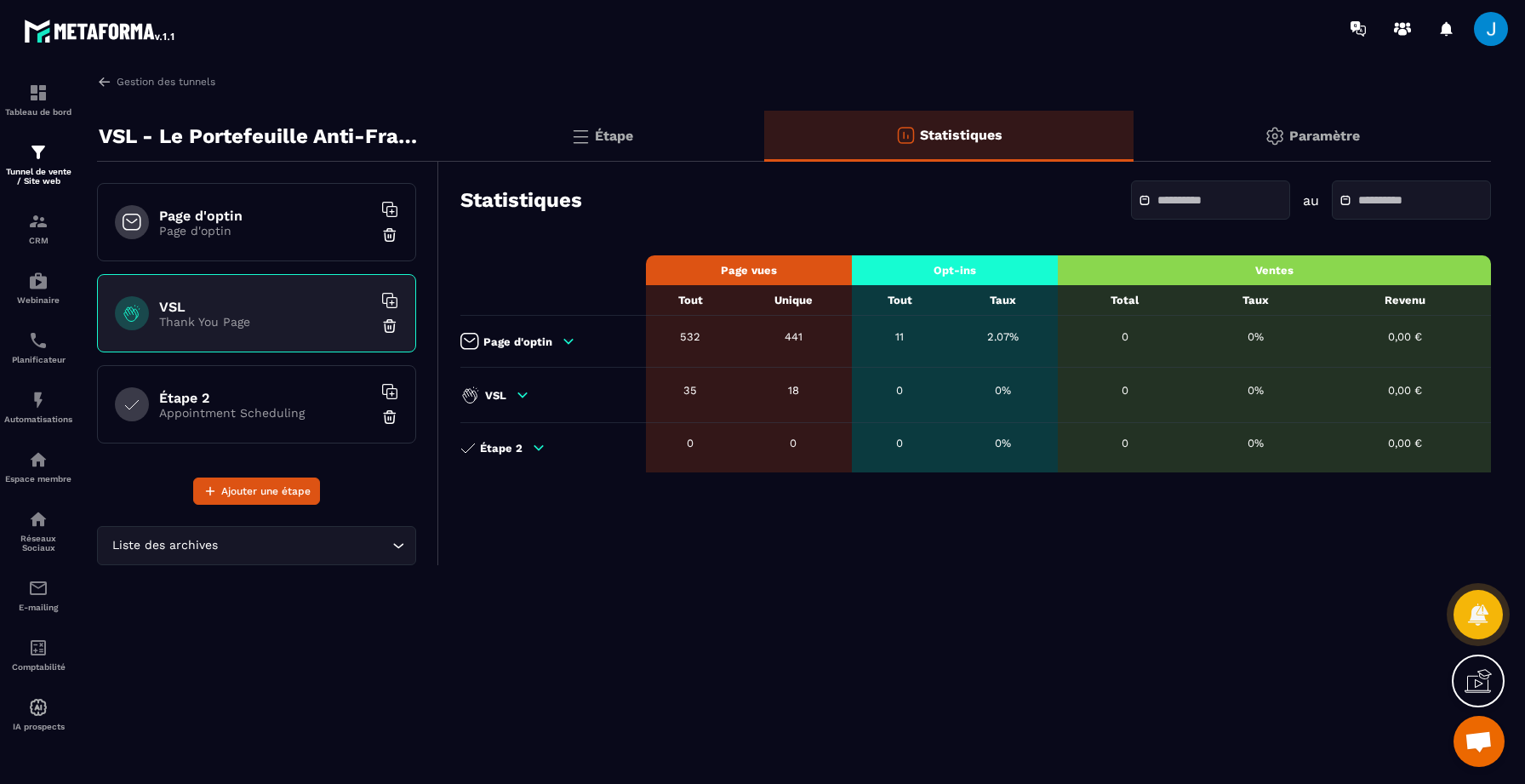
click at [218, 228] on p "Page d'optin" at bounding box center [265, 230] width 213 height 14
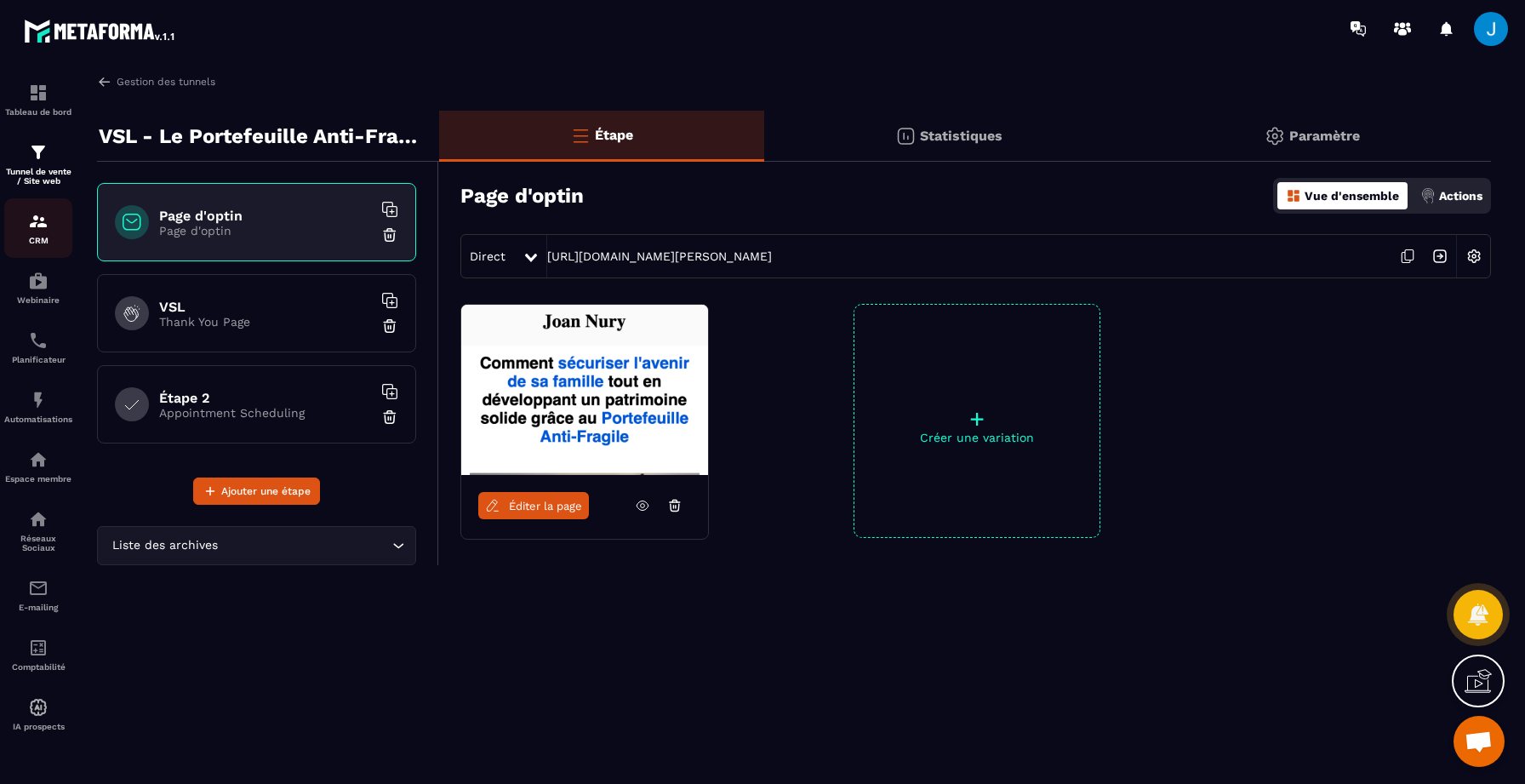
click at [41, 236] on div "CRM" at bounding box center [39, 228] width 68 height 34
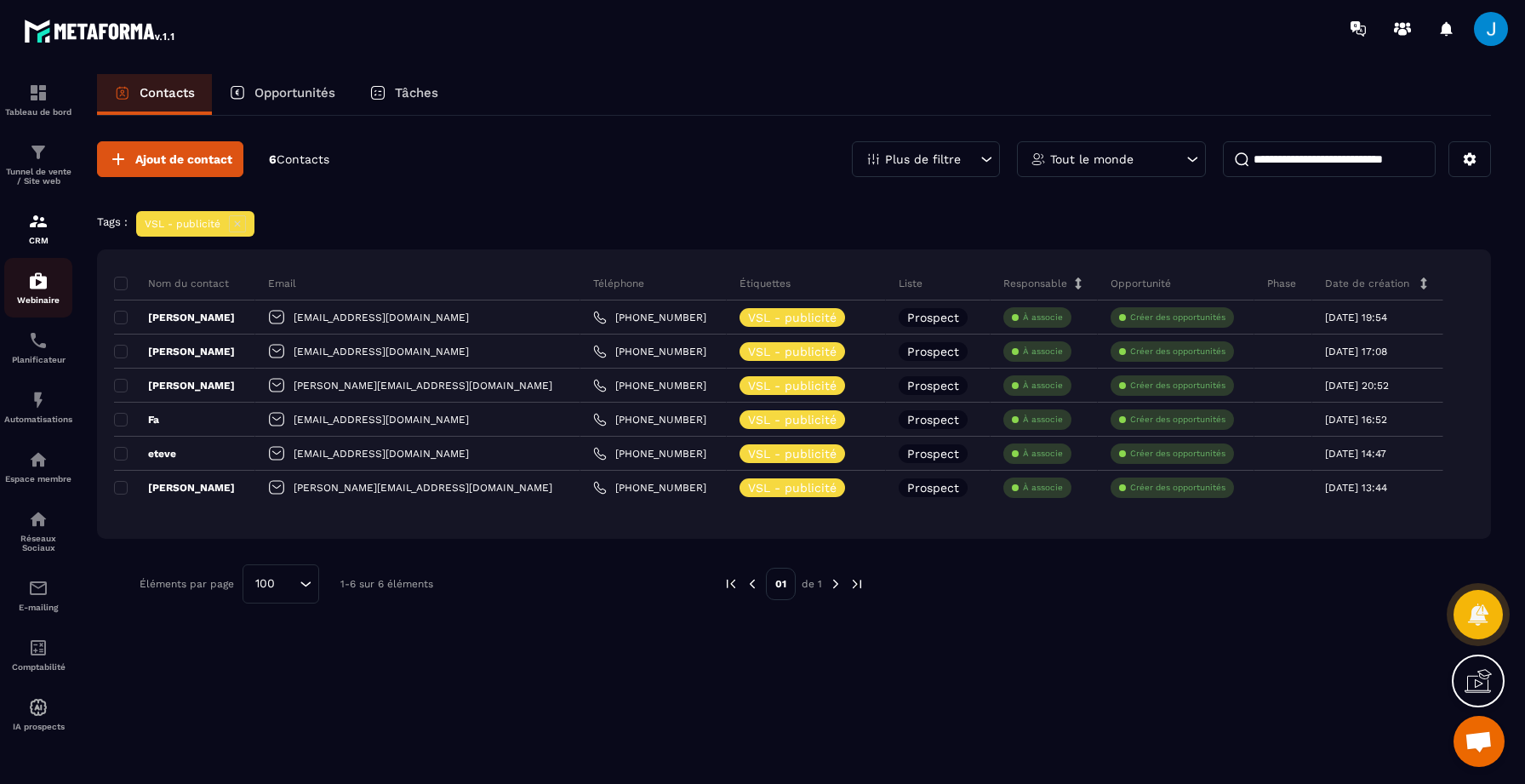
click at [47, 301] on p "Webinaire" at bounding box center [39, 300] width 68 height 9
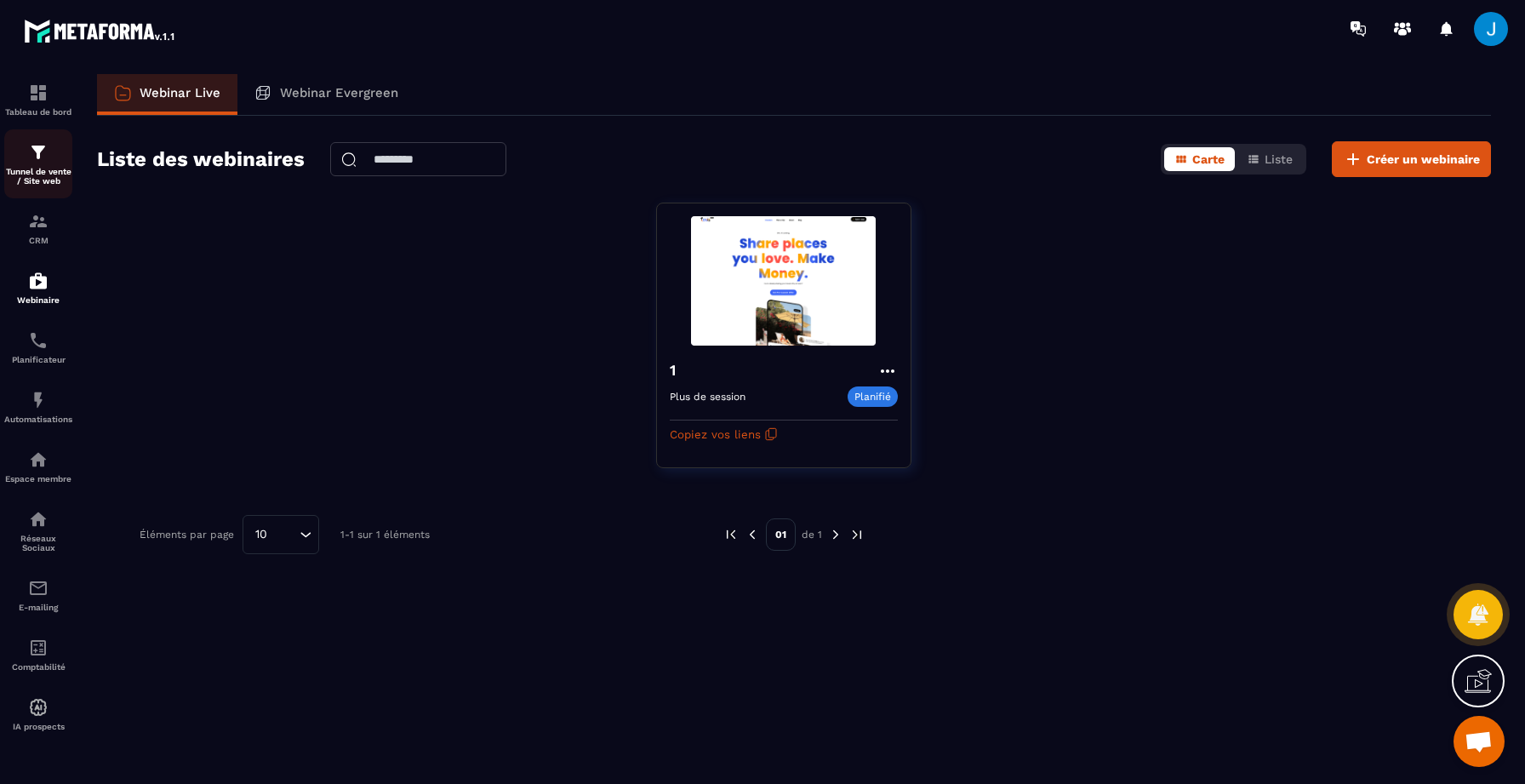
click at [45, 176] on p "Tunnel de vente / Site web" at bounding box center [39, 176] width 68 height 18
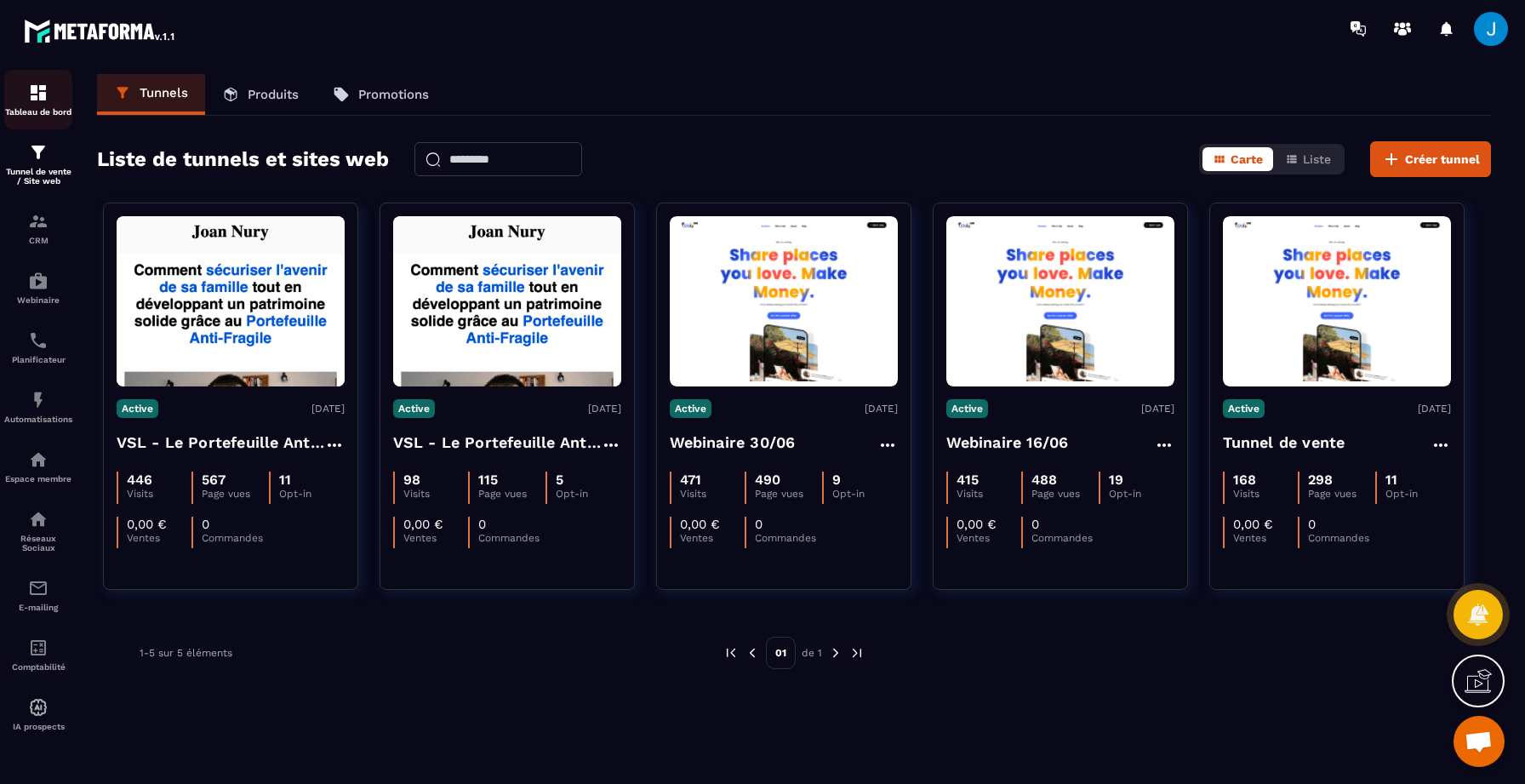
click at [45, 103] on div "Tableau de bord" at bounding box center [39, 99] width 68 height 34
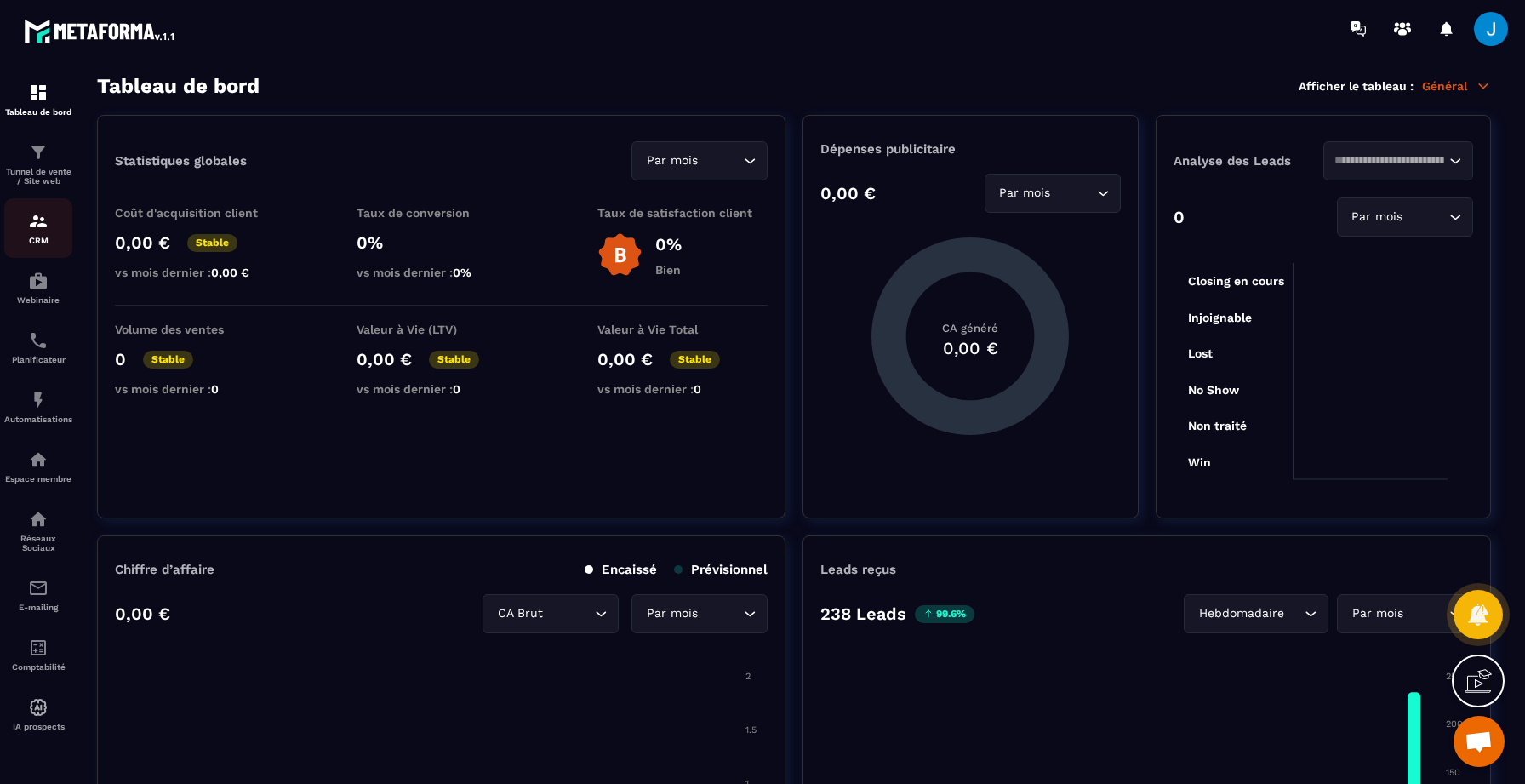
click at [39, 223] on img at bounding box center [38, 221] width 20 height 20
